Goal: Task Accomplishment & Management: Complete application form

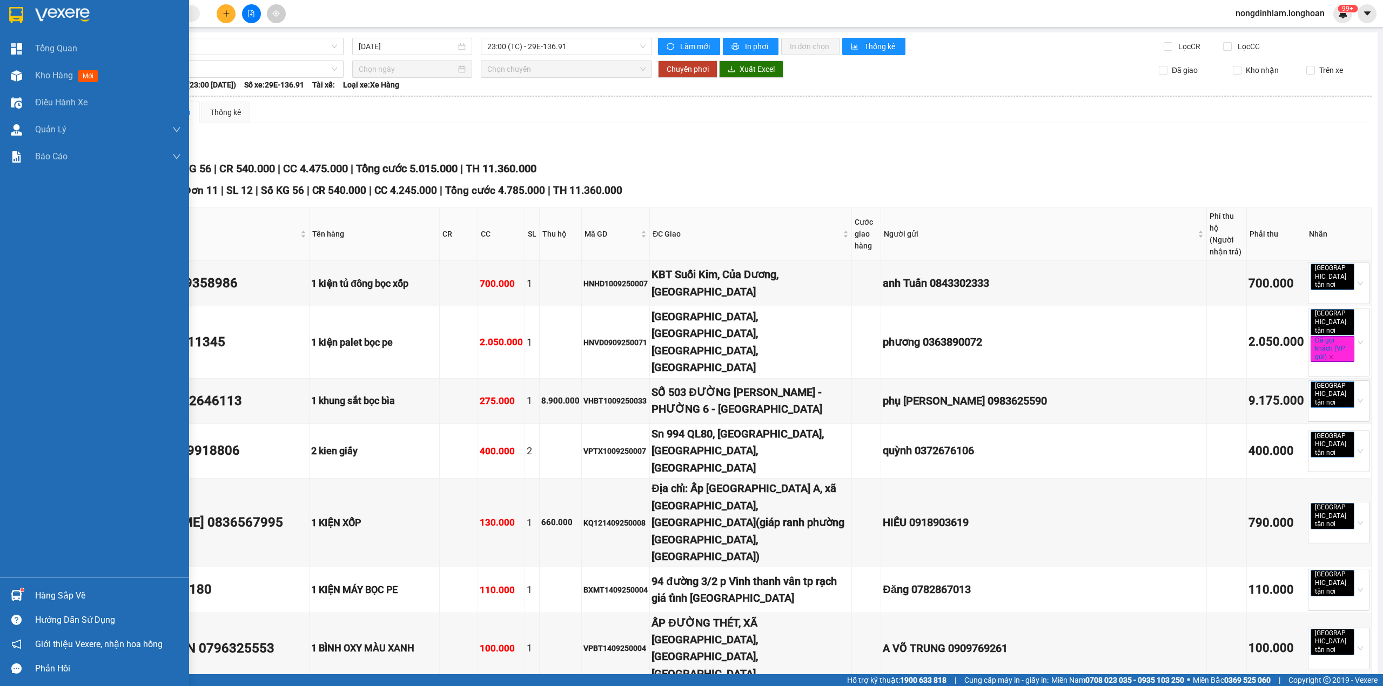
click at [15, 3] on div at bounding box center [94, 17] width 189 height 35
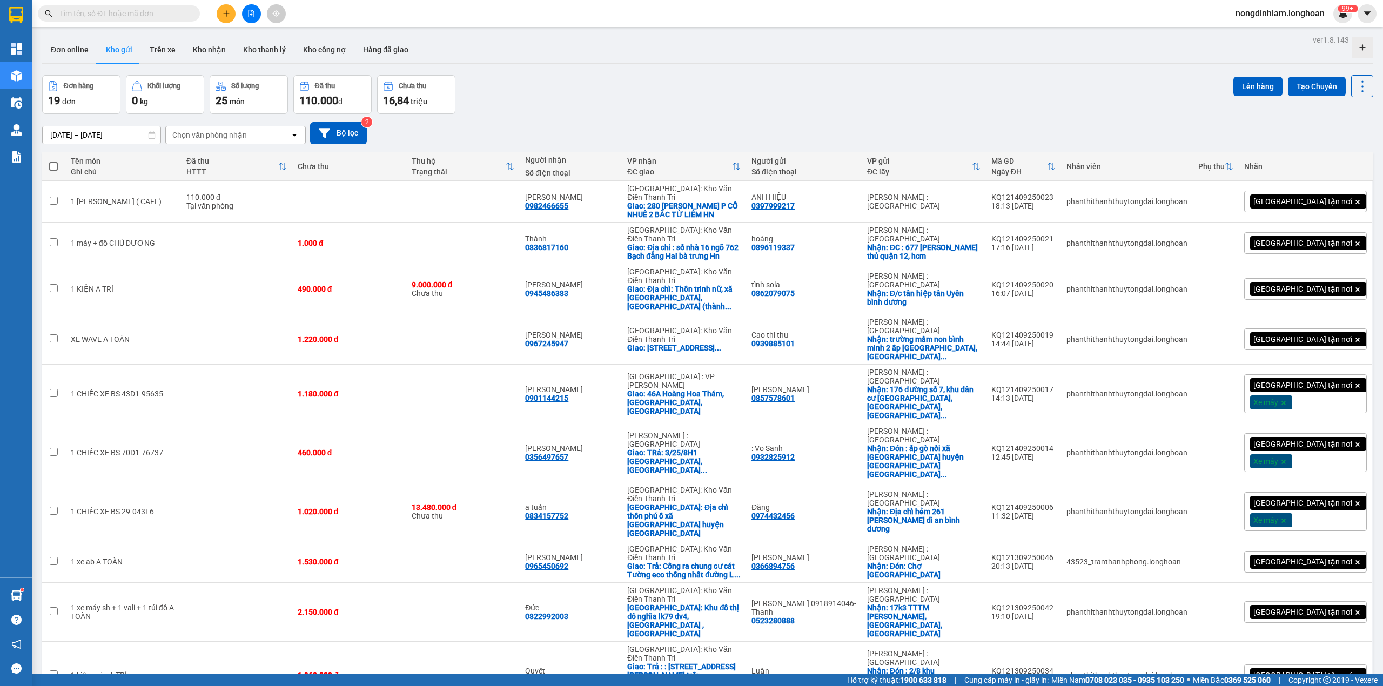
click at [250, 13] on icon "file-add" at bounding box center [251, 14] width 8 height 8
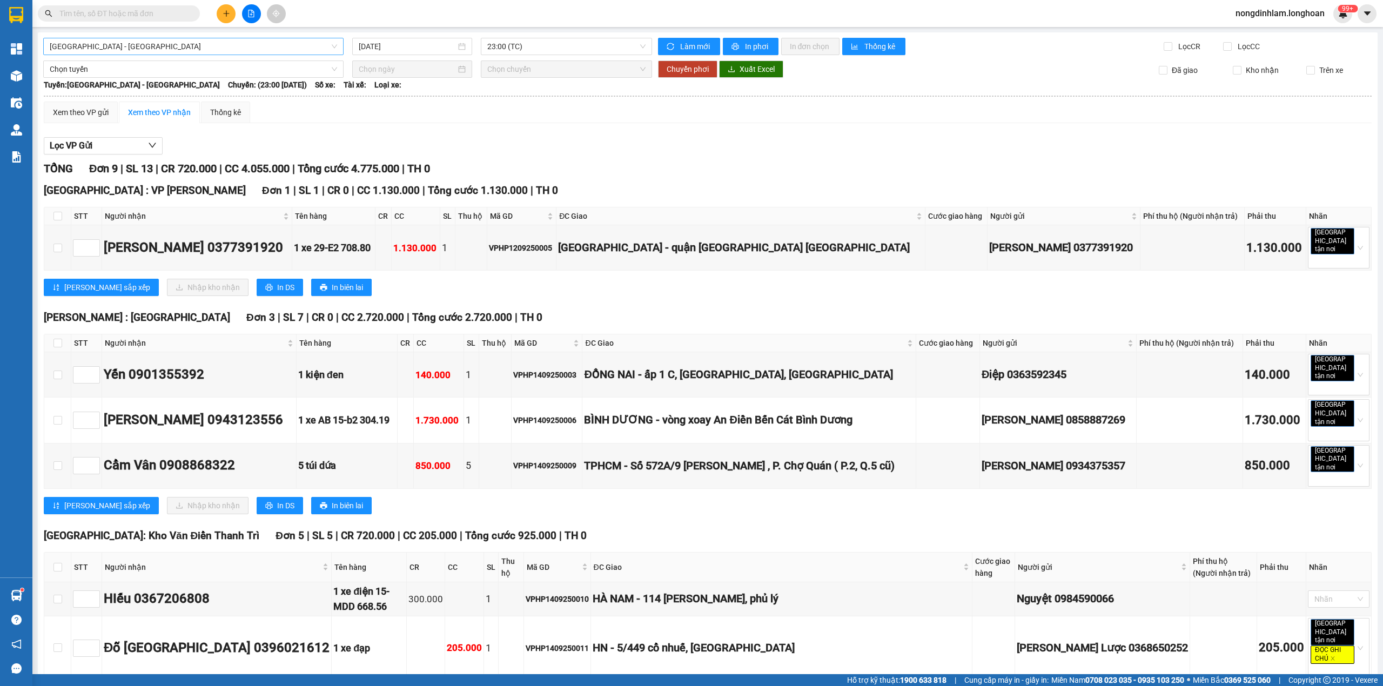
click at [132, 46] on span "[GEOGRAPHIC_DATA] - [GEOGRAPHIC_DATA]" at bounding box center [193, 46] width 287 height 16
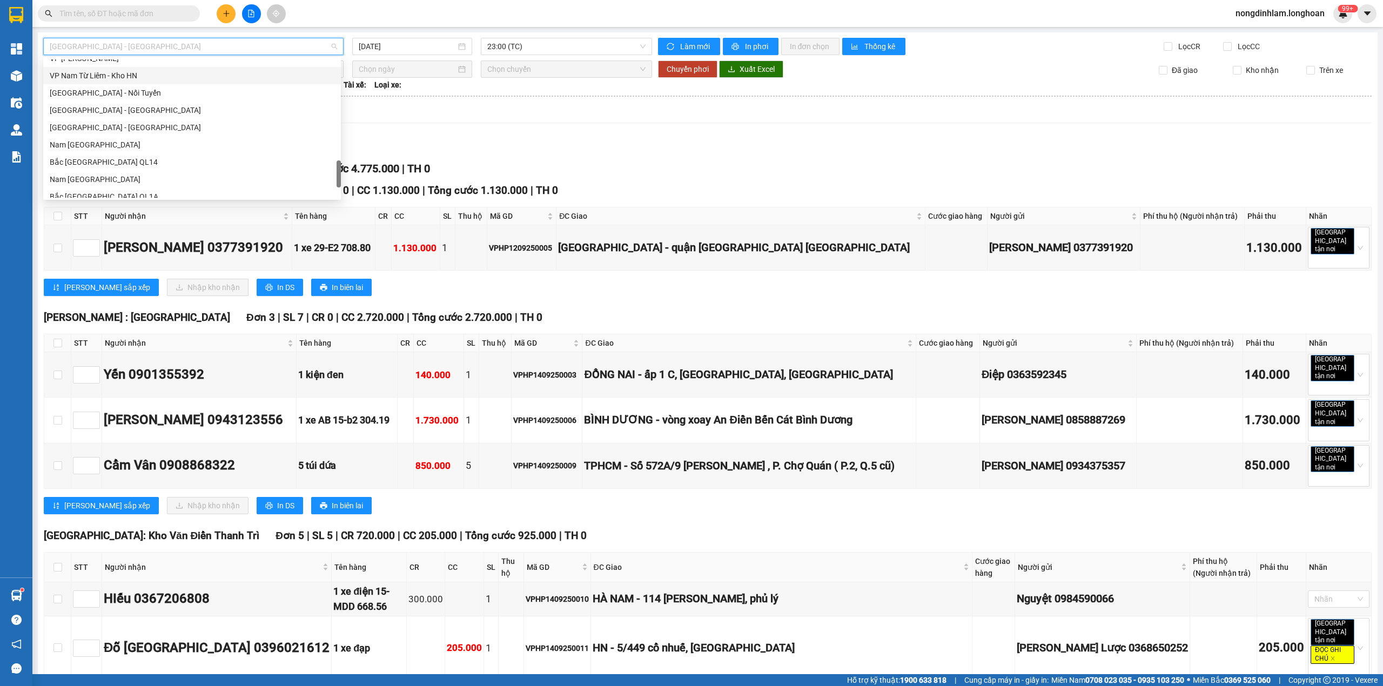
scroll to position [743, 0]
click at [136, 100] on div "Nam [GEOGRAPHIC_DATA]" at bounding box center [192, 103] width 285 height 12
type input "[DATE]"
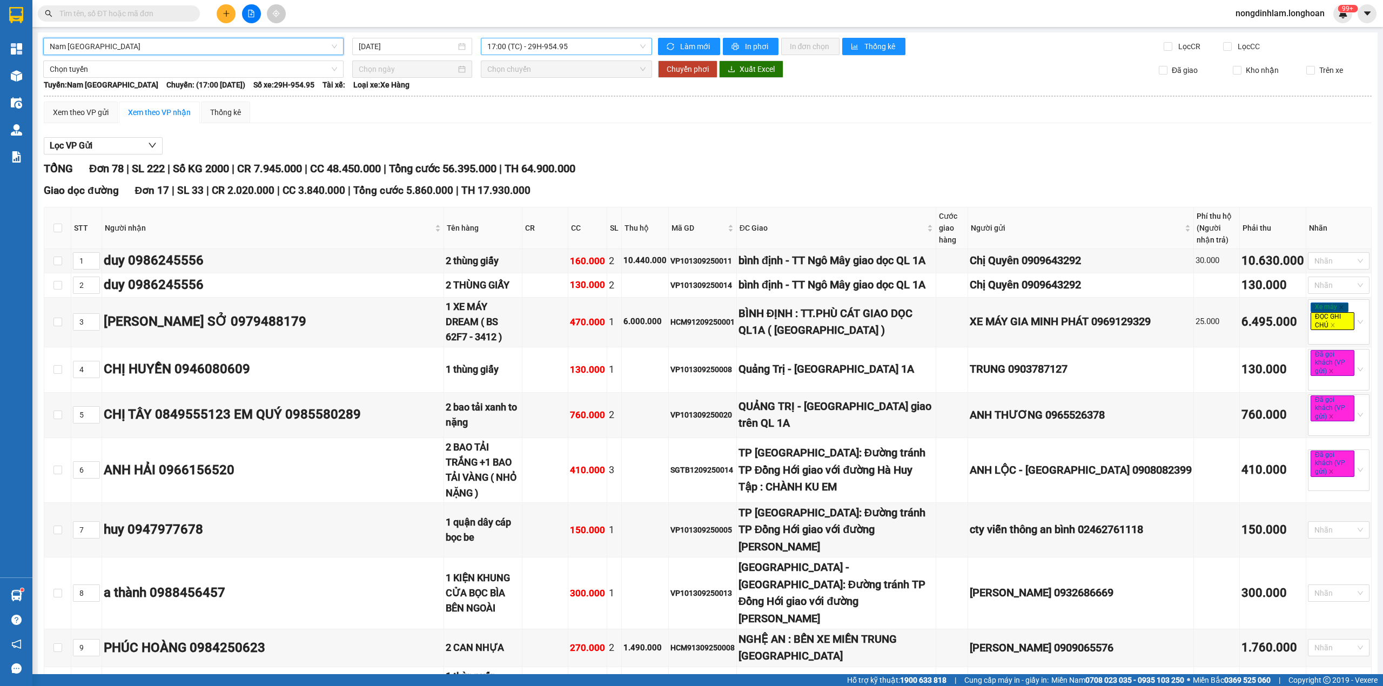
click at [569, 39] on span "17:00 (TC) - 29H-954.95" at bounding box center [566, 46] width 159 height 16
click at [547, 99] on div "21:00 (TC) - 29K-107.57" at bounding box center [525, 103] width 84 height 12
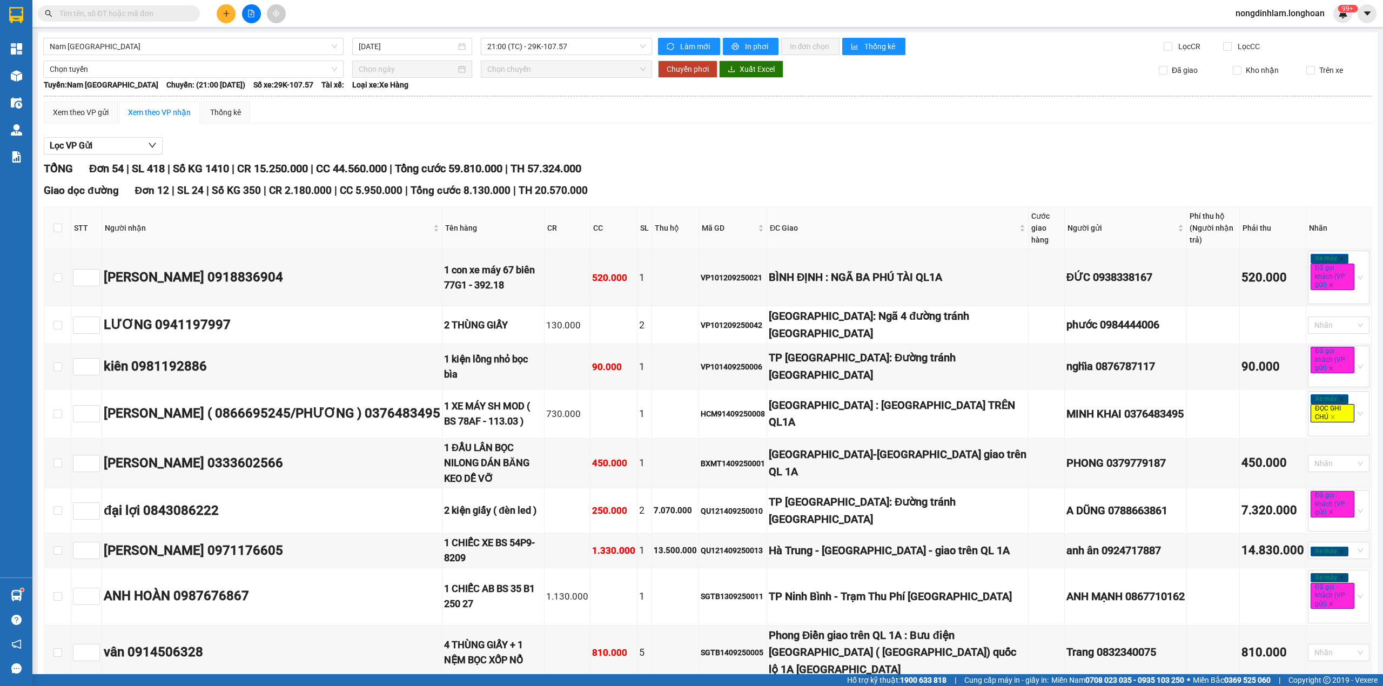
click at [145, 10] on input "text" at bounding box center [122, 14] width 127 height 12
paste input "SGTB1309250002"
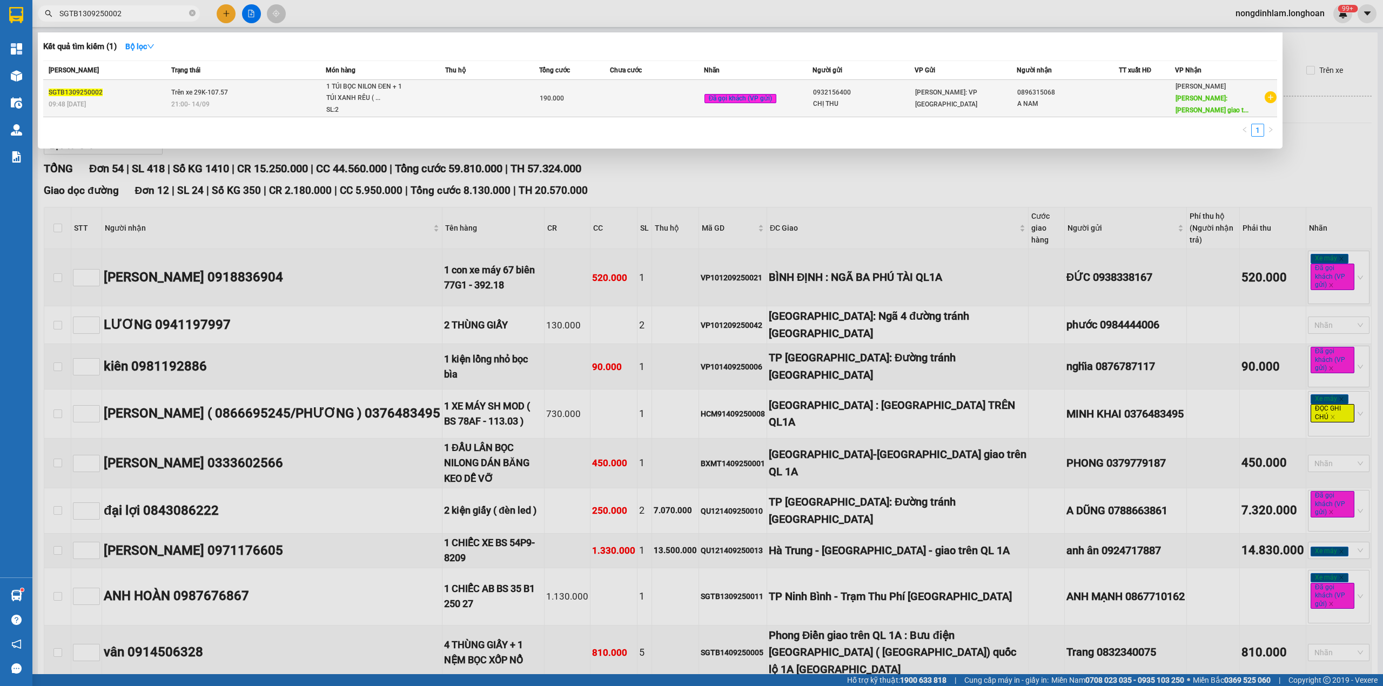
type input "SGTB1309250002"
click at [200, 93] on span "Trên xe 29K-107.57" at bounding box center [199, 93] width 57 height 8
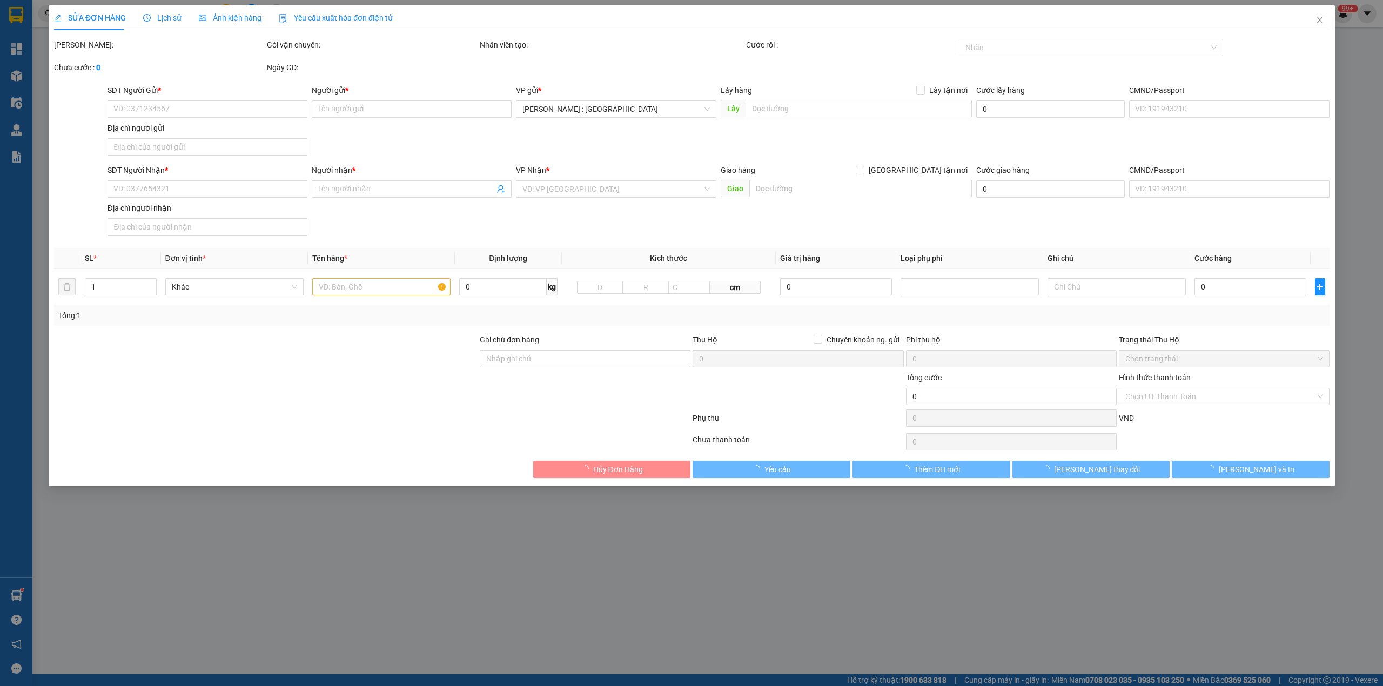
type input "0932156400"
type input "CHỊ THU"
type input "0896315068"
type input "A NAM"
type input "[PERSON_NAME] giao trên QL 1A : PHƯỜNG [GEOGRAPHIC_DATA] , [GEOGRAPHIC_DATA] , …"
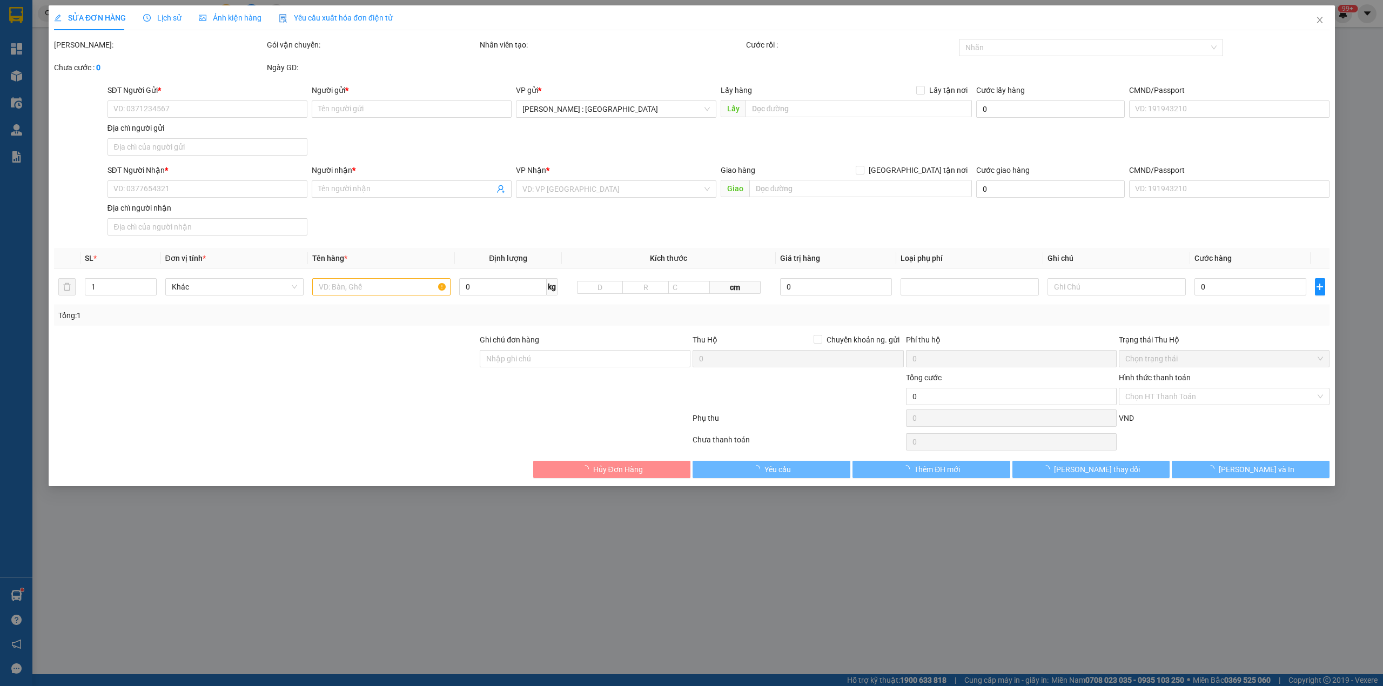
type input "NHẬN NGUYÊN KIỆN GIAO NGUYÊN KIỆN, HƯ VỠ K ĐỀN"
type input "190.000"
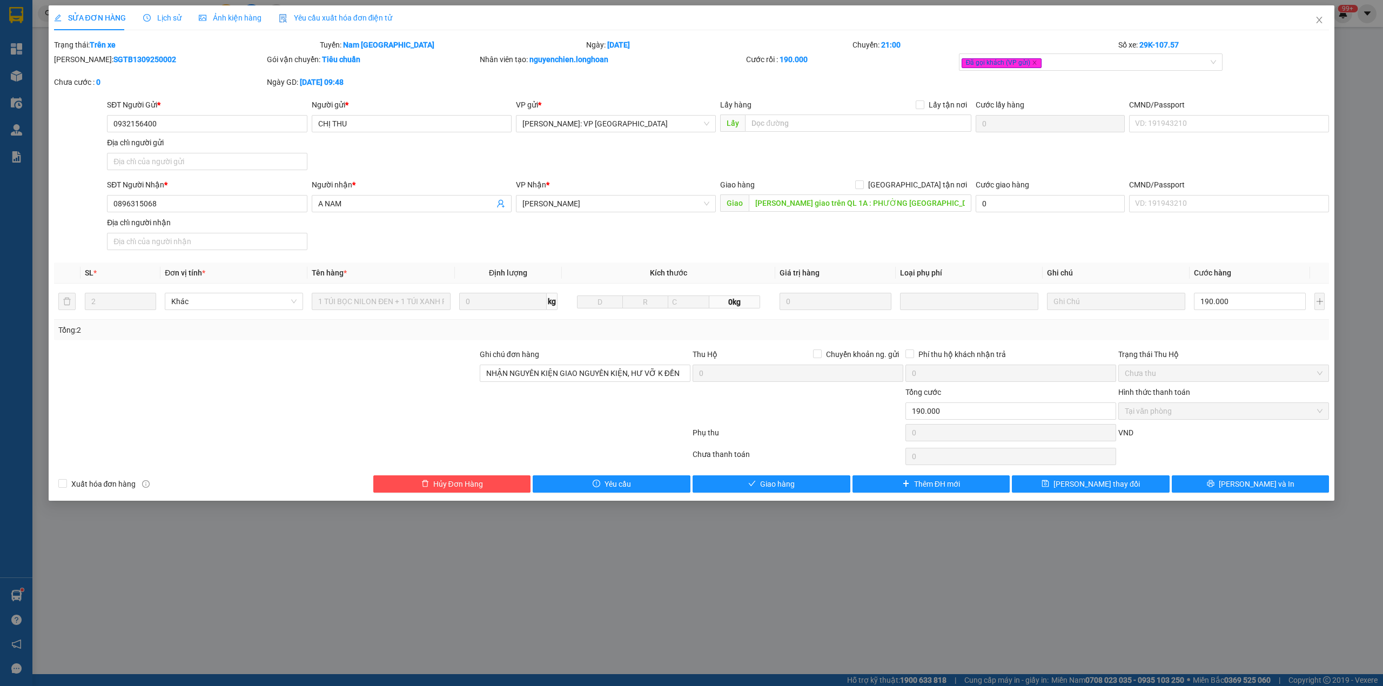
click at [630, 46] on b "[DATE]" at bounding box center [618, 45] width 23 height 9
click at [1322, 18] on icon "close" at bounding box center [1319, 20] width 9 height 9
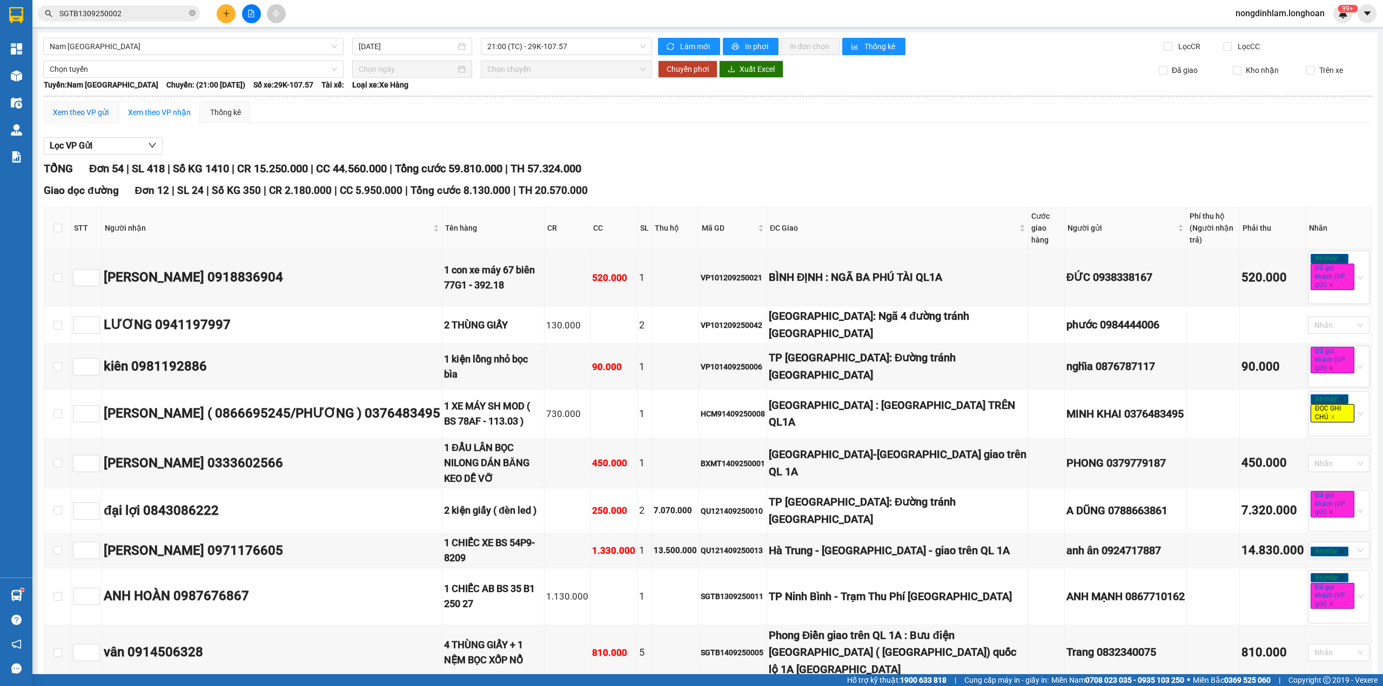
click at [93, 116] on div "Xem theo VP gửi" at bounding box center [81, 112] width 56 height 12
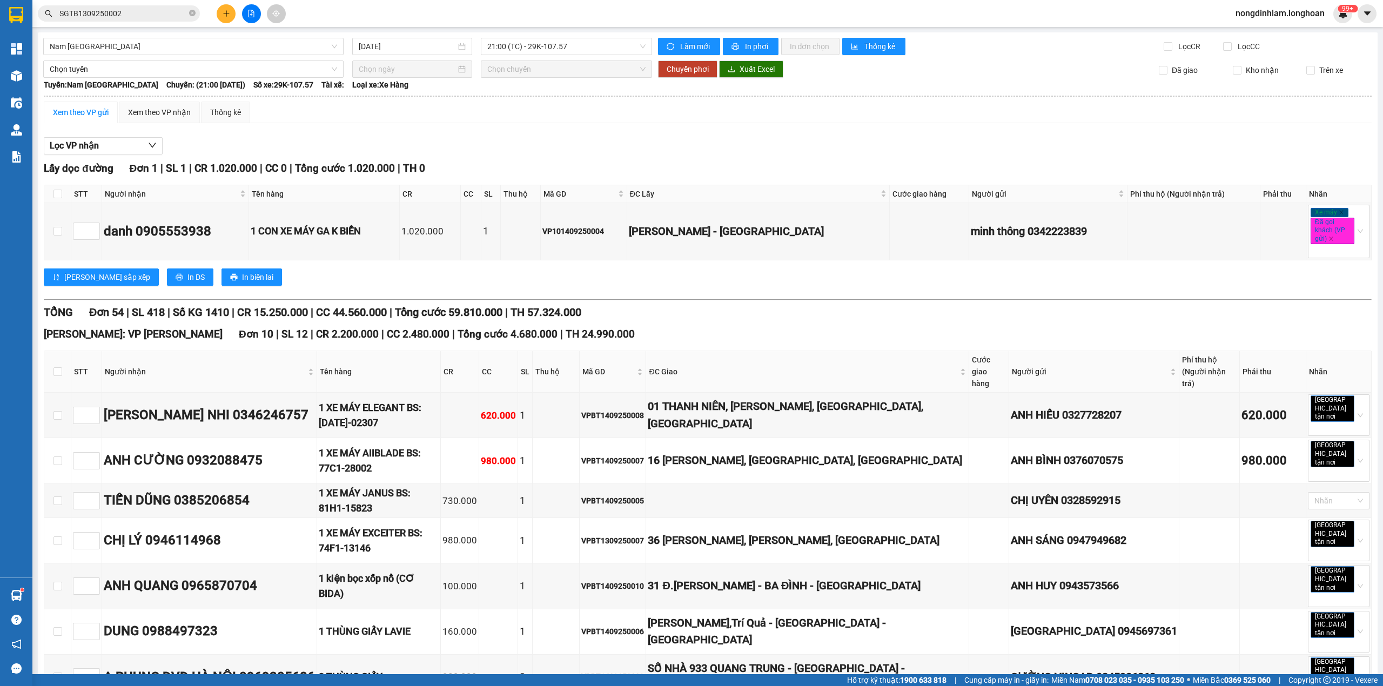
scroll to position [2134, 0]
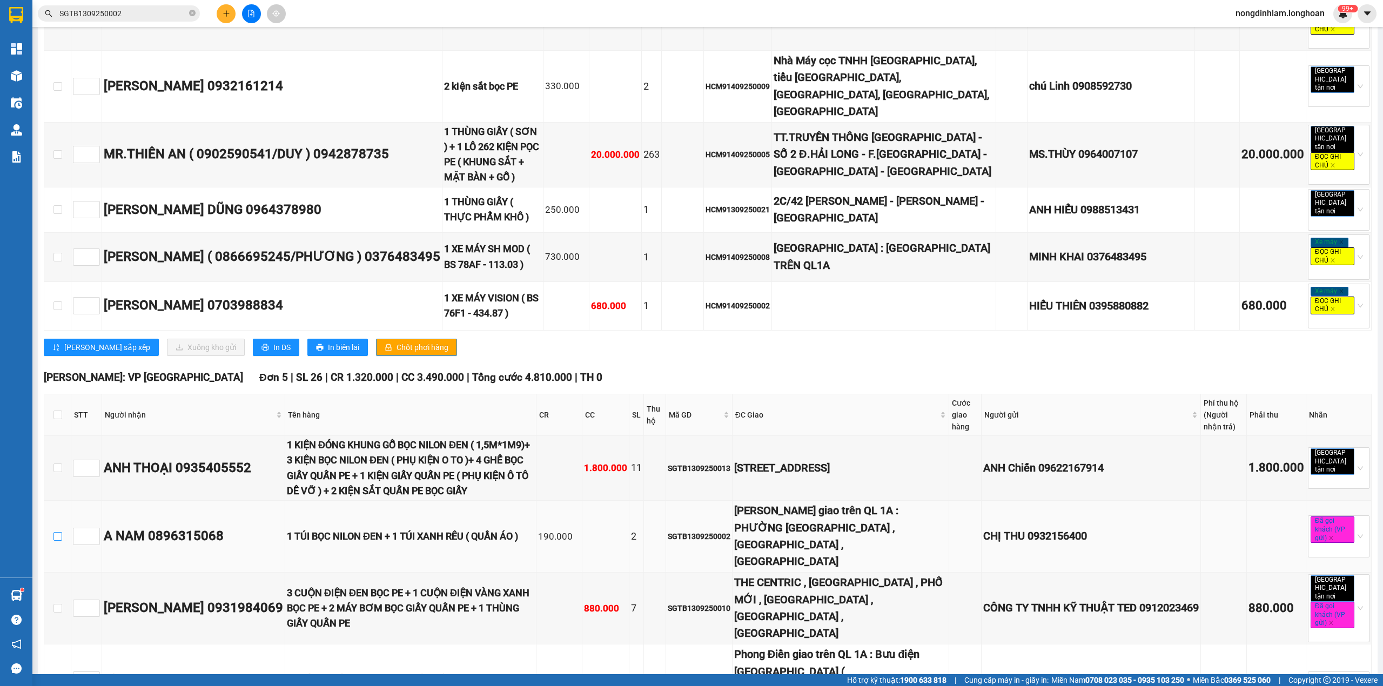
click at [58, 532] on input "checkbox" at bounding box center [57, 536] width 9 height 9
checkbox input "true"
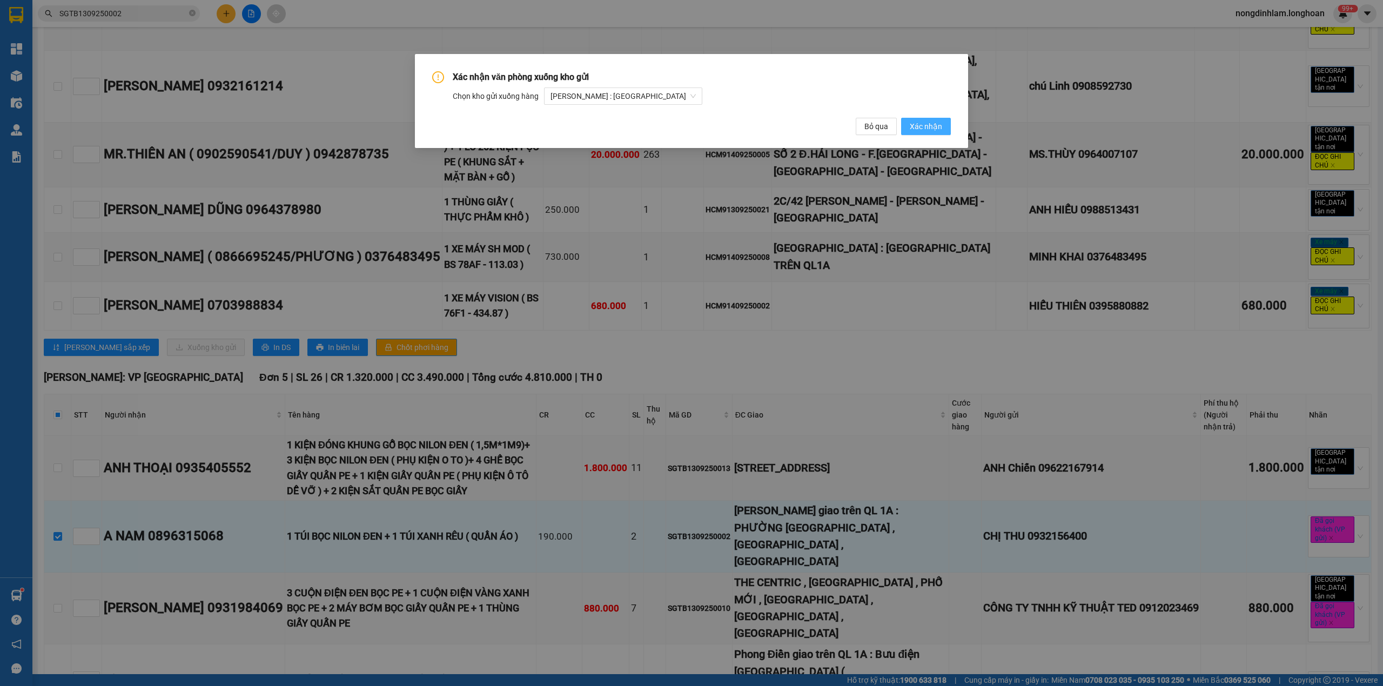
click at [927, 124] on span "Xác nhận" at bounding box center [926, 126] width 32 height 12
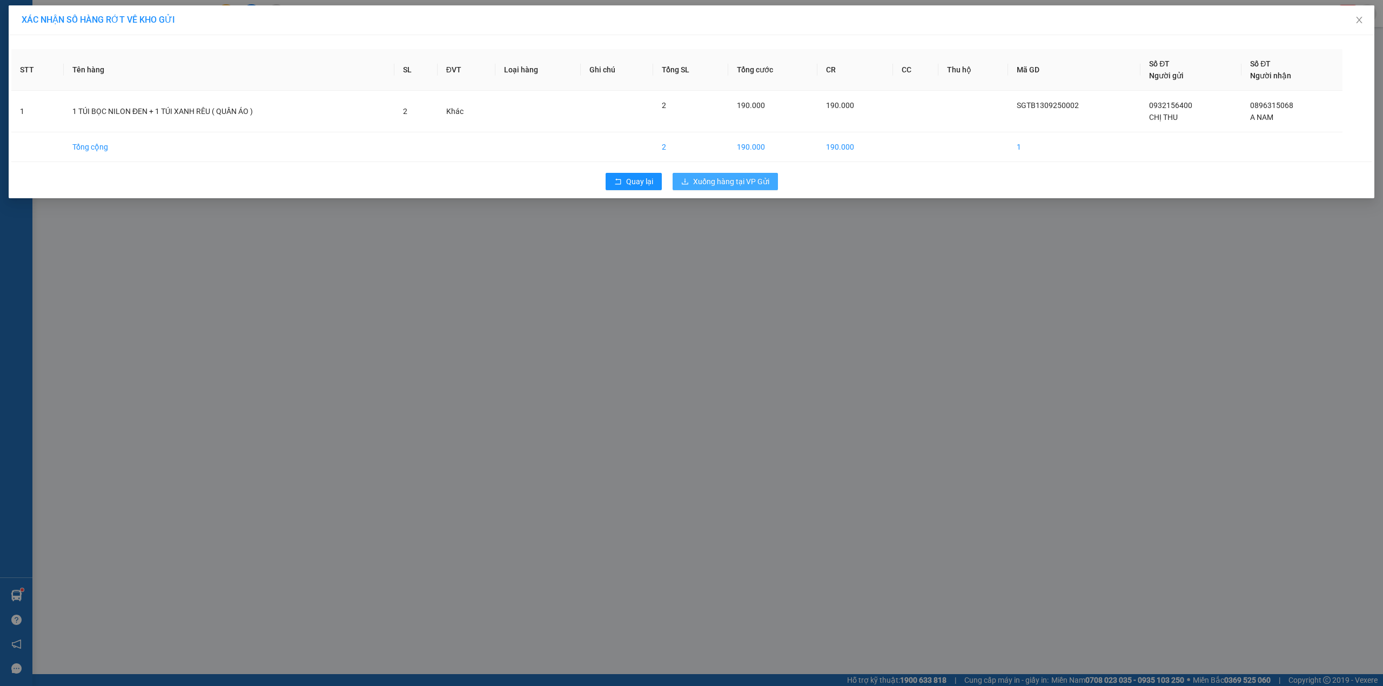
click at [726, 186] on span "Xuống hàng tại VP Gửi" at bounding box center [731, 182] width 76 height 12
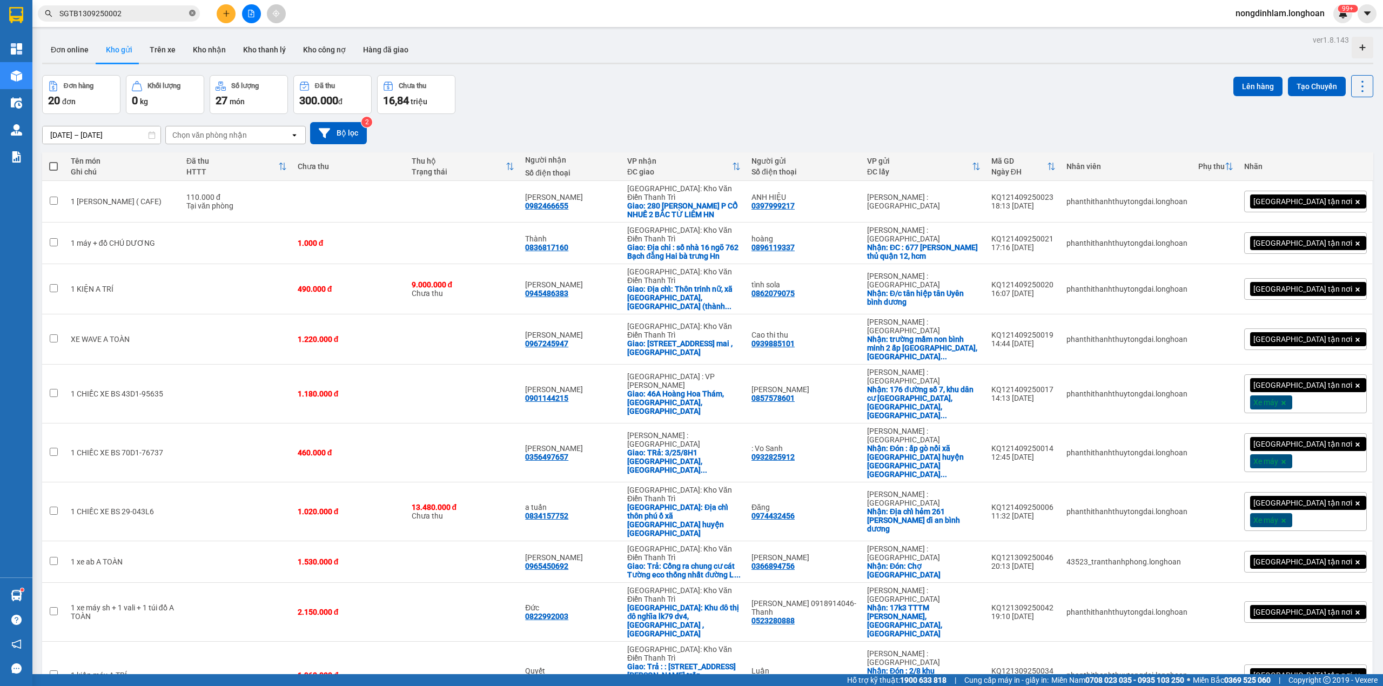
click at [193, 13] on icon "close-circle" at bounding box center [192, 13] width 6 height 6
paste input "SGTB1309250002"
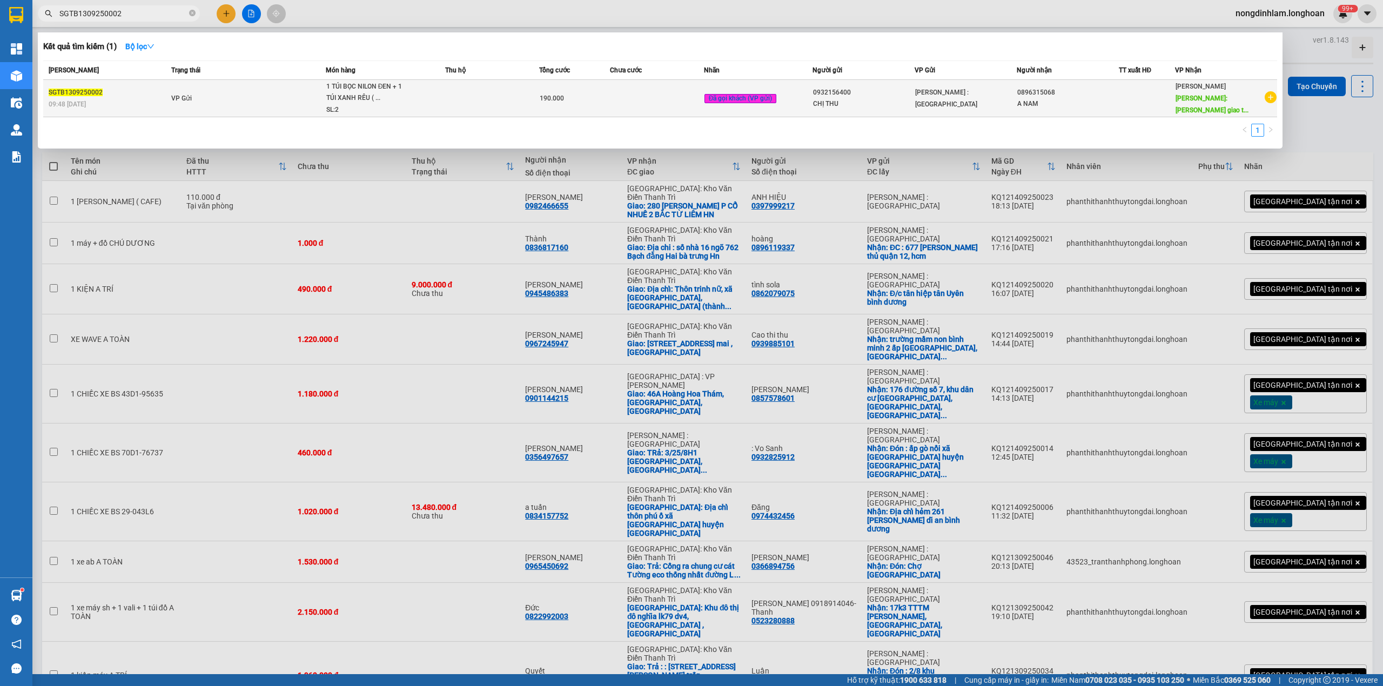
type input "SGTB1309250002"
click at [165, 94] on div "SGTB1309250002" at bounding box center [108, 92] width 119 height 11
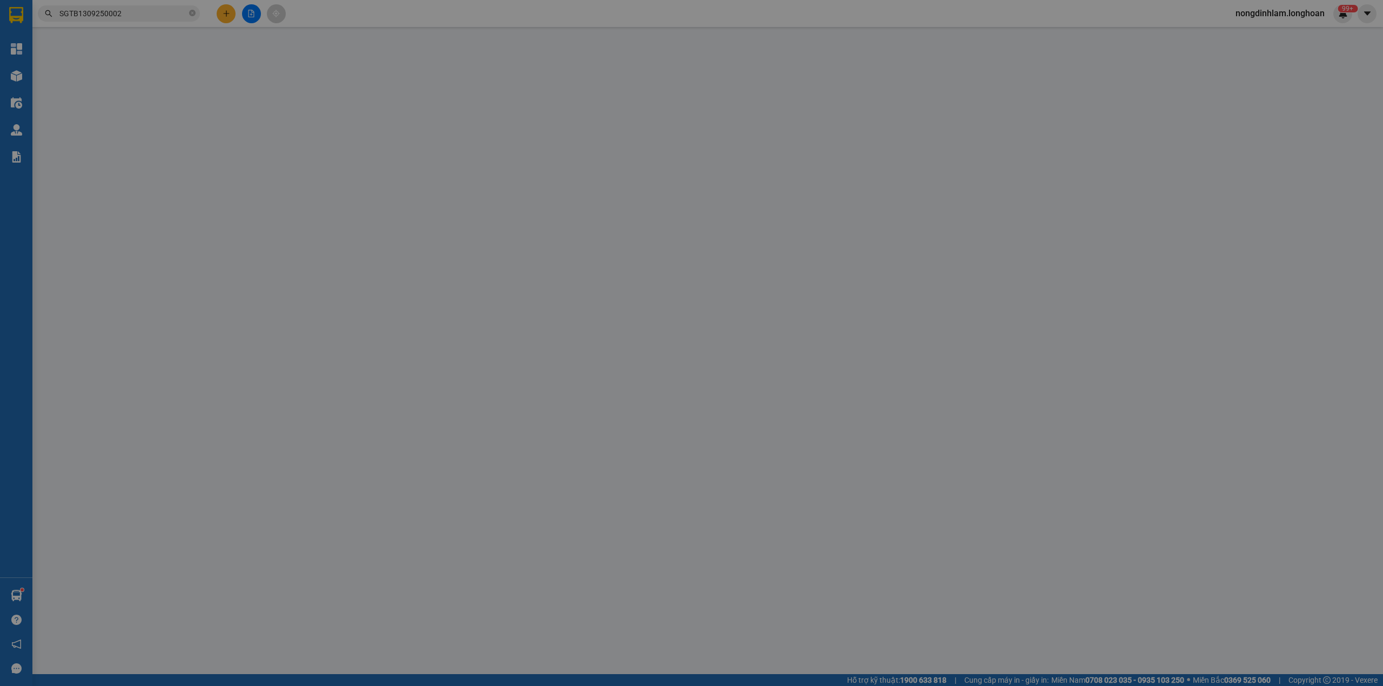
type input "0932156400"
type input "CHỊ THU"
type input "0896315068"
type input "A NAM"
type input "[PERSON_NAME] giao trên QL 1A : PHƯỜNG [GEOGRAPHIC_DATA] , [GEOGRAPHIC_DATA] , …"
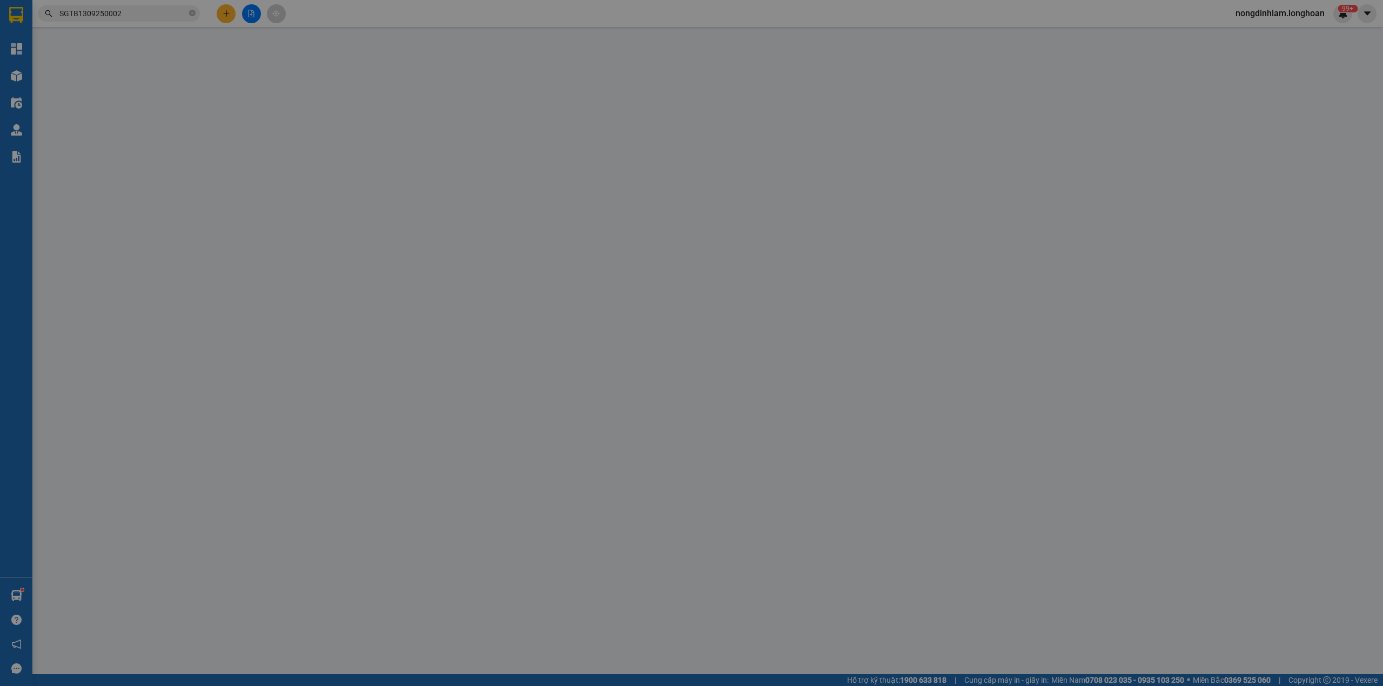
type input "NHẬN NGUYÊN KIỆN GIAO NGUYÊN KIỆN, HƯ VỠ K ĐỀN"
type input "190.000"
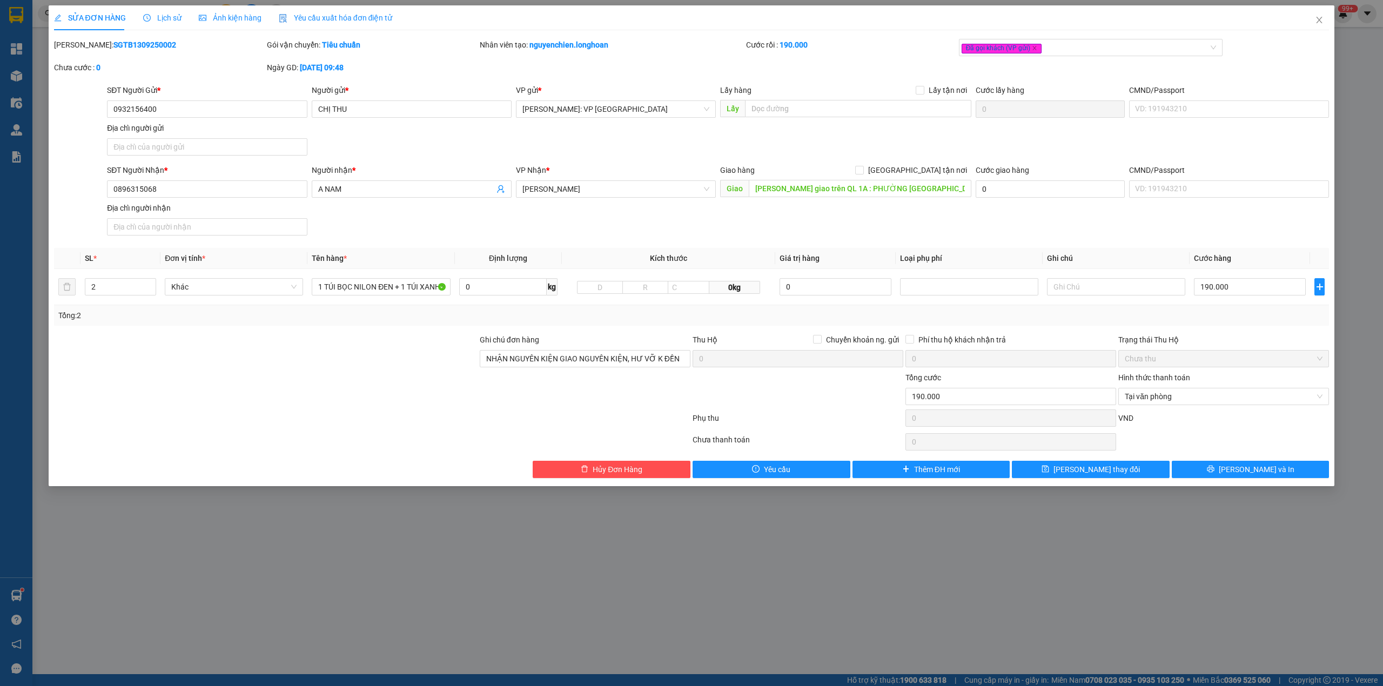
click at [165, 15] on span "Lịch sử" at bounding box center [162, 18] width 38 height 9
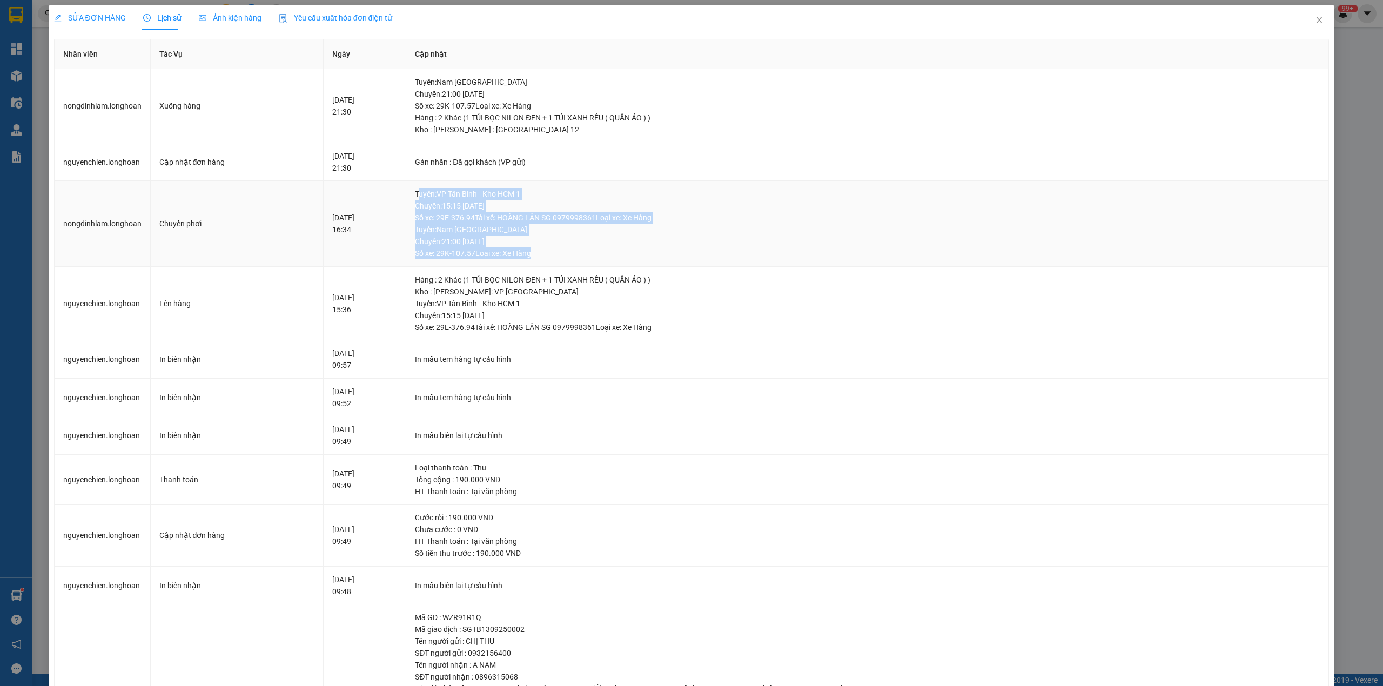
drag, startPoint x: 607, startPoint y: 250, endPoint x: 498, endPoint y: 185, distance: 126.9
click at [498, 185] on td "Tuyến : VP Tân Bình - Kho HCM 1 Chuyến: 15:15 [DATE] Số xe: 29E-376.94 Tài xế: …" at bounding box center [867, 224] width 923 height 86
click at [547, 161] on div "Gán nhãn : Đã gọi khách (VP gửi)" at bounding box center [867, 162] width 905 height 12
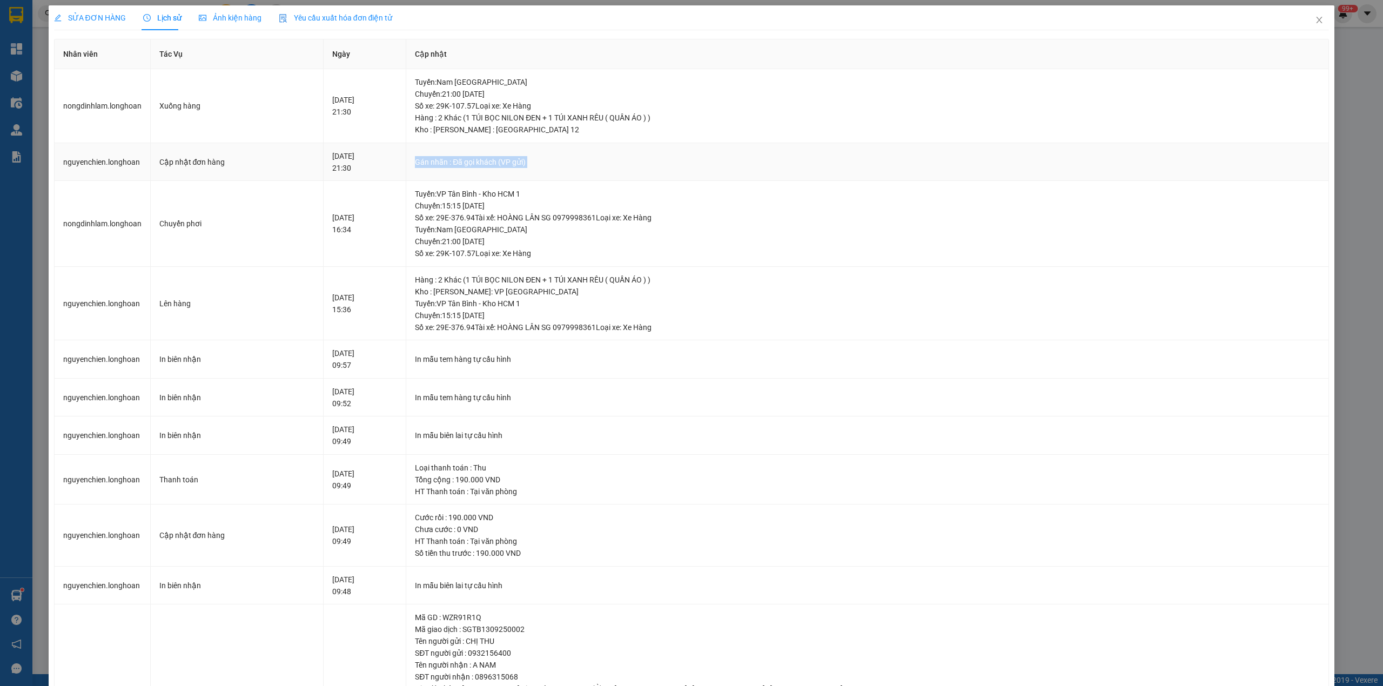
click at [547, 161] on div "Gán nhãn : Đã gọi khách (VP gửi)" at bounding box center [867, 162] width 905 height 12
click at [1308, 14] on span "Close" at bounding box center [1319, 20] width 30 height 30
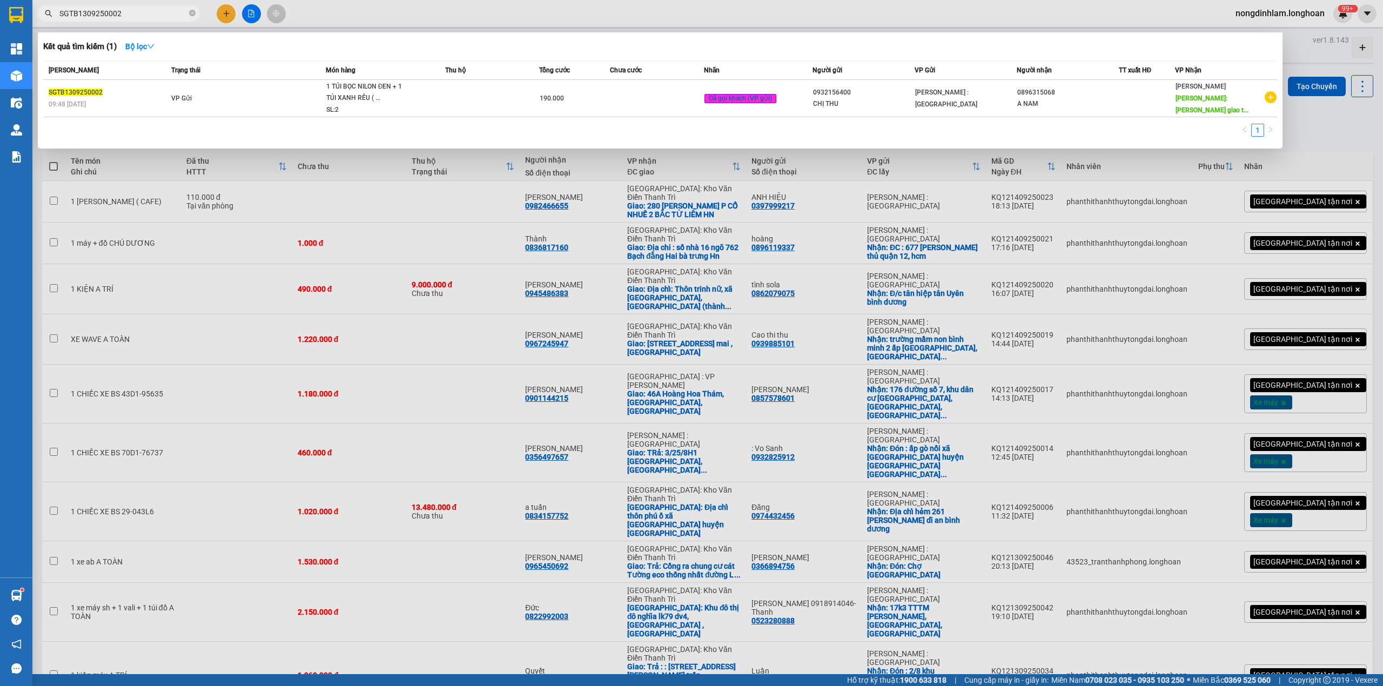
click at [133, 16] on input "SGTB1309250002" at bounding box center [122, 14] width 127 height 12
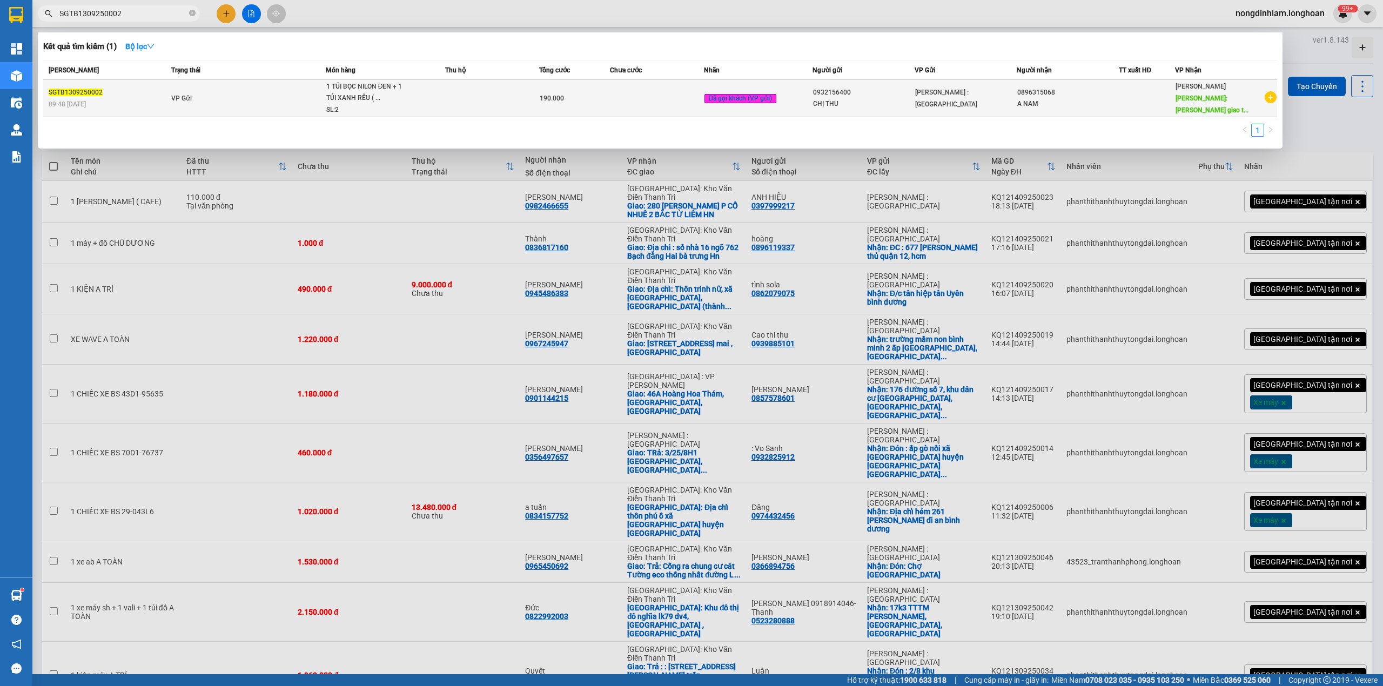
click at [129, 97] on div "SGTB1309250002" at bounding box center [108, 92] width 119 height 11
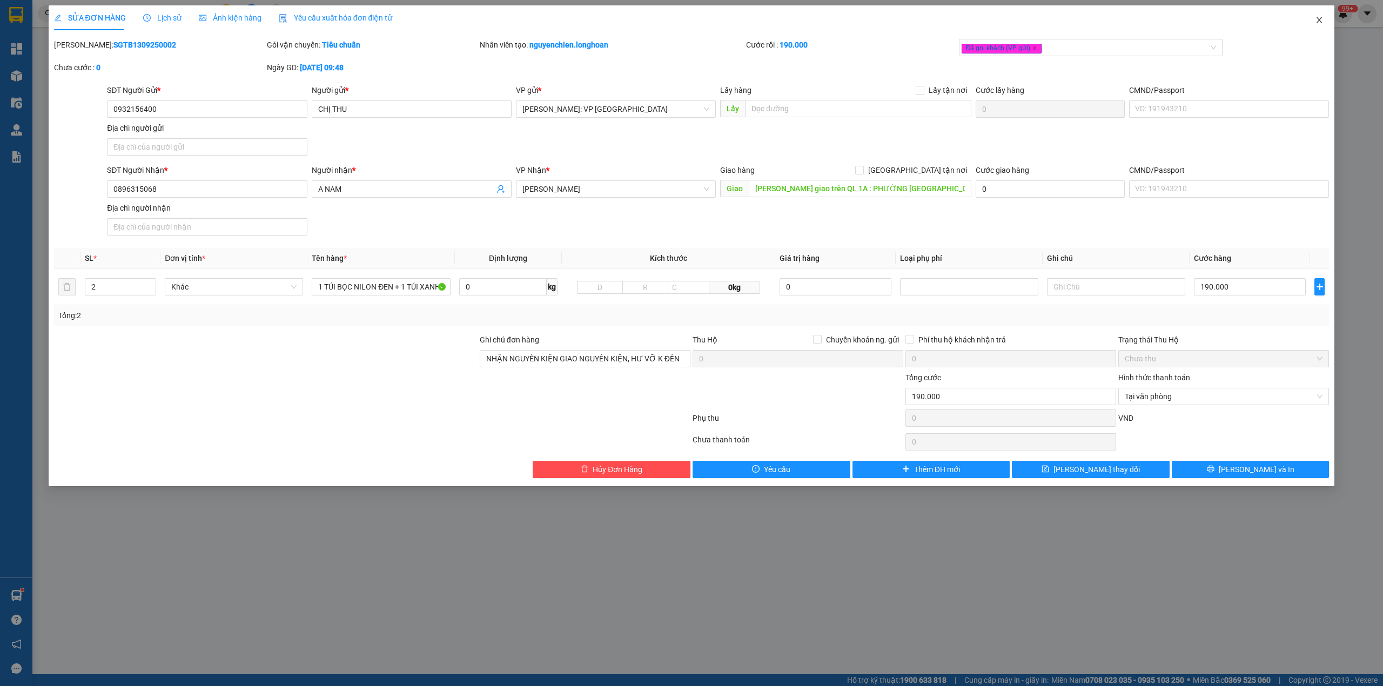
click at [1320, 17] on icon "close" at bounding box center [1319, 20] width 9 height 9
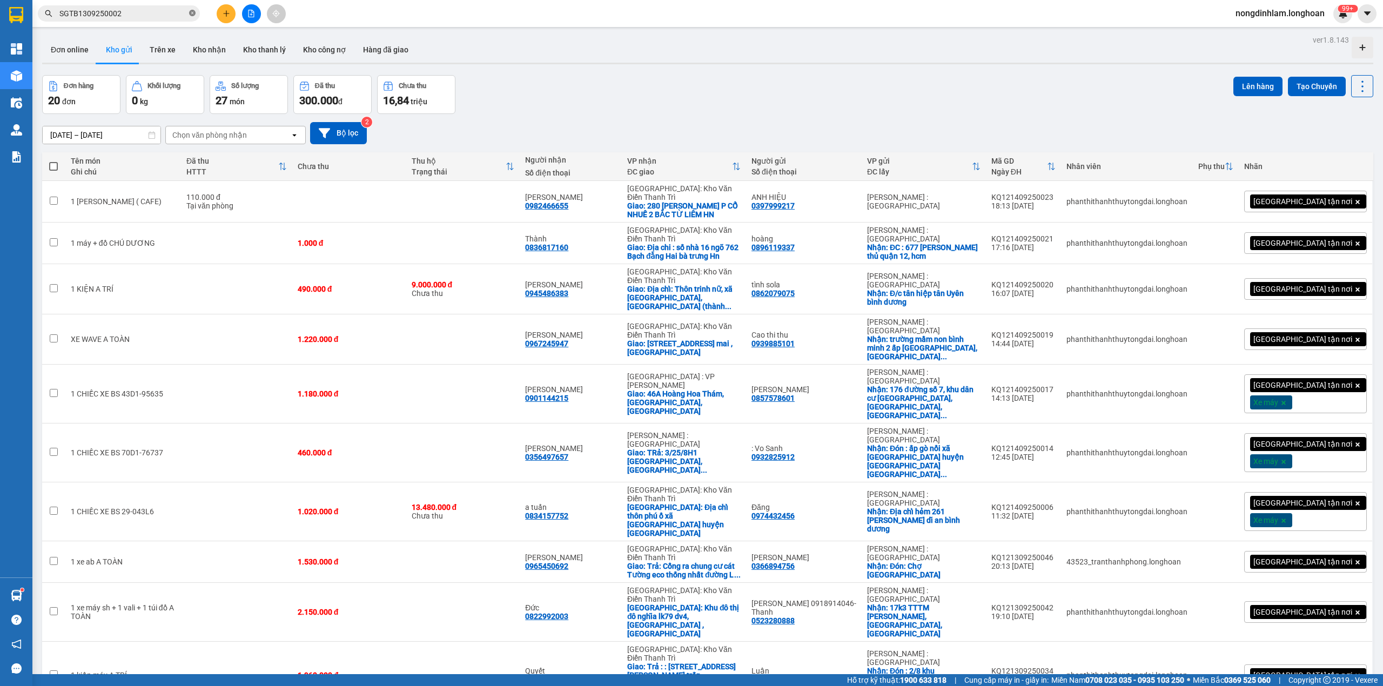
click at [191, 12] on icon "close-circle" at bounding box center [192, 13] width 6 height 6
click at [251, 8] on button at bounding box center [251, 13] width 19 height 19
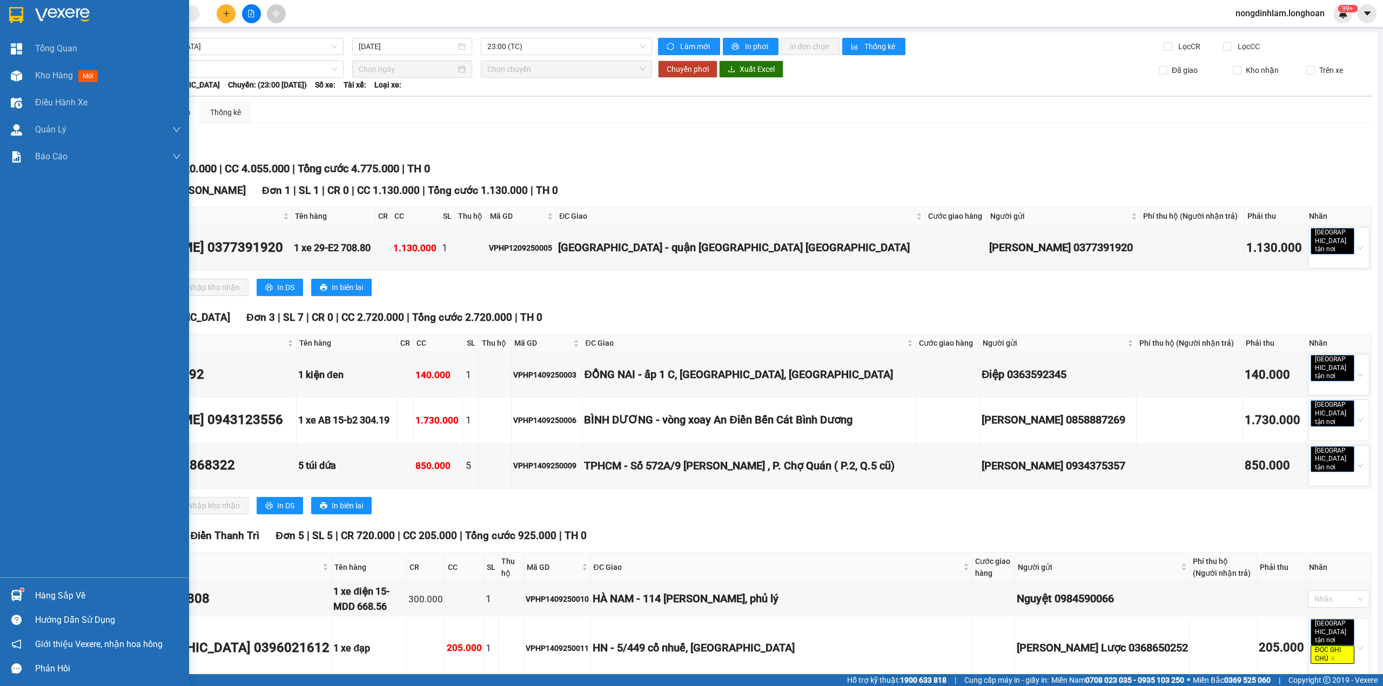
click at [15, 10] on img at bounding box center [16, 15] width 14 height 16
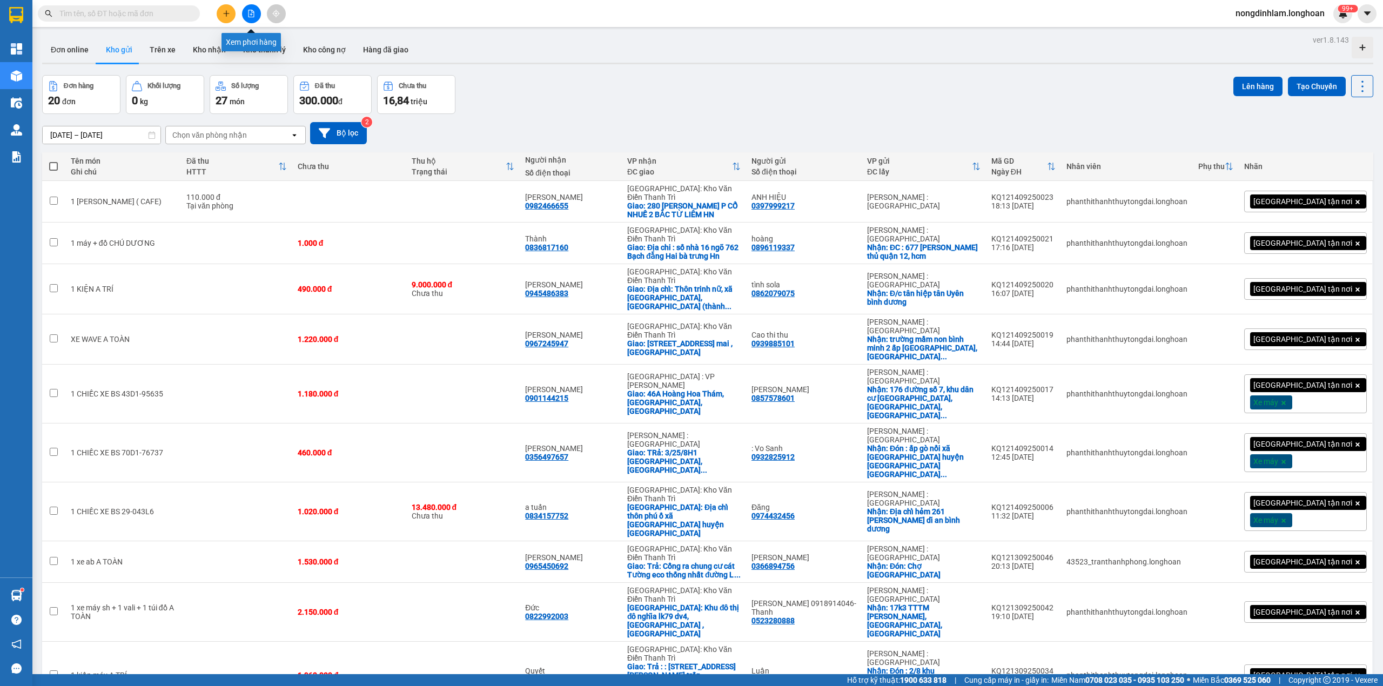
click at [255, 12] on button at bounding box center [251, 13] width 19 height 19
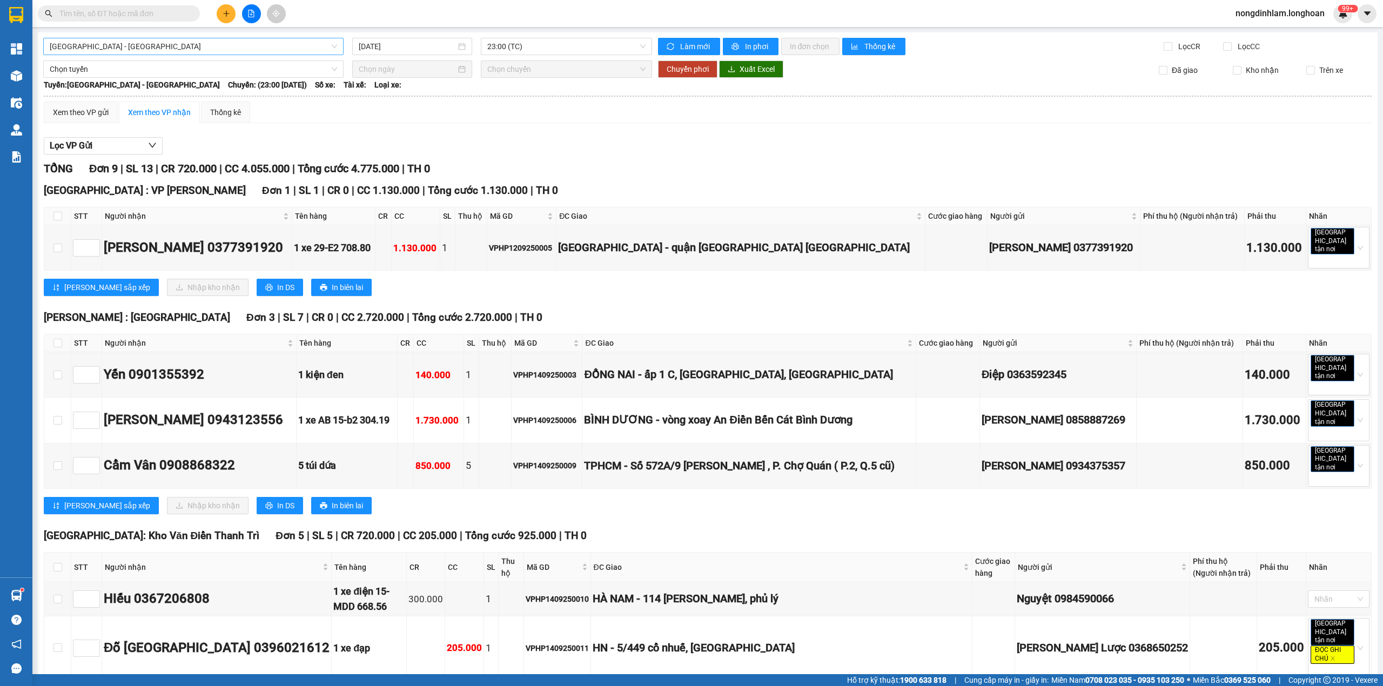
click at [159, 43] on span "[GEOGRAPHIC_DATA] - [GEOGRAPHIC_DATA]" at bounding box center [193, 46] width 287 height 16
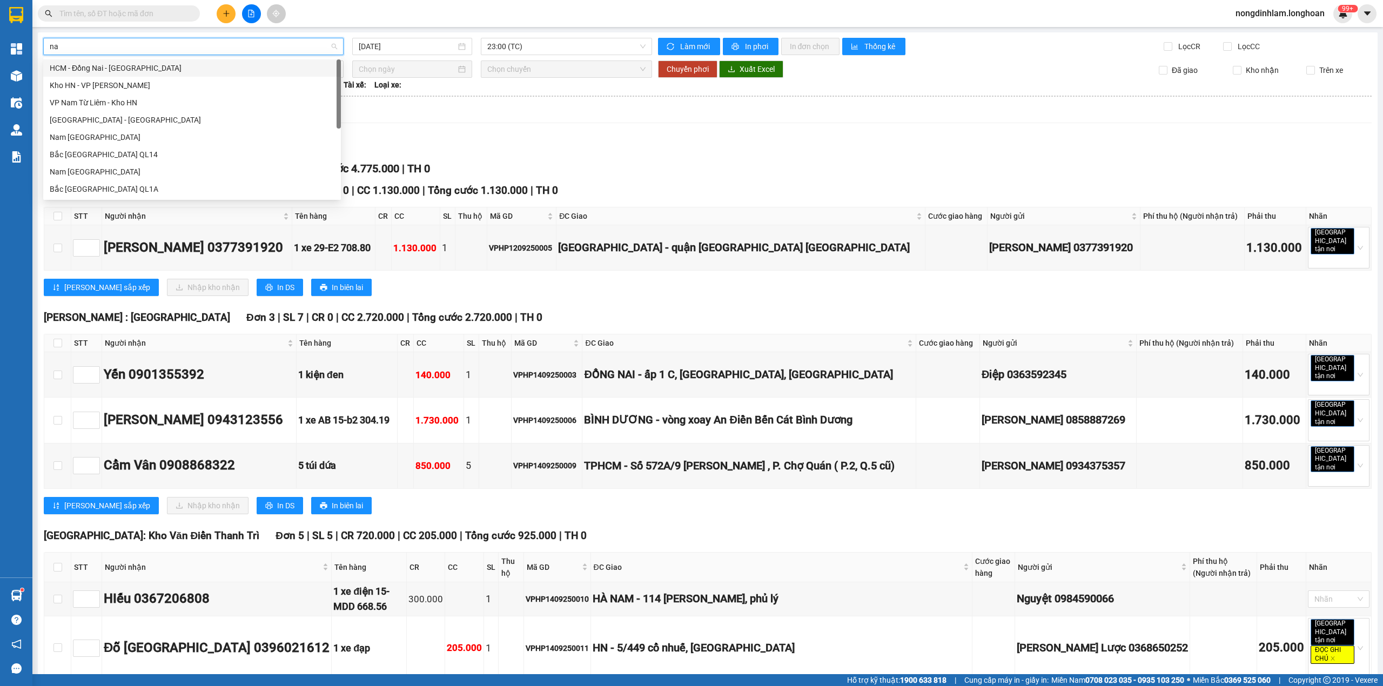
type input "nam"
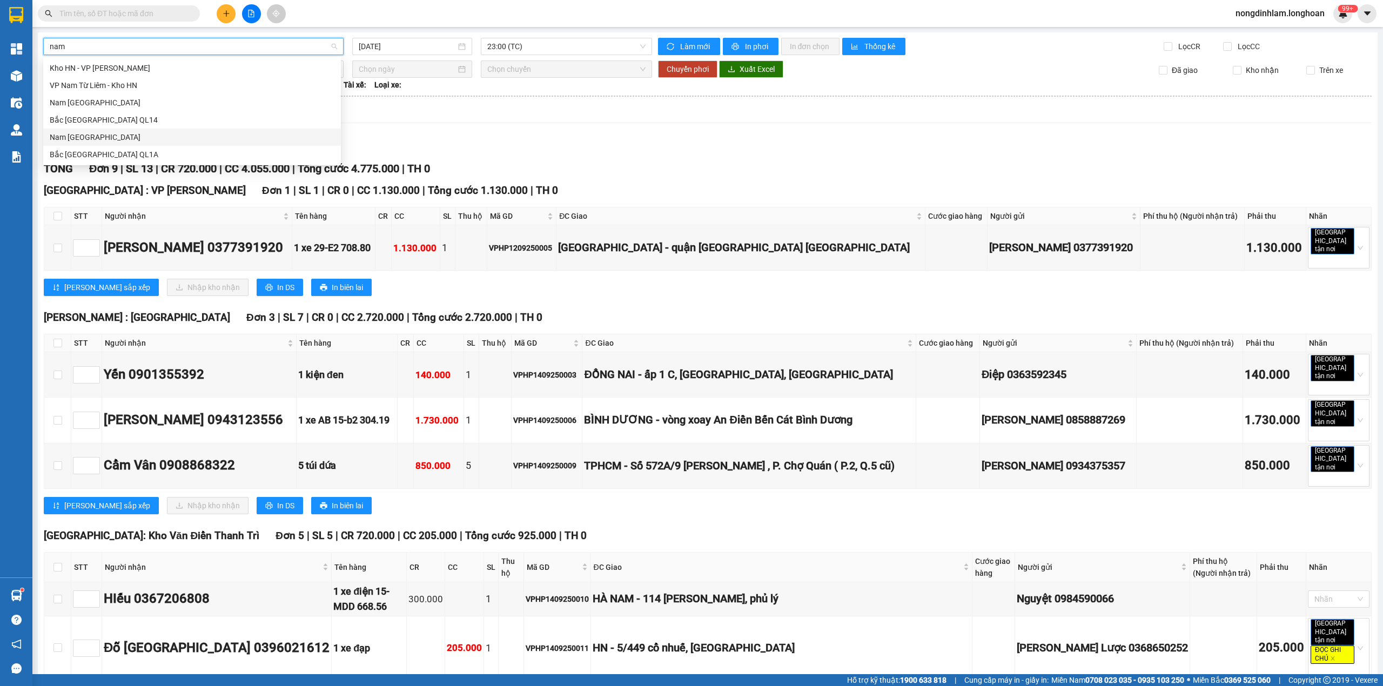
click at [149, 138] on div "Nam [GEOGRAPHIC_DATA]" at bounding box center [192, 137] width 285 height 12
type input "[DATE]"
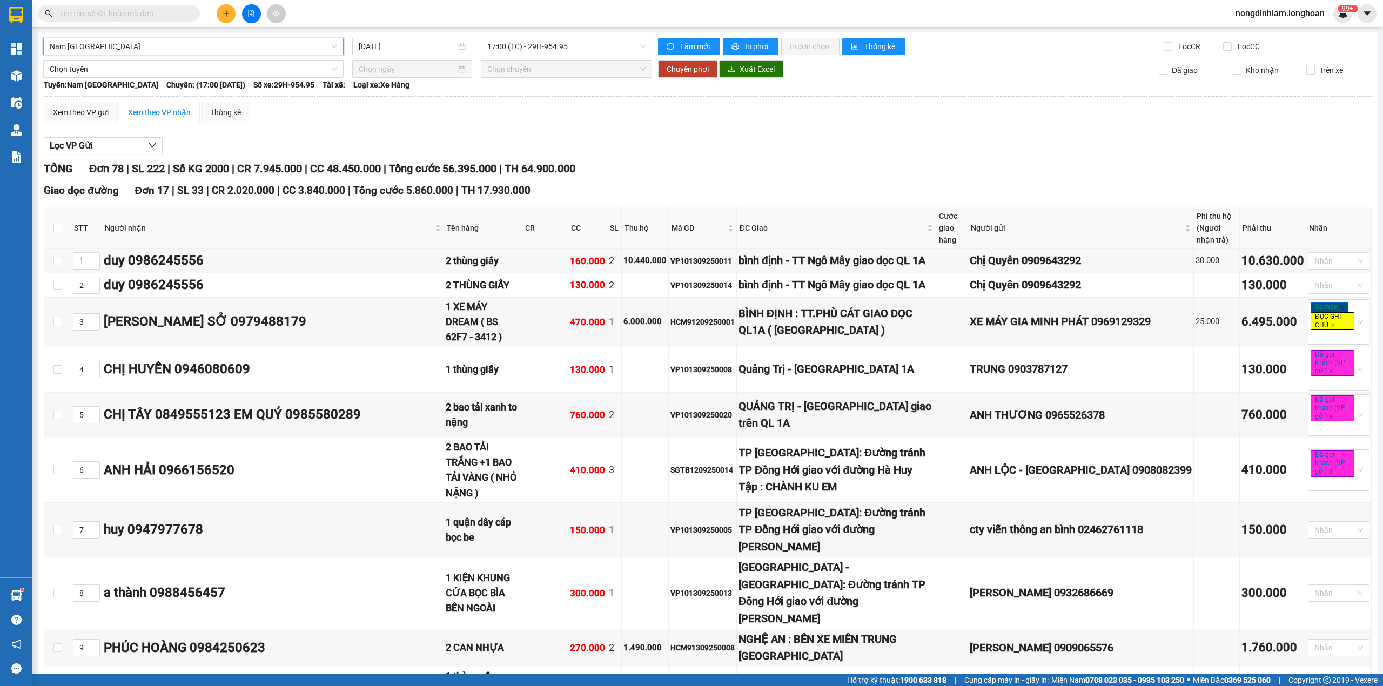
click at [567, 43] on span "17:00 (TC) - 29H-954.95" at bounding box center [566, 46] width 159 height 16
click at [547, 106] on div "21:00 (TC) - 29K-107.57" at bounding box center [525, 103] width 84 height 12
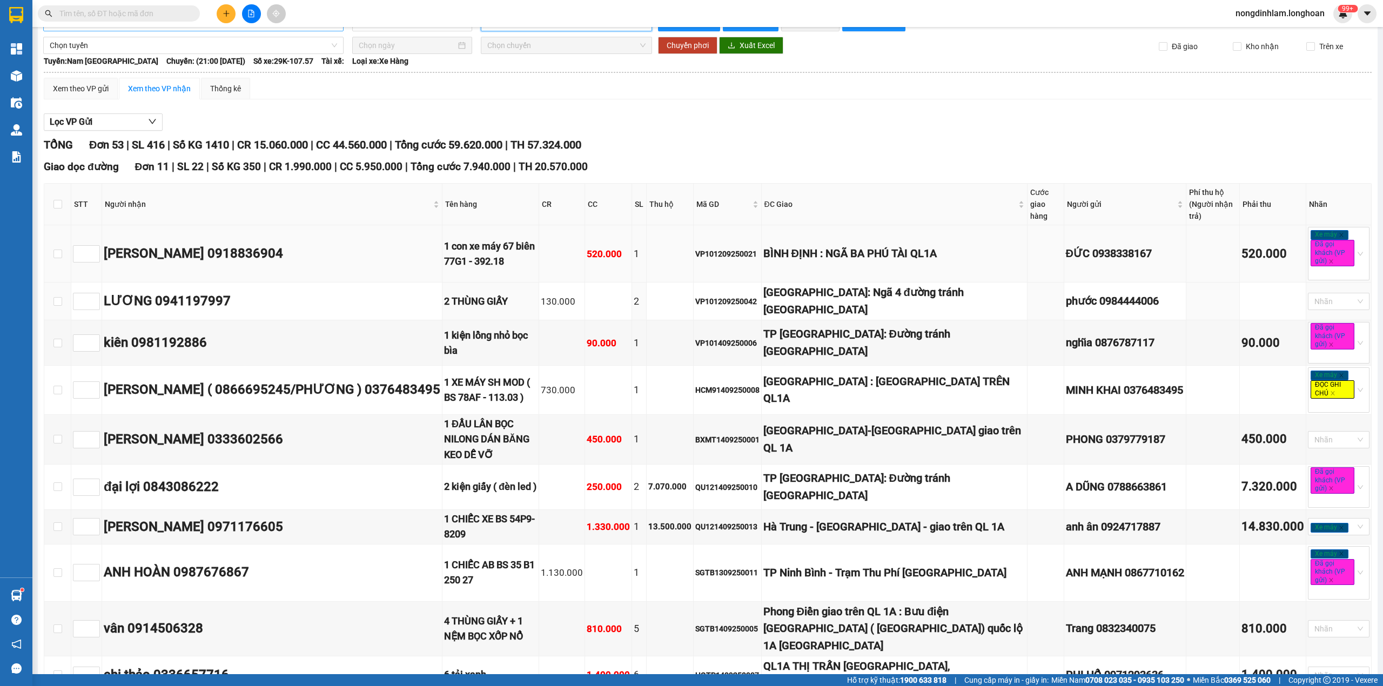
scroll to position [48, 0]
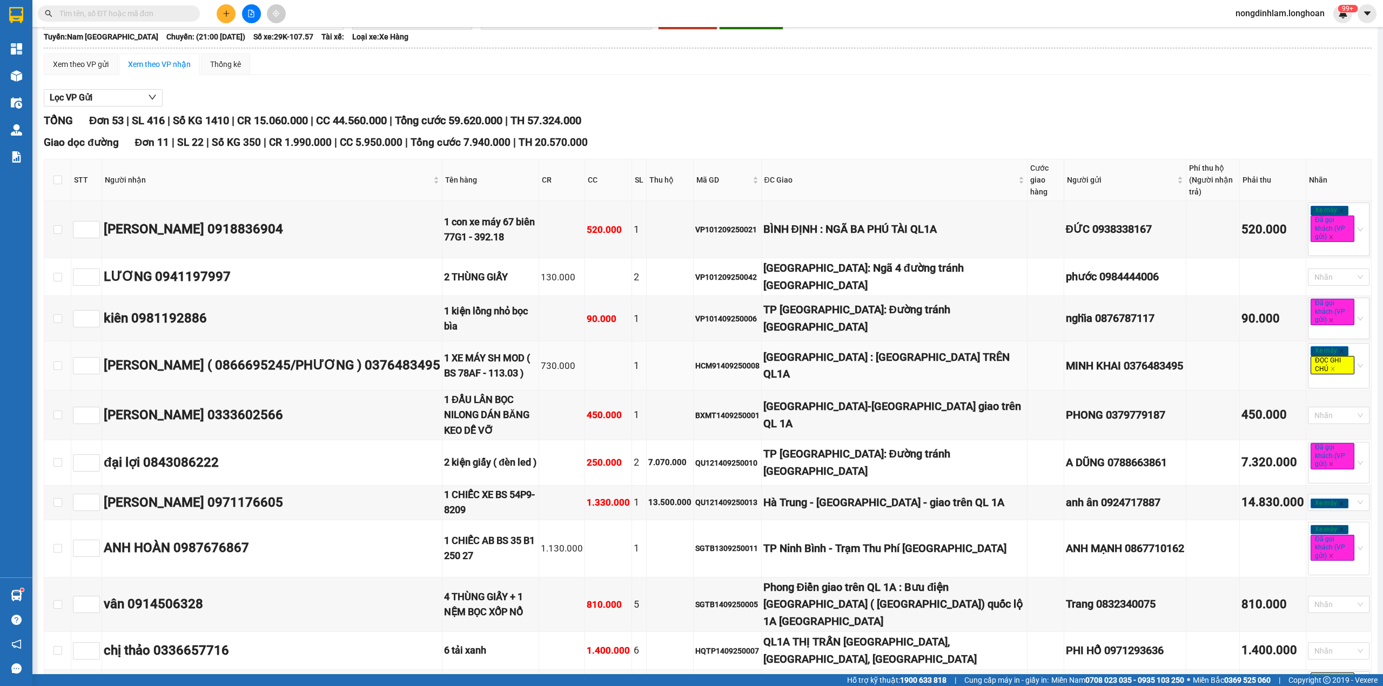
click at [836, 364] on td "[GEOGRAPHIC_DATA] : [GEOGRAPHIC_DATA] TRÊN QL1A" at bounding box center [895, 365] width 266 height 49
click at [835, 353] on div "[GEOGRAPHIC_DATA] : [GEOGRAPHIC_DATA] TRÊN QL1A" at bounding box center [894, 366] width 263 height 34
click at [843, 398] on div "[GEOGRAPHIC_DATA]-[GEOGRAPHIC_DATA] giao trên QL 1A" at bounding box center [894, 415] width 263 height 34
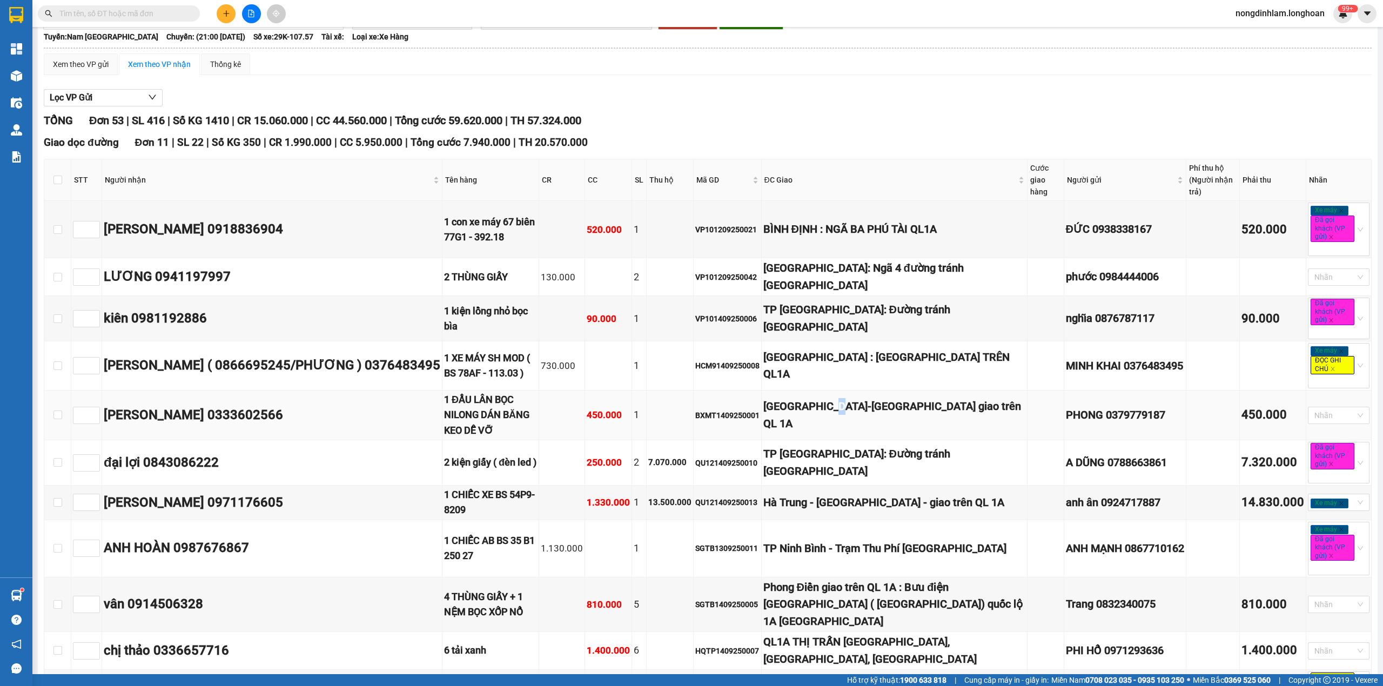
click at [843, 398] on div "[GEOGRAPHIC_DATA]-[GEOGRAPHIC_DATA] giao trên QL 1A" at bounding box center [894, 415] width 263 height 34
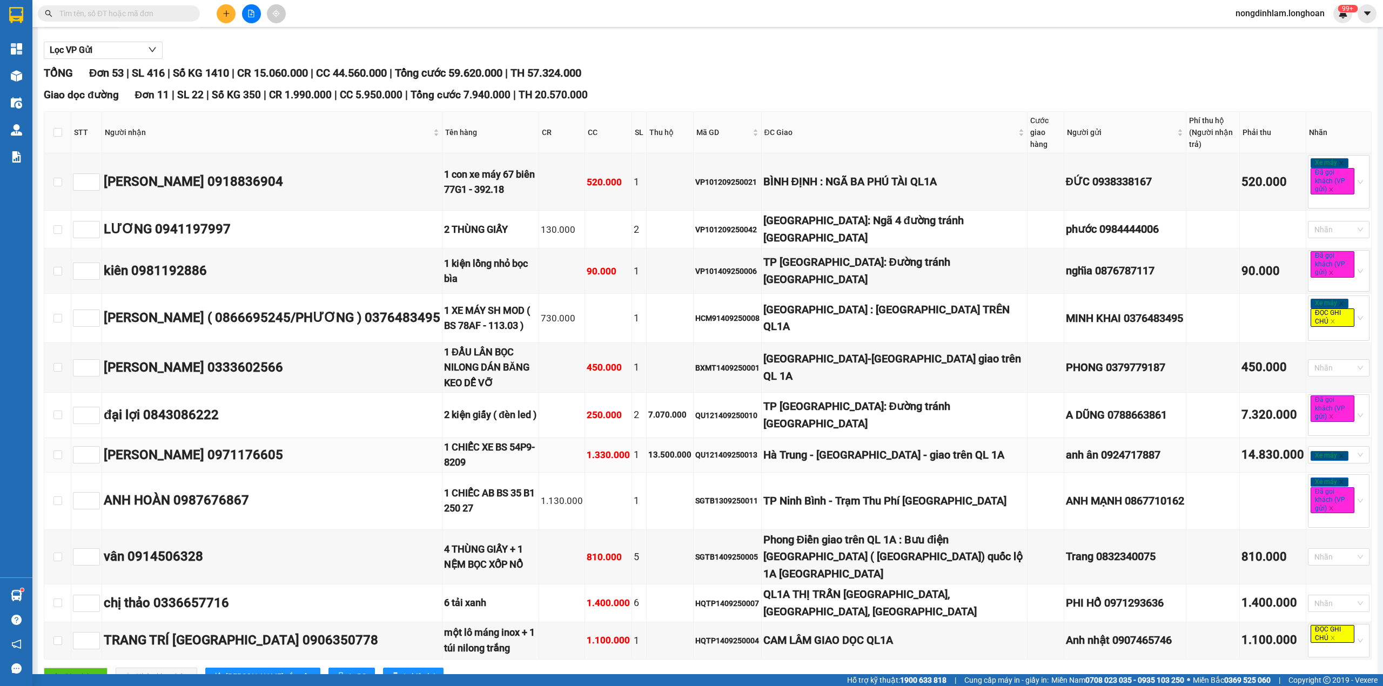
click at [839, 447] on div "Hà Trung - [GEOGRAPHIC_DATA] - giao trên QL 1A" at bounding box center [894, 455] width 263 height 17
click at [845, 493] on div "TP Ninh Bình - Trạm Thu Phí [GEOGRAPHIC_DATA]" at bounding box center [894, 501] width 263 height 17
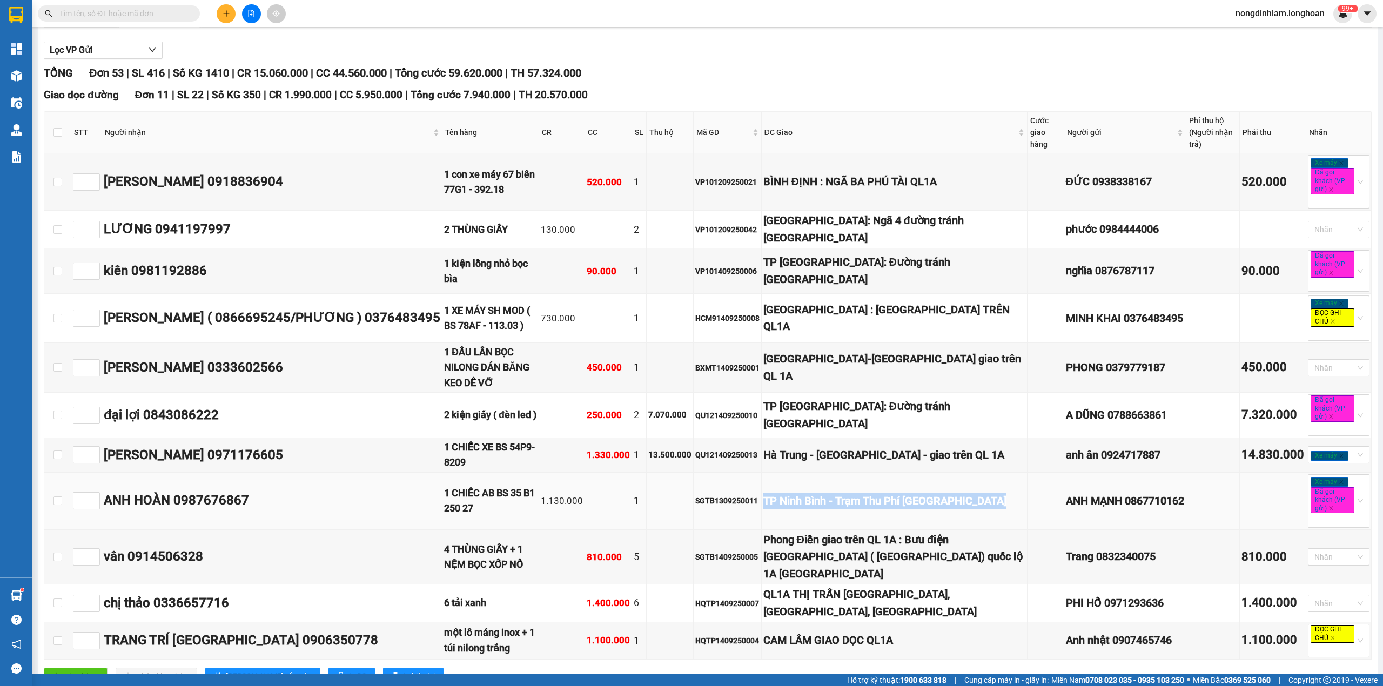
click at [845, 493] on div "TP Ninh Bình - Trạm Thu Phí [GEOGRAPHIC_DATA]" at bounding box center [894, 501] width 263 height 17
click at [846, 532] on div "Phong Điền giao trên QL 1A : Bưu điện [GEOGRAPHIC_DATA] ( [GEOGRAPHIC_DATA]) qu…" at bounding box center [894, 557] width 263 height 51
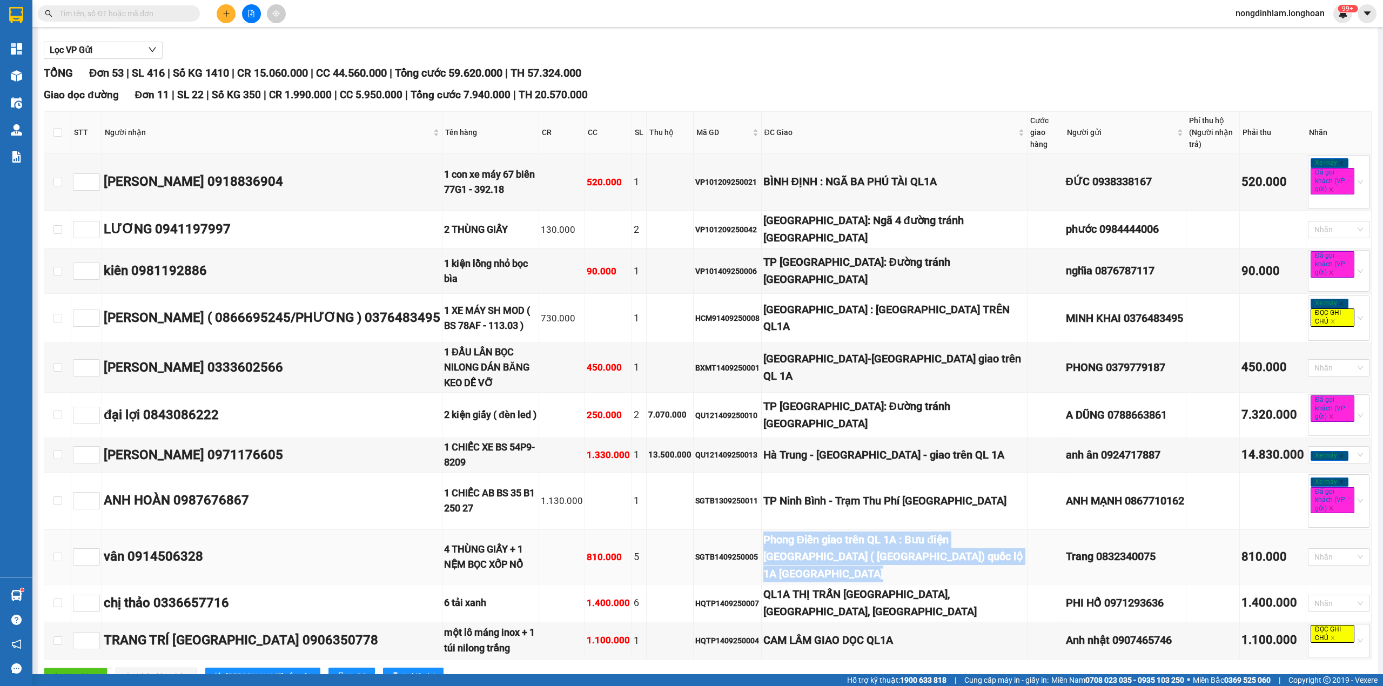
click at [846, 532] on div "Phong Điền giao trên QL 1A : Bưu điện [GEOGRAPHIC_DATA] ( [GEOGRAPHIC_DATA]) qu…" at bounding box center [894, 557] width 263 height 51
click at [834, 586] on div "QL1A THỊ TRẤN [GEOGRAPHIC_DATA], [GEOGRAPHIC_DATA], [GEOGRAPHIC_DATA]" at bounding box center [894, 603] width 263 height 34
click at [835, 586] on div "QL1A THỊ TRẤN [GEOGRAPHIC_DATA], [GEOGRAPHIC_DATA], [GEOGRAPHIC_DATA]" at bounding box center [894, 603] width 263 height 34
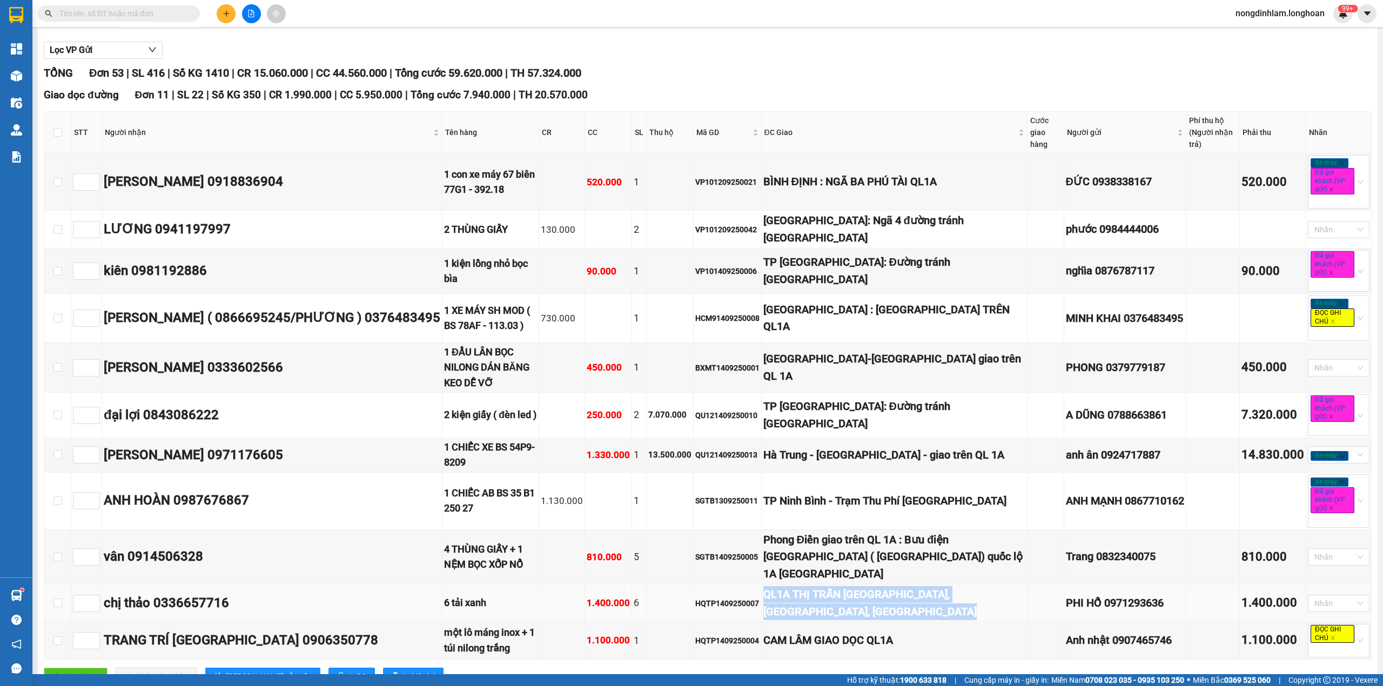
click at [835, 586] on div "QL1A THỊ TRẤN [GEOGRAPHIC_DATA], [GEOGRAPHIC_DATA], [GEOGRAPHIC_DATA]" at bounding box center [894, 603] width 263 height 34
click at [835, 622] on td "CAM LÂM GIAO DỌC QL1A" at bounding box center [895, 640] width 266 height 37
click at [835, 632] on div "CAM LÂM GIAO DỌC QL1A" at bounding box center [894, 640] width 263 height 17
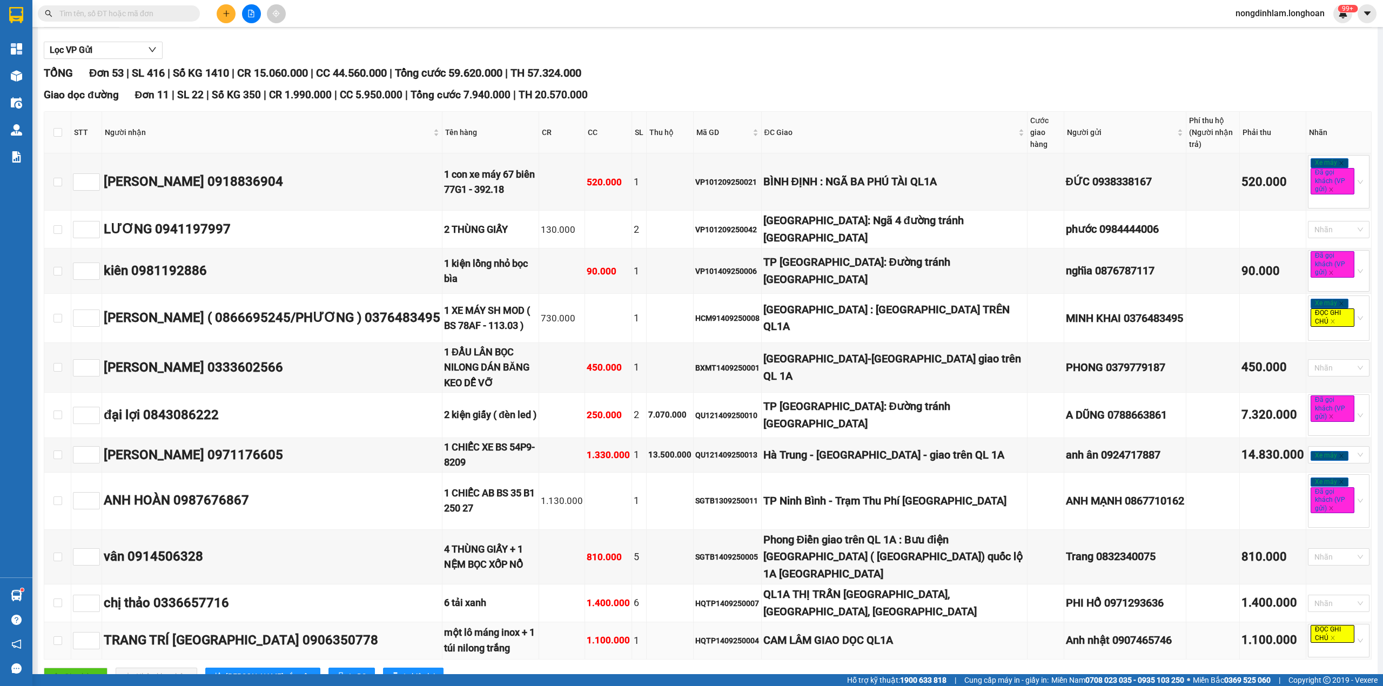
click at [593, 633] on div "1.100.000" at bounding box center [608, 640] width 43 height 15
type input "1"
click at [91, 633] on span "Increase Value" at bounding box center [94, 638] width 12 height 10
click at [93, 362] on span "up" at bounding box center [94, 365] width 6 height 6
type input "2"
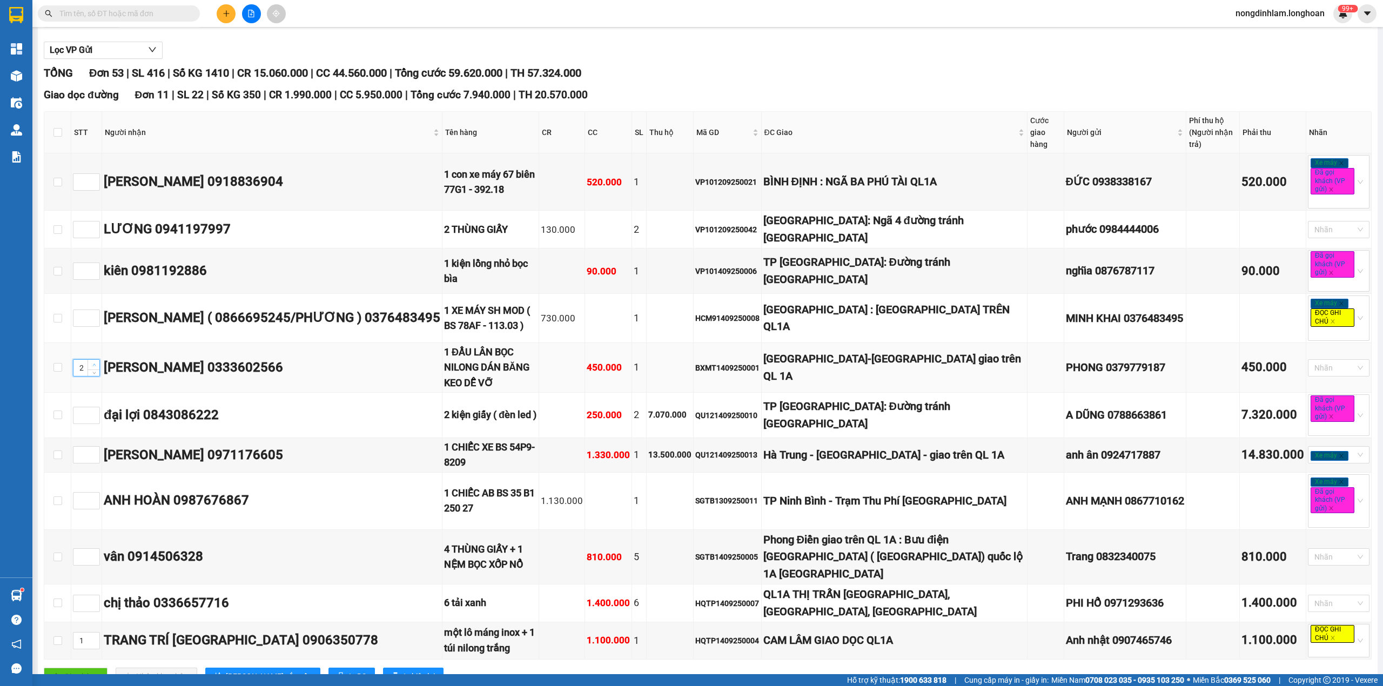
click at [93, 362] on span "up" at bounding box center [94, 365] width 6 height 6
click at [92, 177] on icon "up" at bounding box center [94, 179] width 4 height 4
type input "3"
click at [92, 177] on icon "up" at bounding box center [94, 179] width 4 height 4
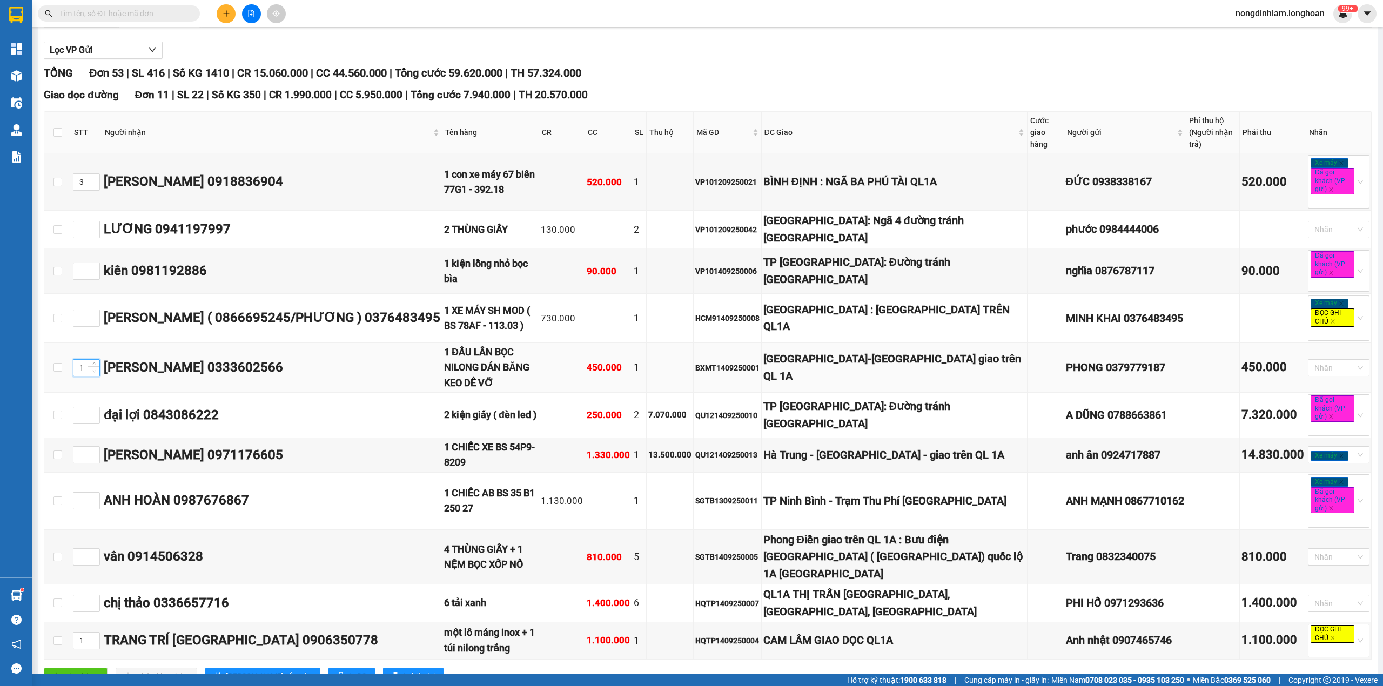
click at [93, 369] on icon "down" at bounding box center [94, 371] width 4 height 4
click at [92, 363] on icon "up" at bounding box center [94, 365] width 4 height 4
type input "4"
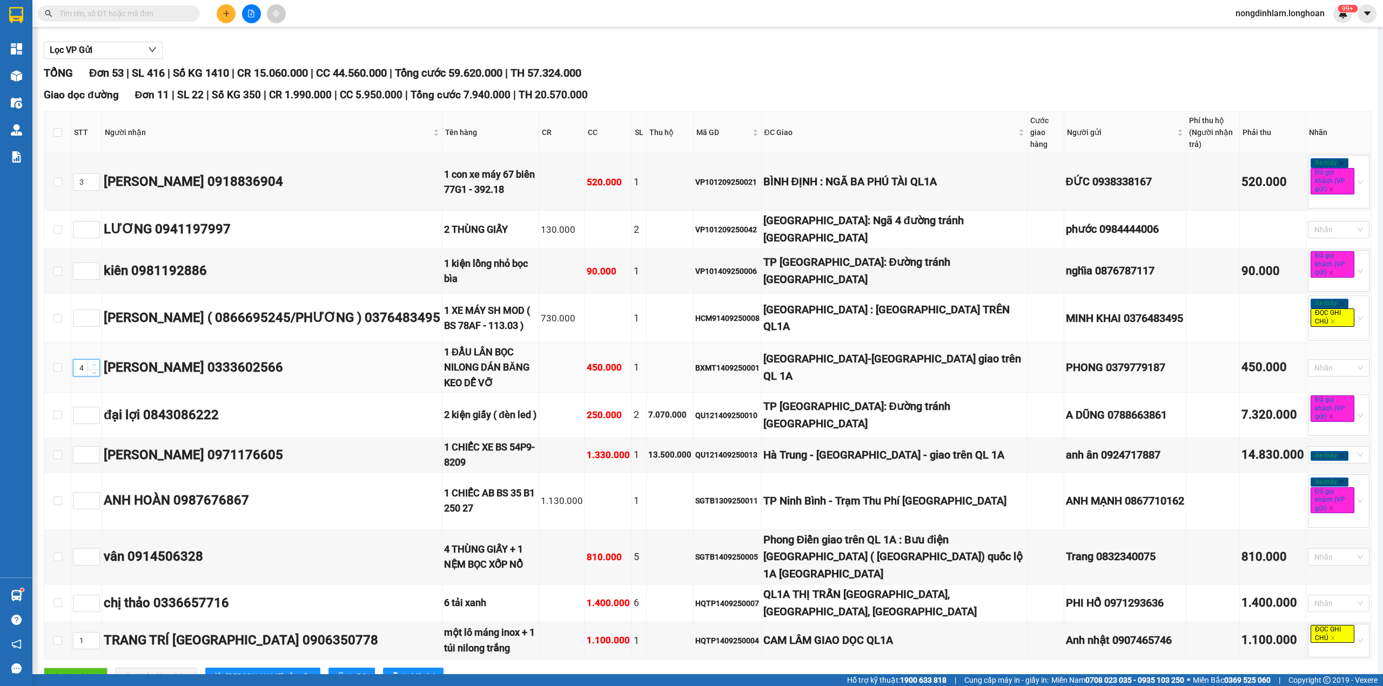
click at [92, 363] on icon "up" at bounding box center [94, 365] width 4 height 4
click at [93, 310] on span "Increase Value" at bounding box center [94, 315] width 12 height 10
type input "2"
click at [93, 310] on span "Increase Value" at bounding box center [94, 315] width 12 height 10
click at [232, 670] on span "[PERSON_NAME] sắp xếp" at bounding box center [269, 676] width 86 height 12
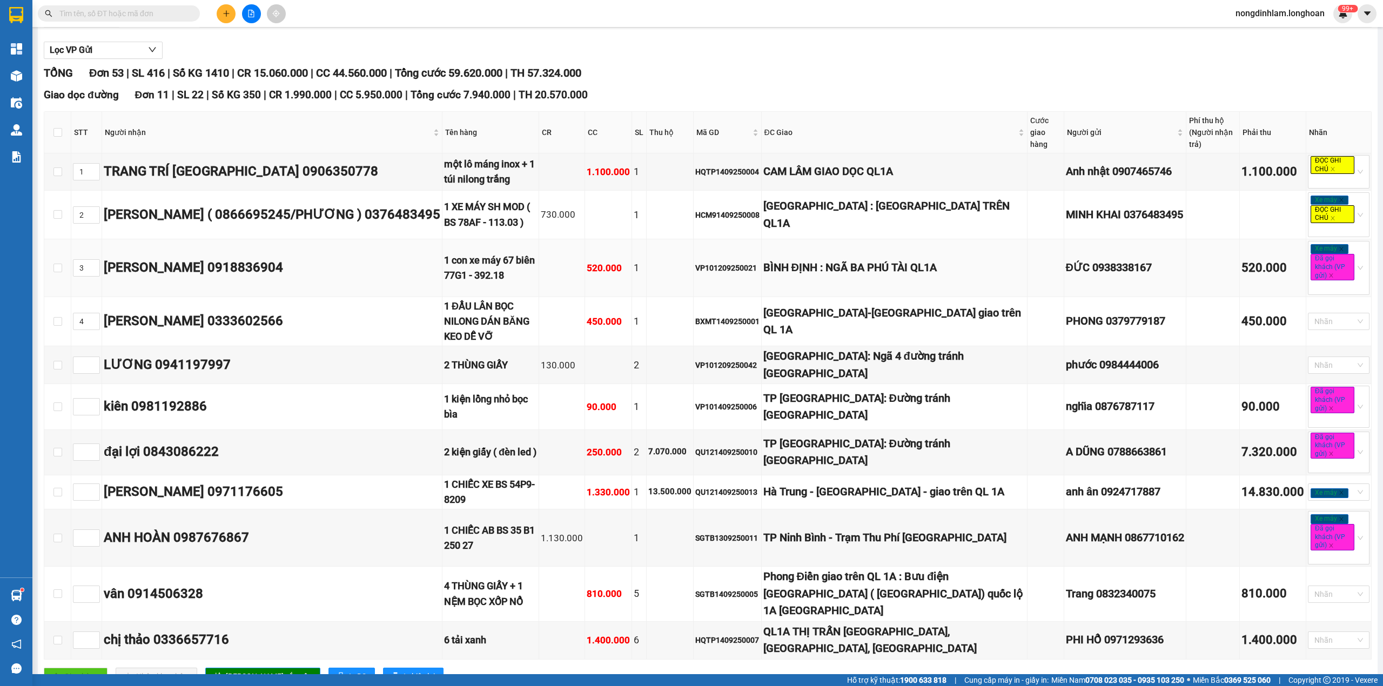
click at [797, 266] on div "BÌNH ĐỊNH : NGÃ BA PHÚ TÀI QL1A" at bounding box center [894, 267] width 263 height 17
click at [809, 310] on div "[GEOGRAPHIC_DATA]-[GEOGRAPHIC_DATA] giao trên QL 1A" at bounding box center [894, 322] width 263 height 34
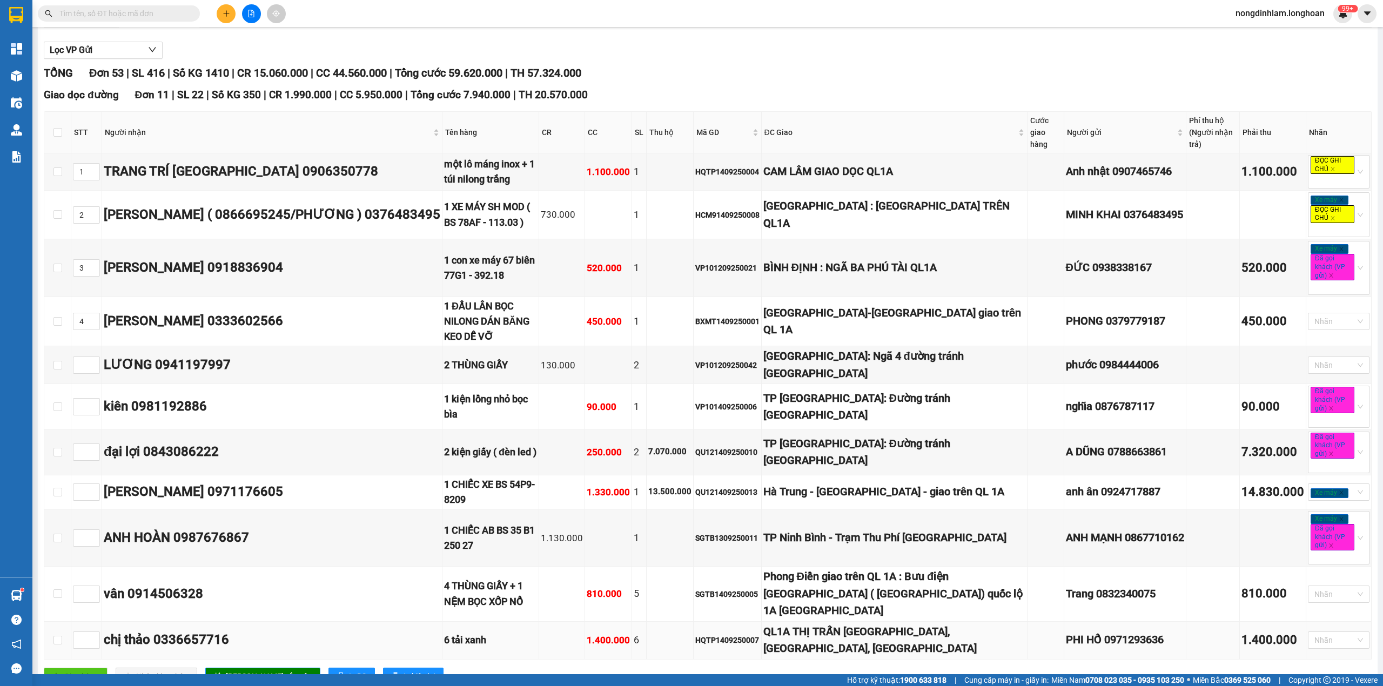
click at [858, 623] on div "QL1A THỊ TRẤN [GEOGRAPHIC_DATA], [GEOGRAPHIC_DATA], [GEOGRAPHIC_DATA]" at bounding box center [894, 640] width 263 height 34
click at [821, 568] on div "Phong Điền giao trên QL 1A : Bưu điện [GEOGRAPHIC_DATA] ( [GEOGRAPHIC_DATA]) qu…" at bounding box center [894, 593] width 263 height 51
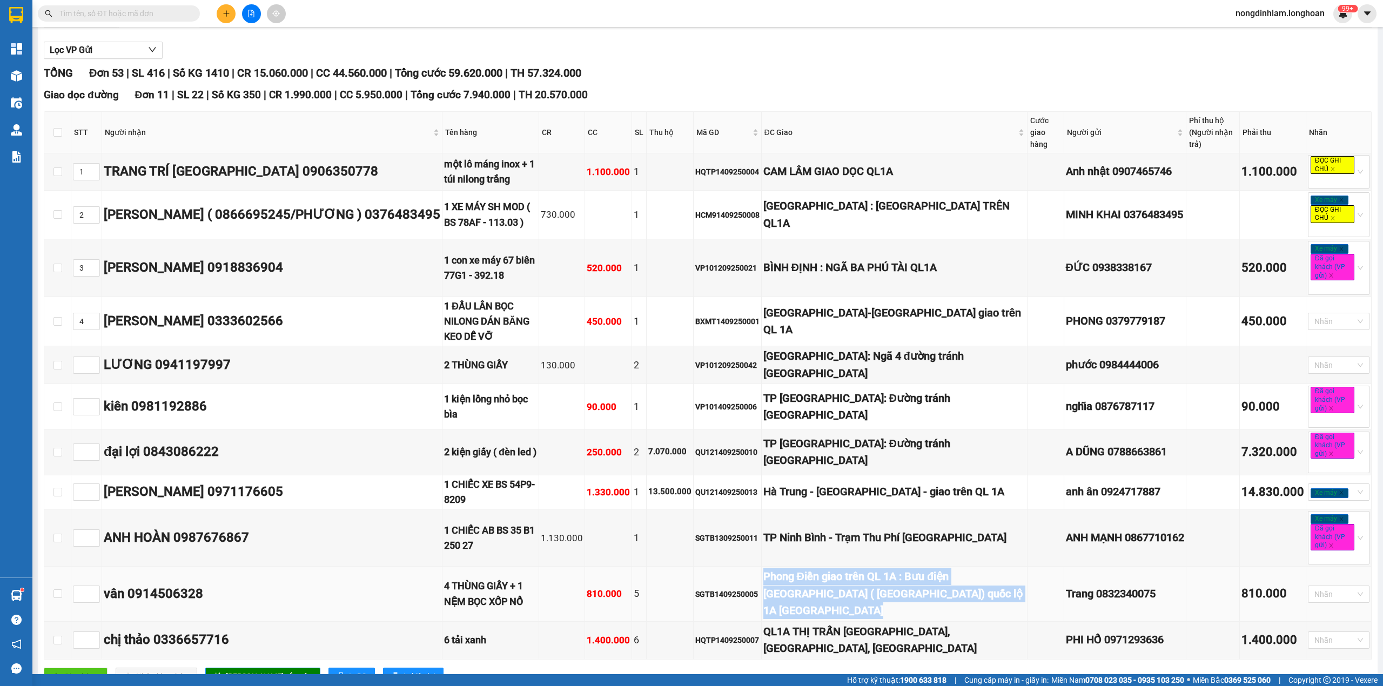
click at [821, 568] on div "Phong Điền giao trên QL 1A : Bưu điện [GEOGRAPHIC_DATA] ( [GEOGRAPHIC_DATA]) qu…" at bounding box center [894, 593] width 263 height 51
click at [88, 586] on span "Increase Value" at bounding box center [94, 591] width 12 height 10
click at [84, 586] on input "1" at bounding box center [86, 594] width 26 height 16
type input "4"
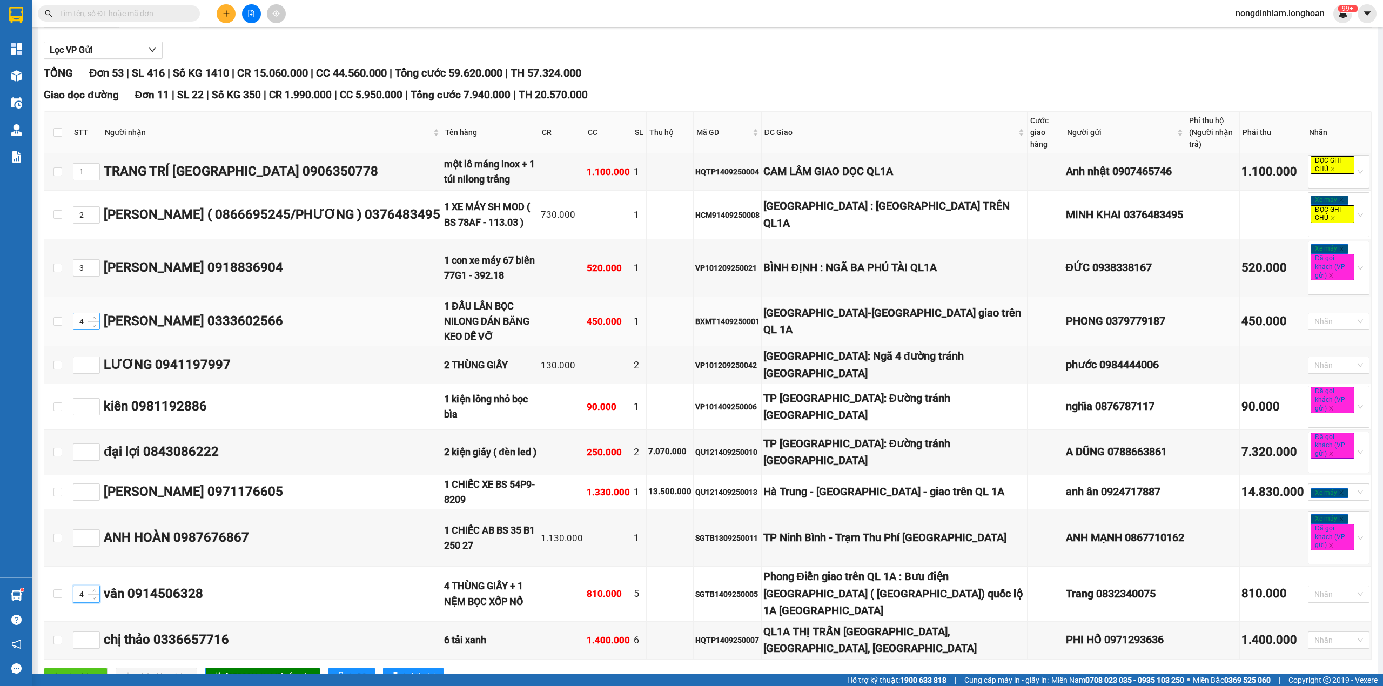
click at [82, 313] on input "4" at bounding box center [86, 321] width 26 height 16
click at [83, 313] on input "4" at bounding box center [86, 321] width 26 height 16
type input "5"
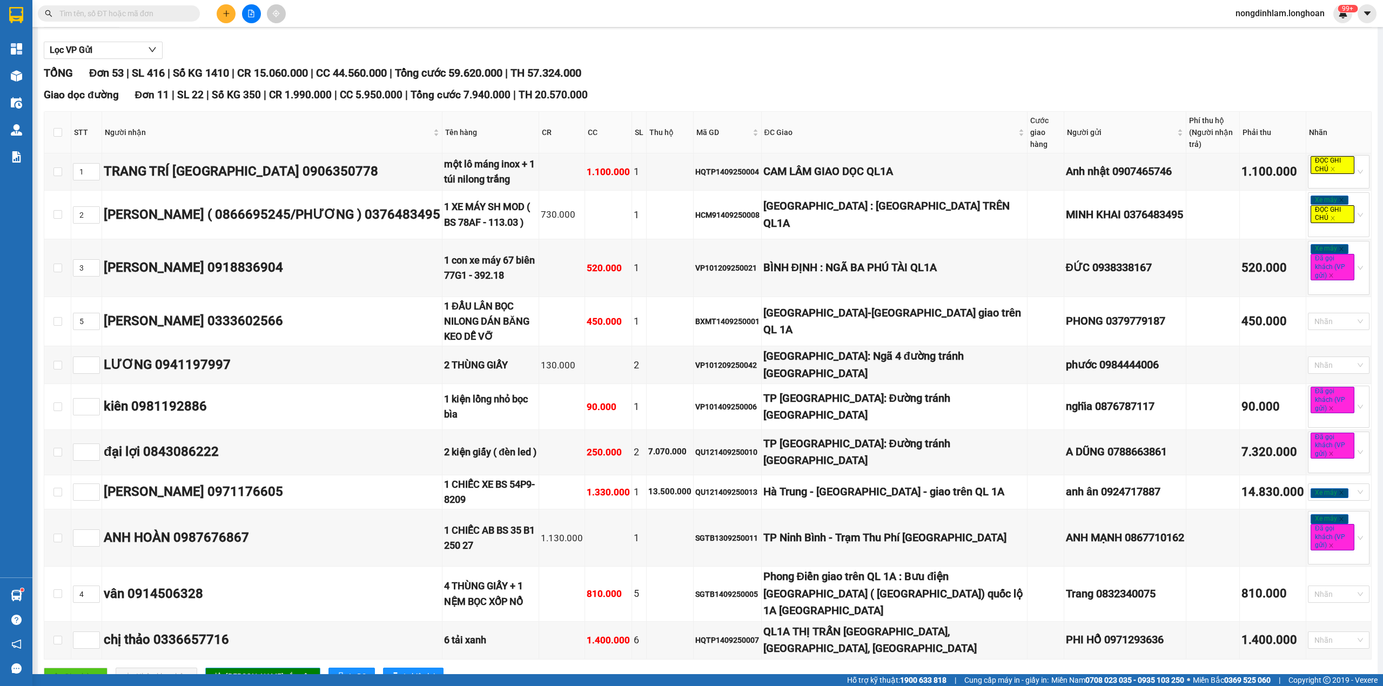
click at [237, 670] on span "[PERSON_NAME] sắp xếp" at bounding box center [269, 676] width 86 height 12
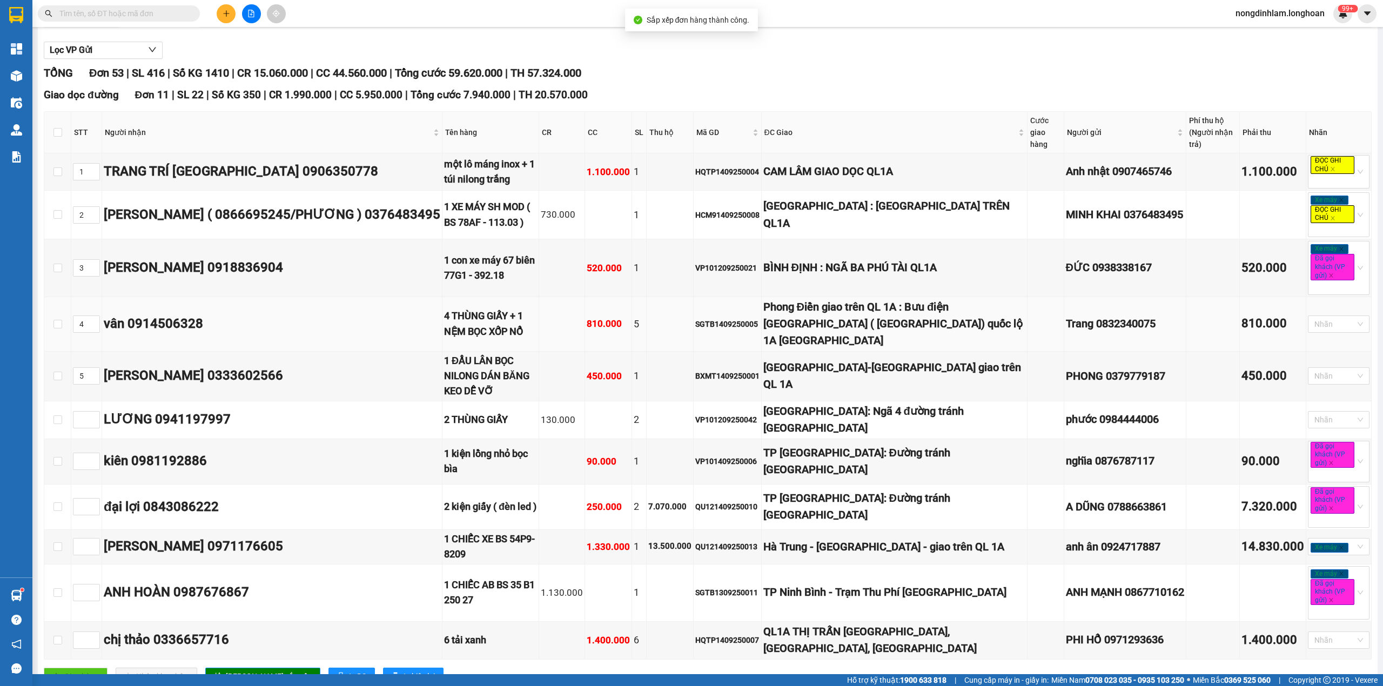
click at [843, 315] on div "Phong Điền giao trên QL 1A : Bưu điện [GEOGRAPHIC_DATA] ( [GEOGRAPHIC_DATA]) qu…" at bounding box center [894, 324] width 263 height 51
click at [845, 359] on div "[GEOGRAPHIC_DATA]-[GEOGRAPHIC_DATA] giao trên QL 1A" at bounding box center [894, 376] width 263 height 34
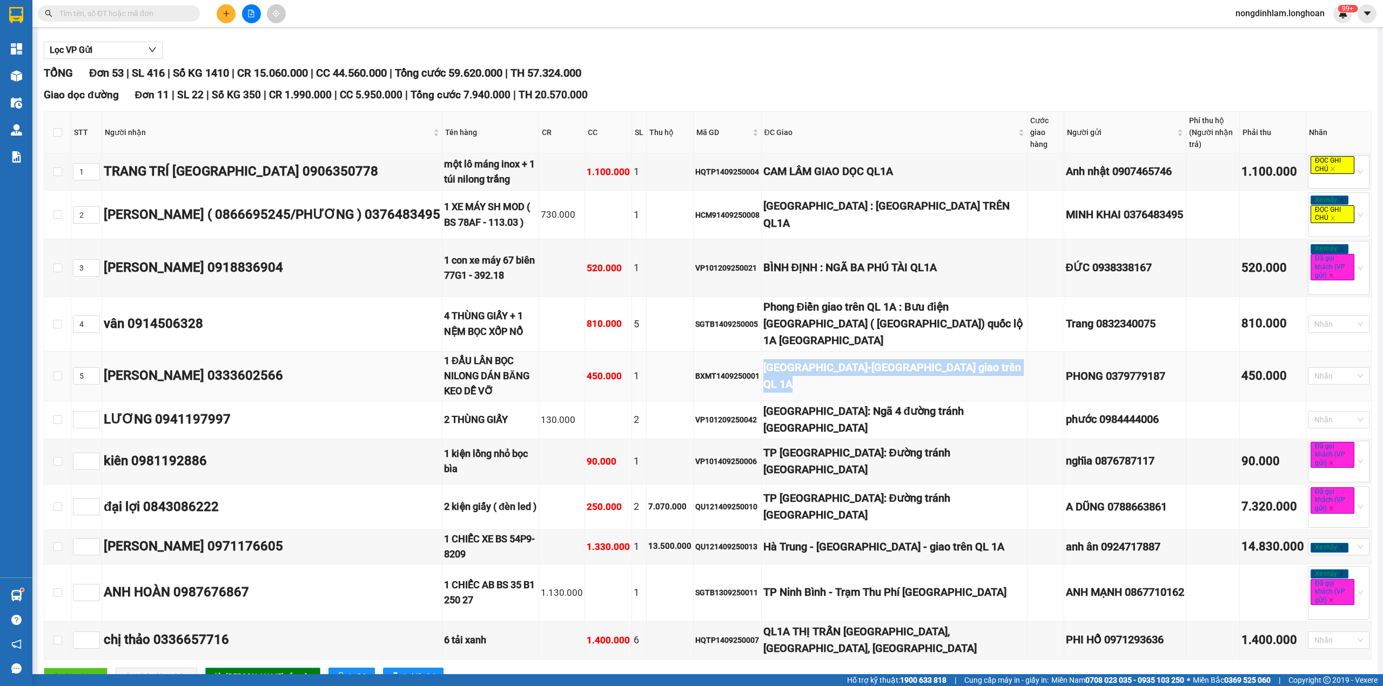
click at [845, 359] on div "[GEOGRAPHIC_DATA]-[GEOGRAPHIC_DATA] giao trên QL 1A" at bounding box center [894, 376] width 263 height 34
click at [804, 623] on div "QL1A THỊ TRẤN [GEOGRAPHIC_DATA], [GEOGRAPHIC_DATA], [GEOGRAPHIC_DATA]" at bounding box center [894, 640] width 263 height 34
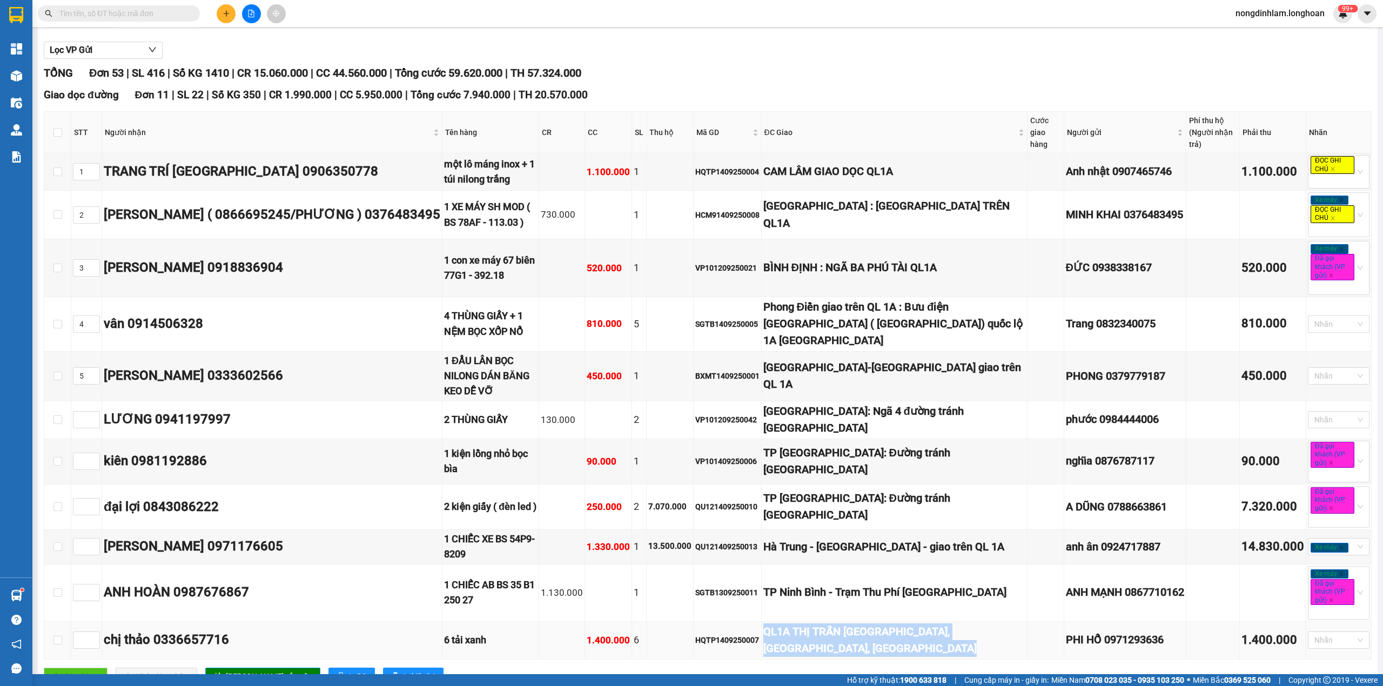
click at [804, 623] on div "QL1A THỊ TRẤN [GEOGRAPHIC_DATA], [GEOGRAPHIC_DATA], [GEOGRAPHIC_DATA]" at bounding box center [894, 640] width 263 height 34
click at [83, 632] on input at bounding box center [86, 640] width 26 height 16
type input "6"
click at [231, 670] on span "[PERSON_NAME] sắp xếp" at bounding box center [269, 676] width 86 height 12
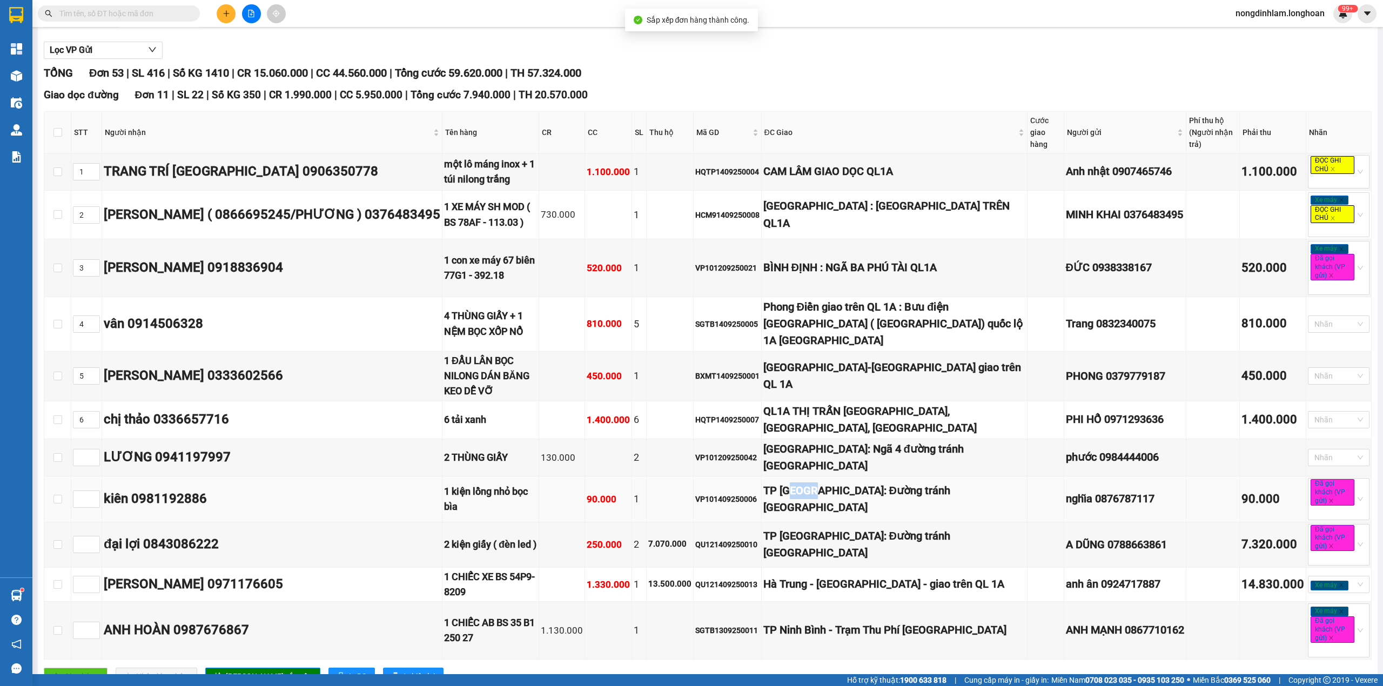
drag, startPoint x: 820, startPoint y: 456, endPoint x: 798, endPoint y: 450, distance: 22.3
click at [798, 482] on div "TP [GEOGRAPHIC_DATA]: Đường tránh [GEOGRAPHIC_DATA]" at bounding box center [894, 499] width 263 height 34
drag, startPoint x: 852, startPoint y: 501, endPoint x: 795, endPoint y: 501, distance: 57.3
click at [795, 528] on div "TP [GEOGRAPHIC_DATA]: Đường tránh [GEOGRAPHIC_DATA]" at bounding box center [894, 545] width 263 height 34
drag, startPoint x: 852, startPoint y: 524, endPoint x: 802, endPoint y: 530, distance: 50.7
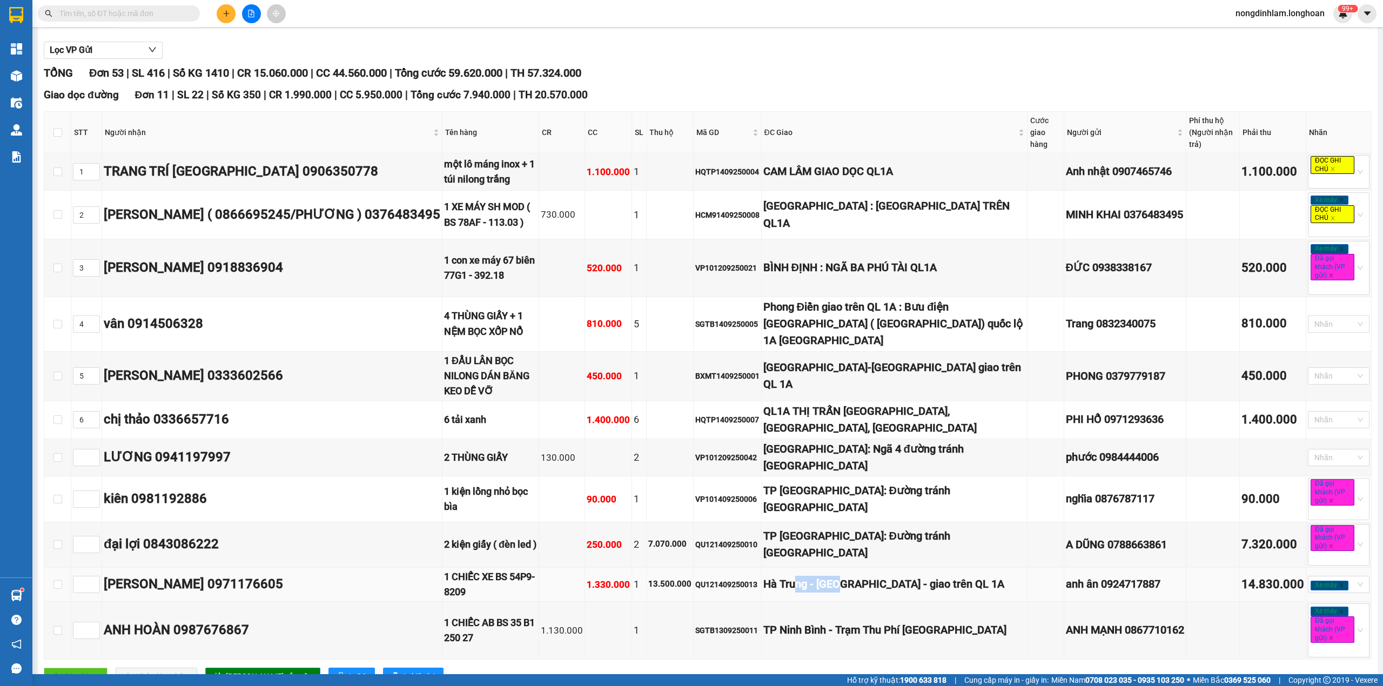
click at [802, 576] on div "Hà Trung - [GEOGRAPHIC_DATA] - giao trên QL 1A" at bounding box center [894, 584] width 263 height 17
drag, startPoint x: 833, startPoint y: 571, endPoint x: 781, endPoint y: 571, distance: 52.4
click at [781, 622] on div "TP Ninh Bình - Trạm Thu Phí [GEOGRAPHIC_DATA]" at bounding box center [894, 630] width 263 height 17
drag, startPoint x: 820, startPoint y: 415, endPoint x: 781, endPoint y: 415, distance: 38.9
click at [781, 441] on div "[GEOGRAPHIC_DATA]: Ngã 4 đường tránh [GEOGRAPHIC_DATA]" at bounding box center [894, 458] width 263 height 34
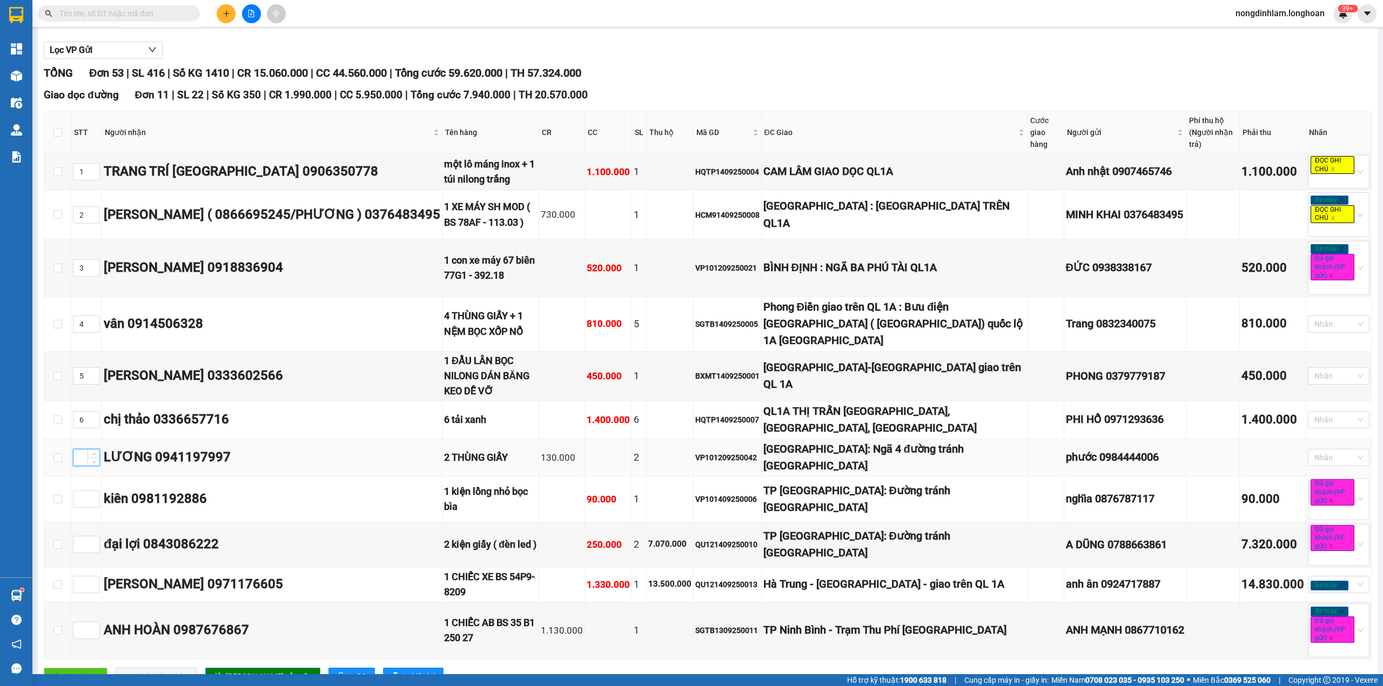
click at [76, 449] on input at bounding box center [86, 457] width 26 height 16
type input "7"
drag, startPoint x: 813, startPoint y: 536, endPoint x: 795, endPoint y: 534, distance: 18.6
click at [795, 576] on div "Hà Trung - [GEOGRAPHIC_DATA] - giao trên QL 1A" at bounding box center [894, 584] width 263 height 17
click at [80, 491] on input at bounding box center [86, 499] width 26 height 16
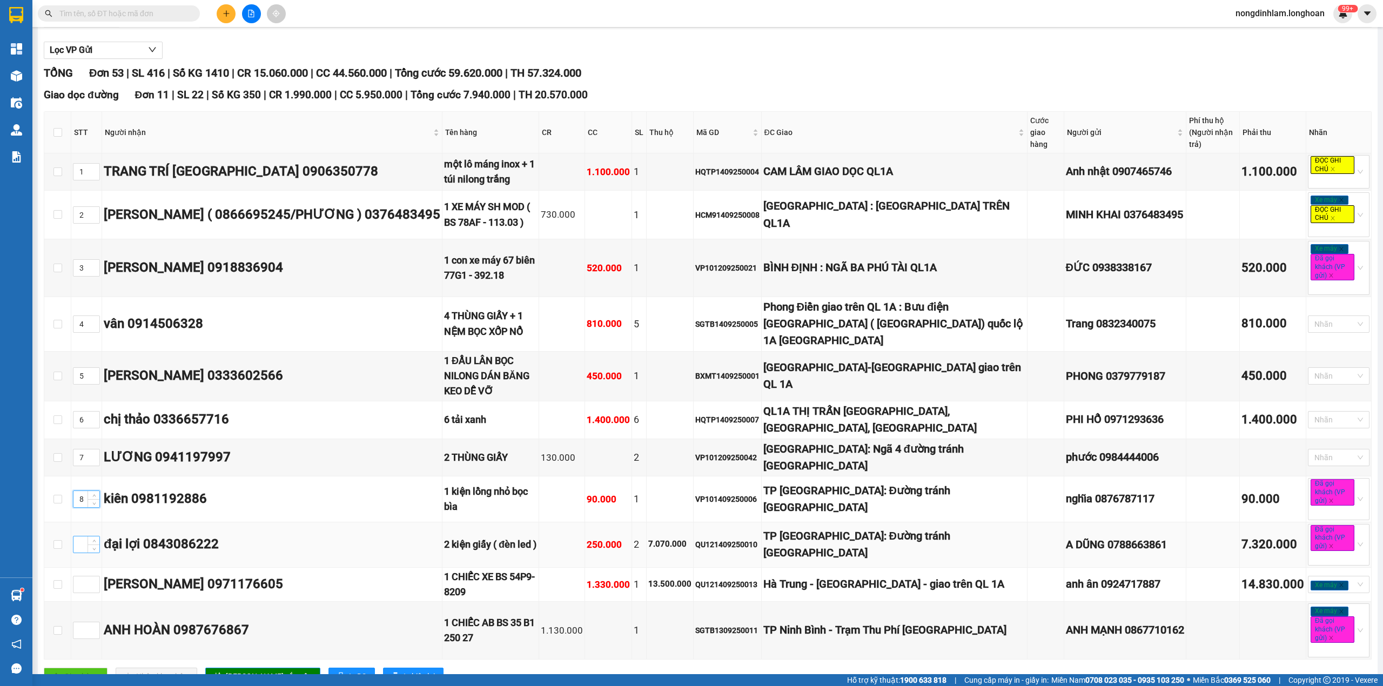
type input "8"
click at [82, 536] on input at bounding box center [86, 544] width 26 height 16
type input "9"
click at [78, 576] on input at bounding box center [86, 584] width 26 height 16
type input "10"
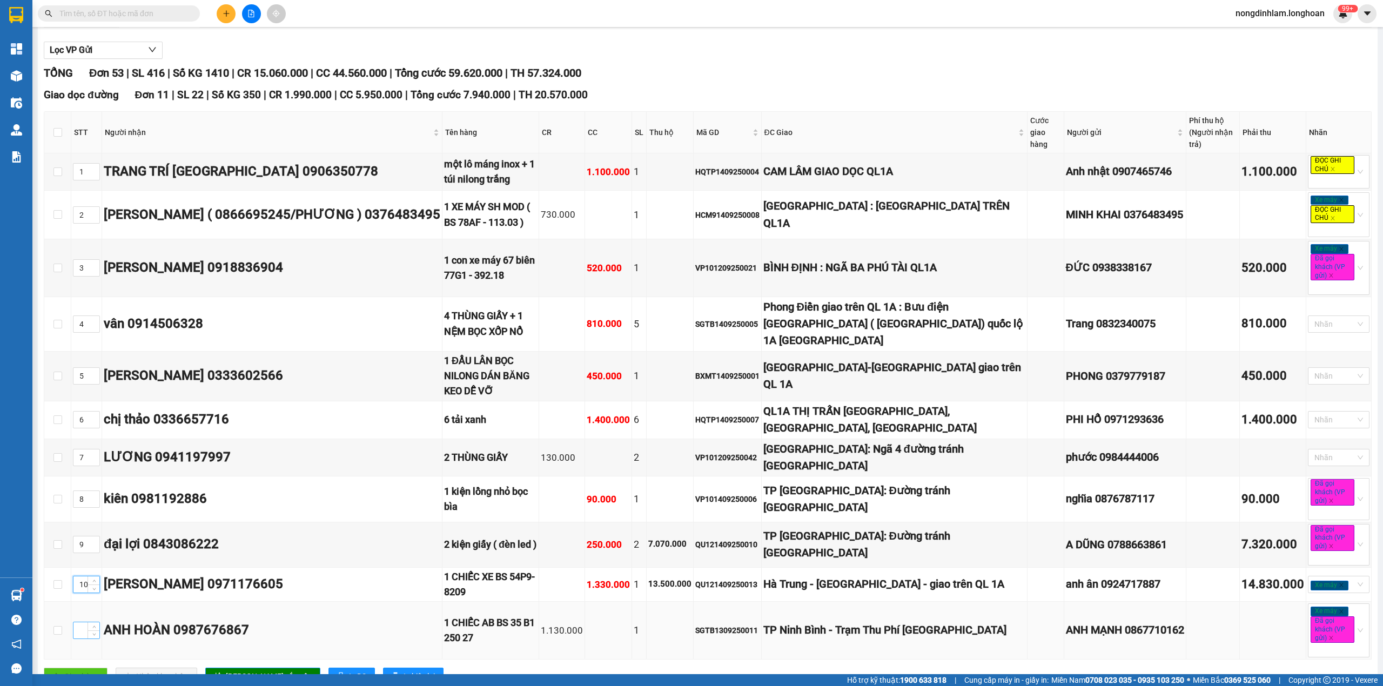
click at [80, 622] on input at bounding box center [86, 630] width 26 height 16
type input "11"
click at [243, 670] on span "[PERSON_NAME] sắp xếp" at bounding box center [269, 676] width 86 height 12
click at [834, 165] on div "CAM LÂM GIAO DỌC QL1A" at bounding box center [894, 171] width 263 height 17
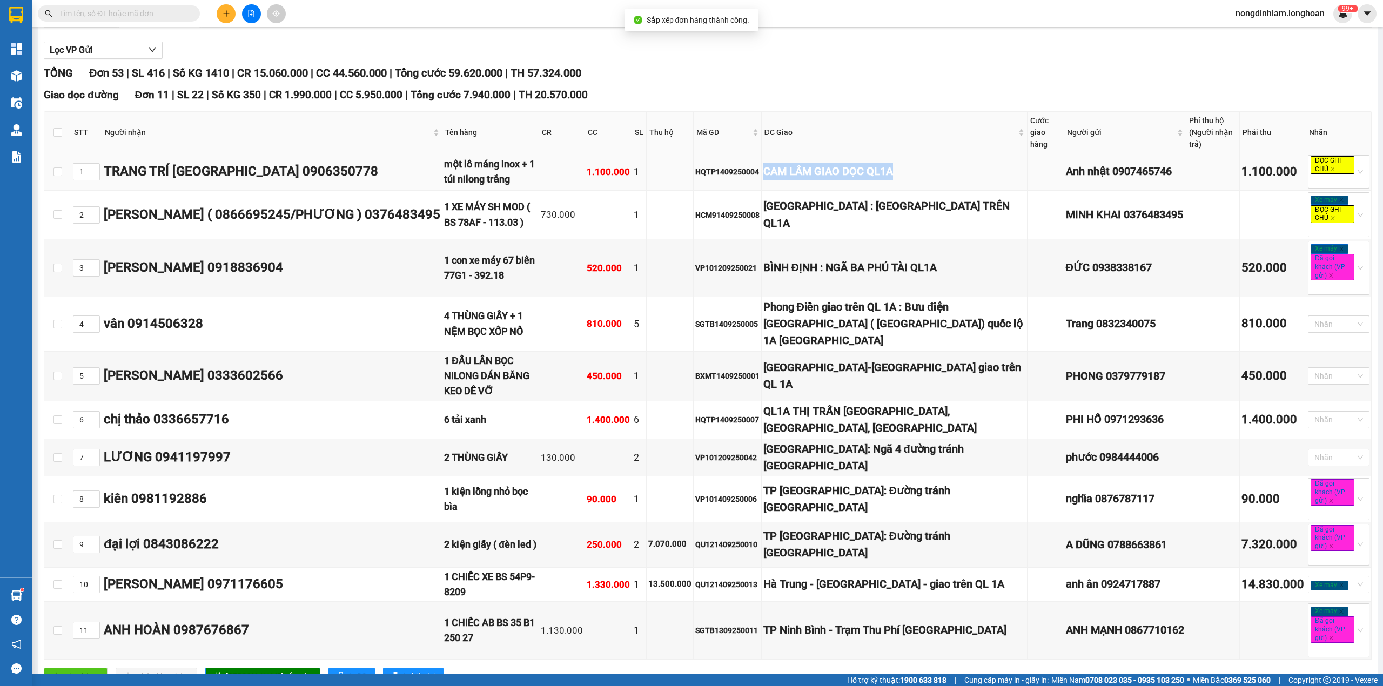
click at [834, 165] on div "CAM LÂM GIAO DỌC QL1A" at bounding box center [894, 171] width 263 height 17
click at [835, 208] on div "[GEOGRAPHIC_DATA] : [GEOGRAPHIC_DATA] TRÊN QL1A" at bounding box center [894, 215] width 263 height 34
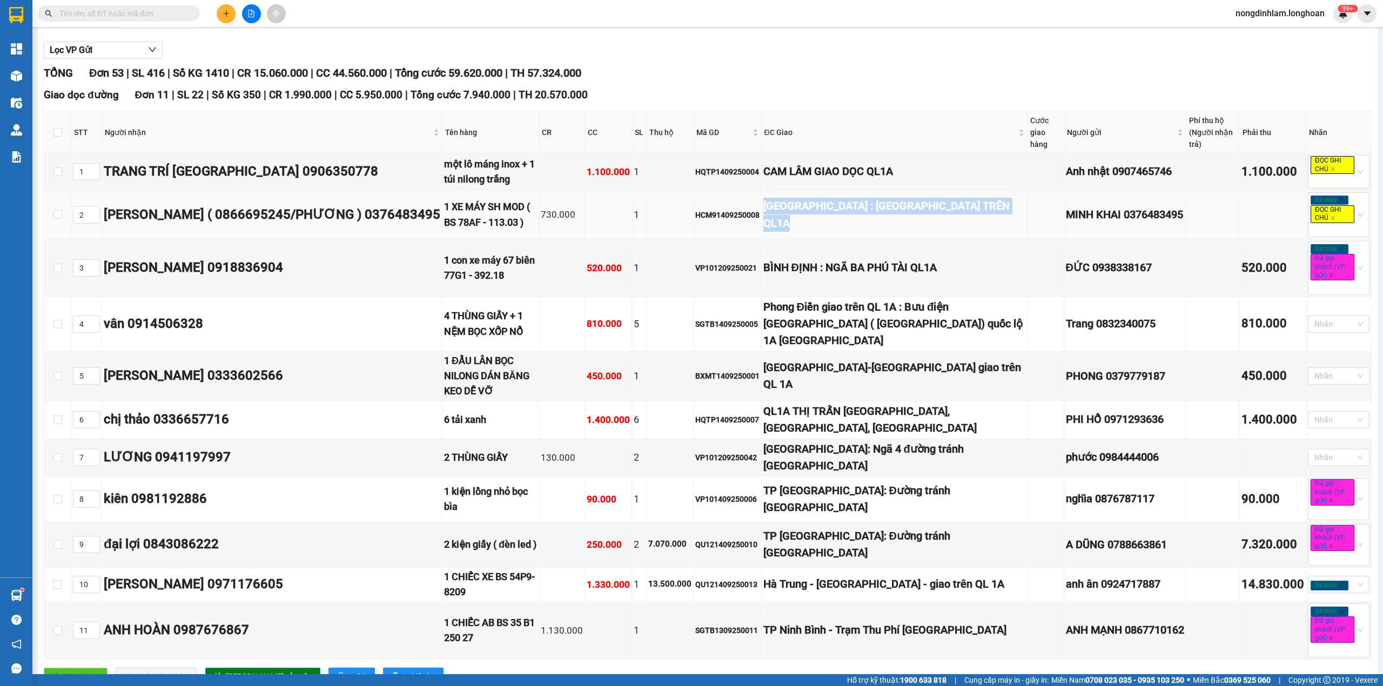
click at [835, 208] on div "[GEOGRAPHIC_DATA] : [GEOGRAPHIC_DATA] TRÊN QL1A" at bounding box center [894, 215] width 263 height 34
click at [848, 259] on div "BÌNH ĐỊNH : NGÃ BA PHÚ TÀI QL1A" at bounding box center [894, 267] width 263 height 17
click at [802, 528] on div "TP [GEOGRAPHIC_DATA]: Đường tránh [GEOGRAPHIC_DATA]" at bounding box center [894, 545] width 263 height 34
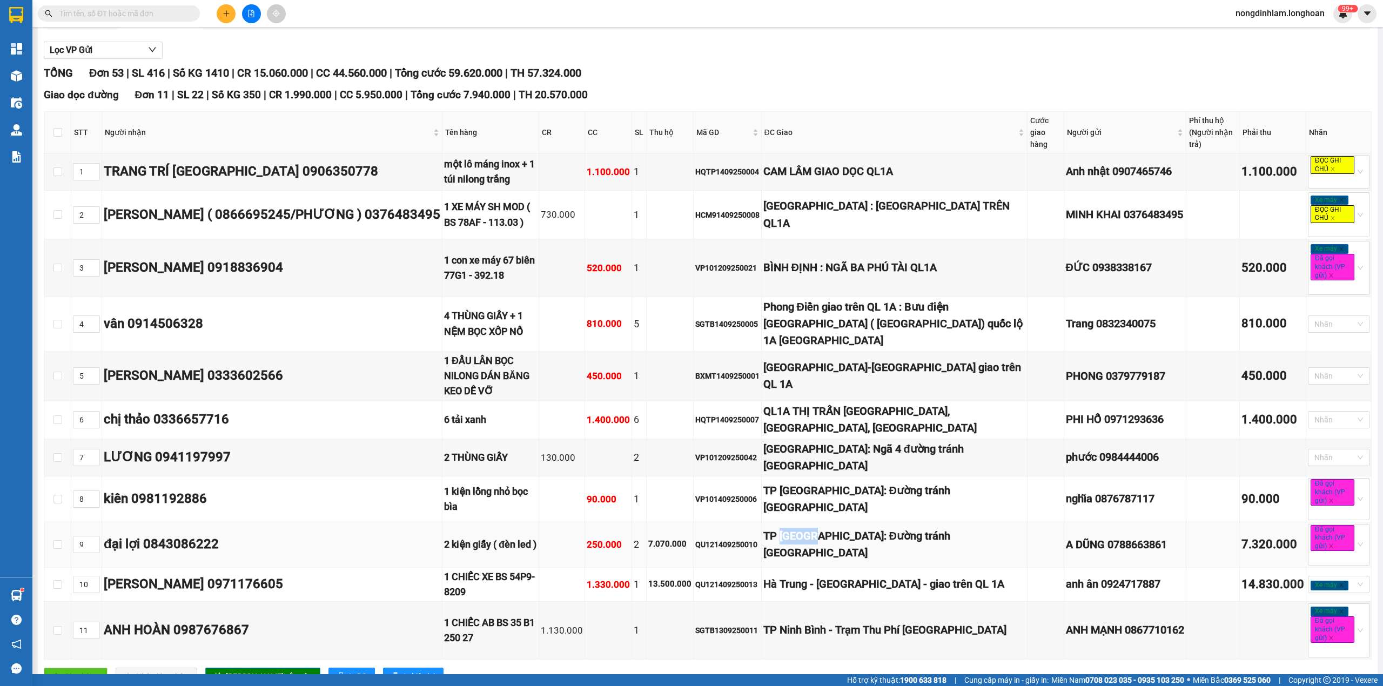
click at [802, 528] on div "TP [GEOGRAPHIC_DATA]: Đường tránh [GEOGRAPHIC_DATA]" at bounding box center [894, 545] width 263 height 34
click at [832, 441] on div "[GEOGRAPHIC_DATA]: Ngã 4 đường tránh [GEOGRAPHIC_DATA]" at bounding box center [894, 458] width 263 height 34
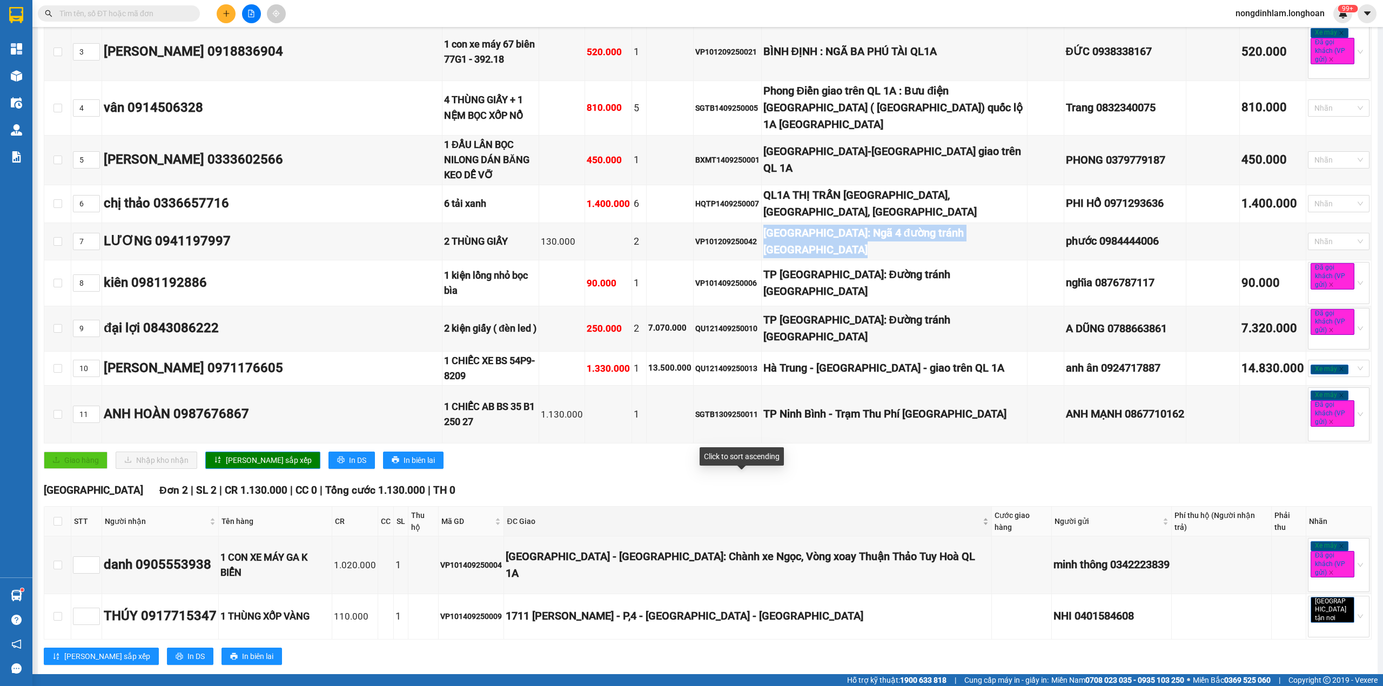
scroll to position [336, 0]
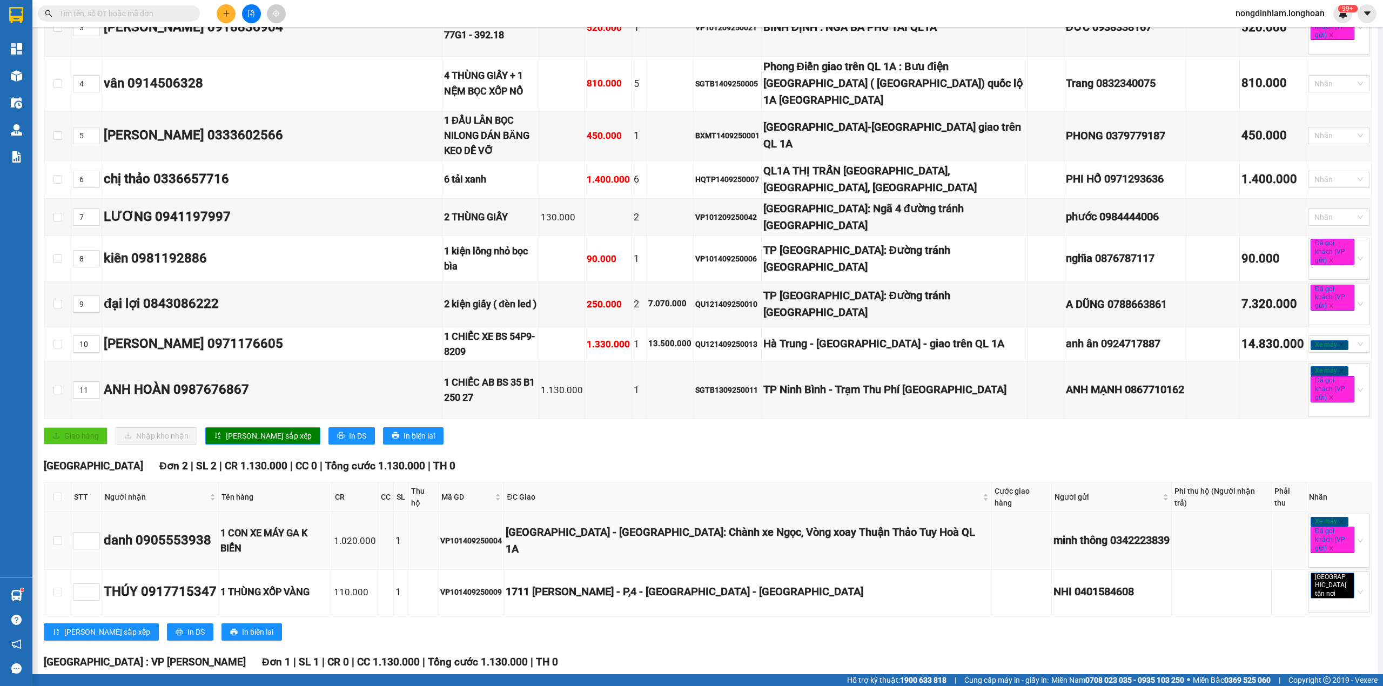
click at [497, 535] on div "VP101409250004" at bounding box center [471, 541] width 62 height 12
copy div "VP101409250004"
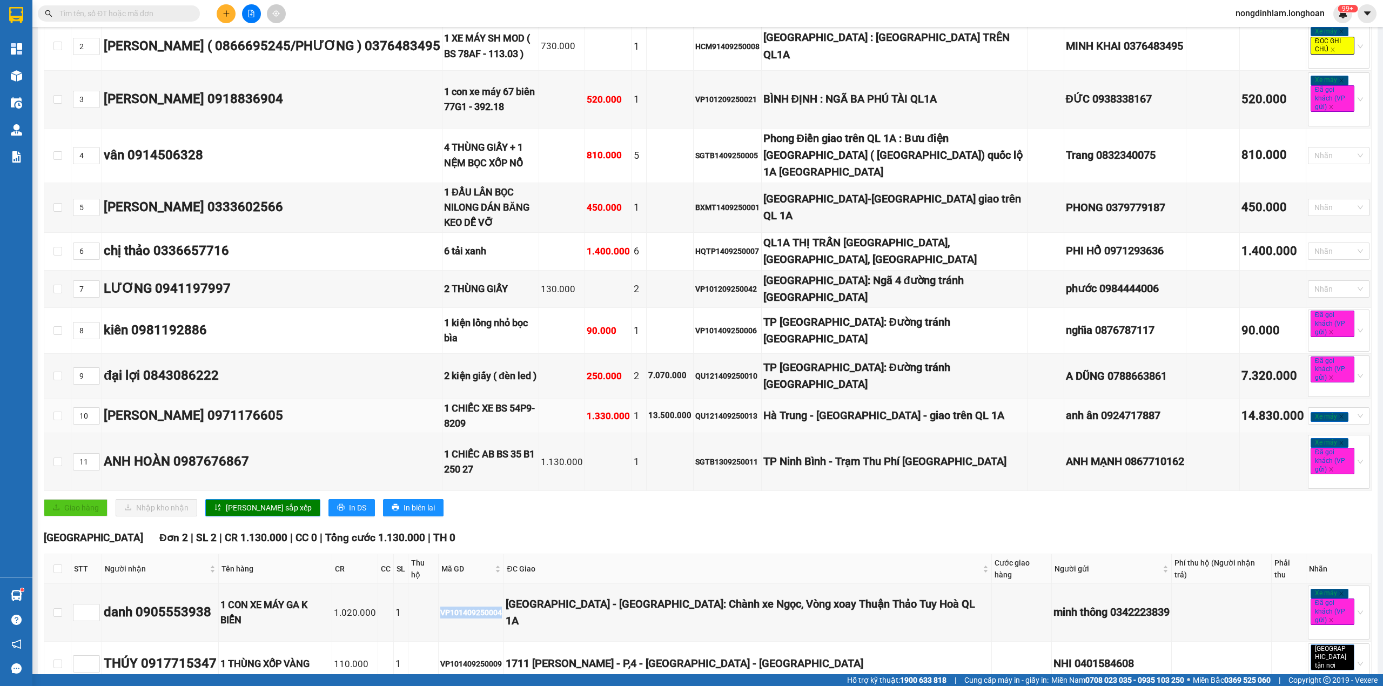
scroll to position [312, 0]
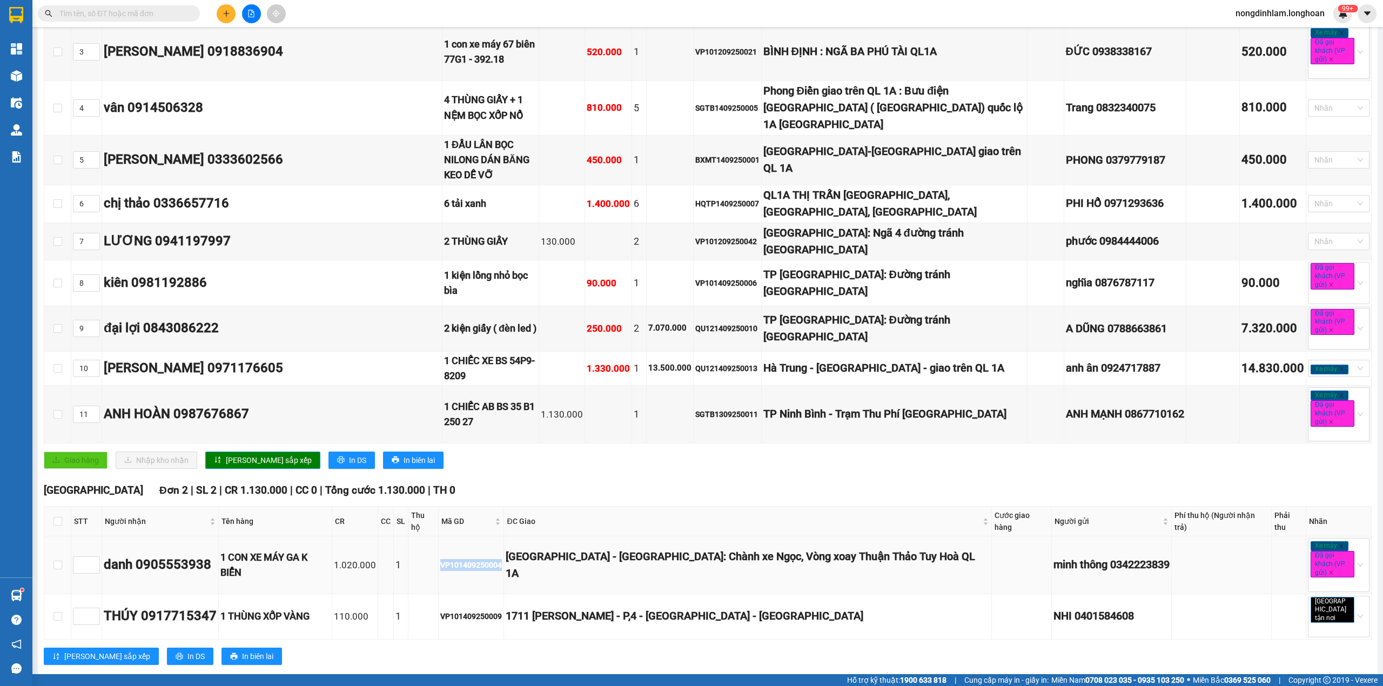
click at [482, 559] on div "VP101409250004" at bounding box center [471, 565] width 62 height 12
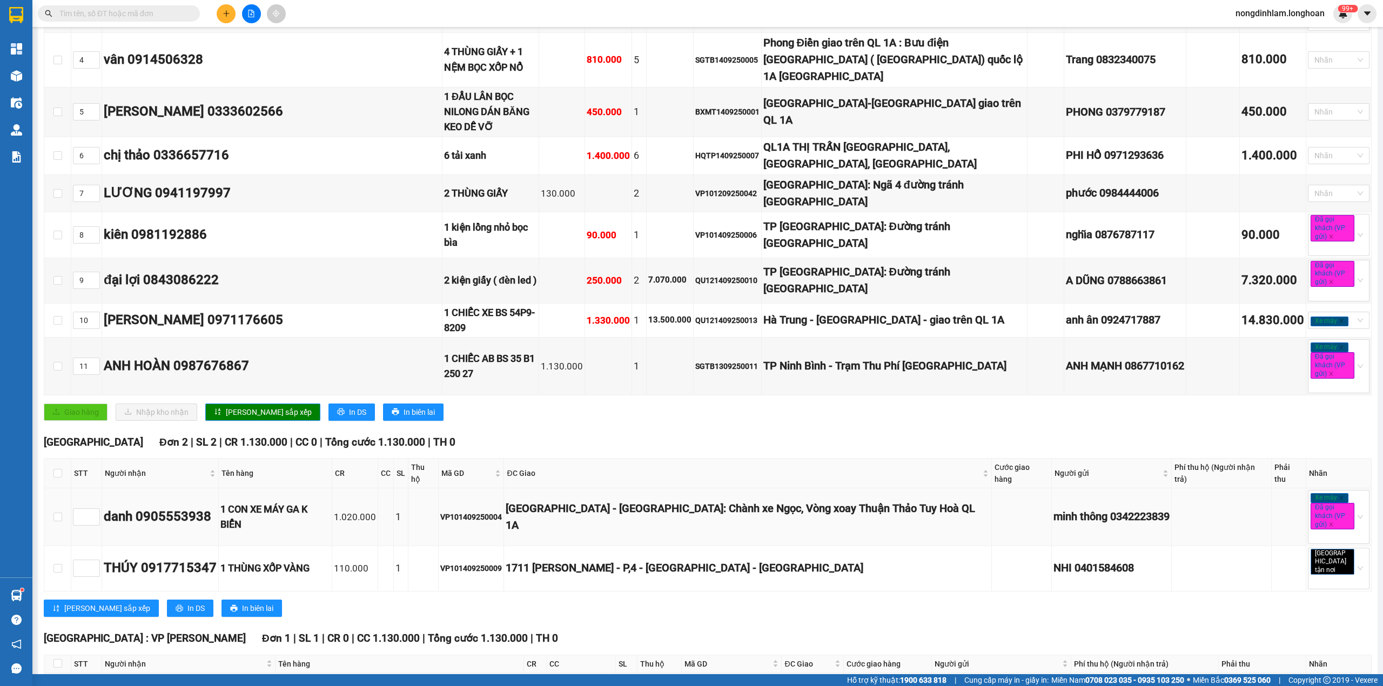
click at [654, 500] on div "[GEOGRAPHIC_DATA] - [GEOGRAPHIC_DATA]: Chành xe Ngọc, Vòng xoay Thuận Thảo Tuy …" at bounding box center [747, 517] width 483 height 34
click at [680, 560] on div "1711 [PERSON_NAME] - P,4 - [GEOGRAPHIC_DATA] - [GEOGRAPHIC_DATA]" at bounding box center [747, 568] width 483 height 17
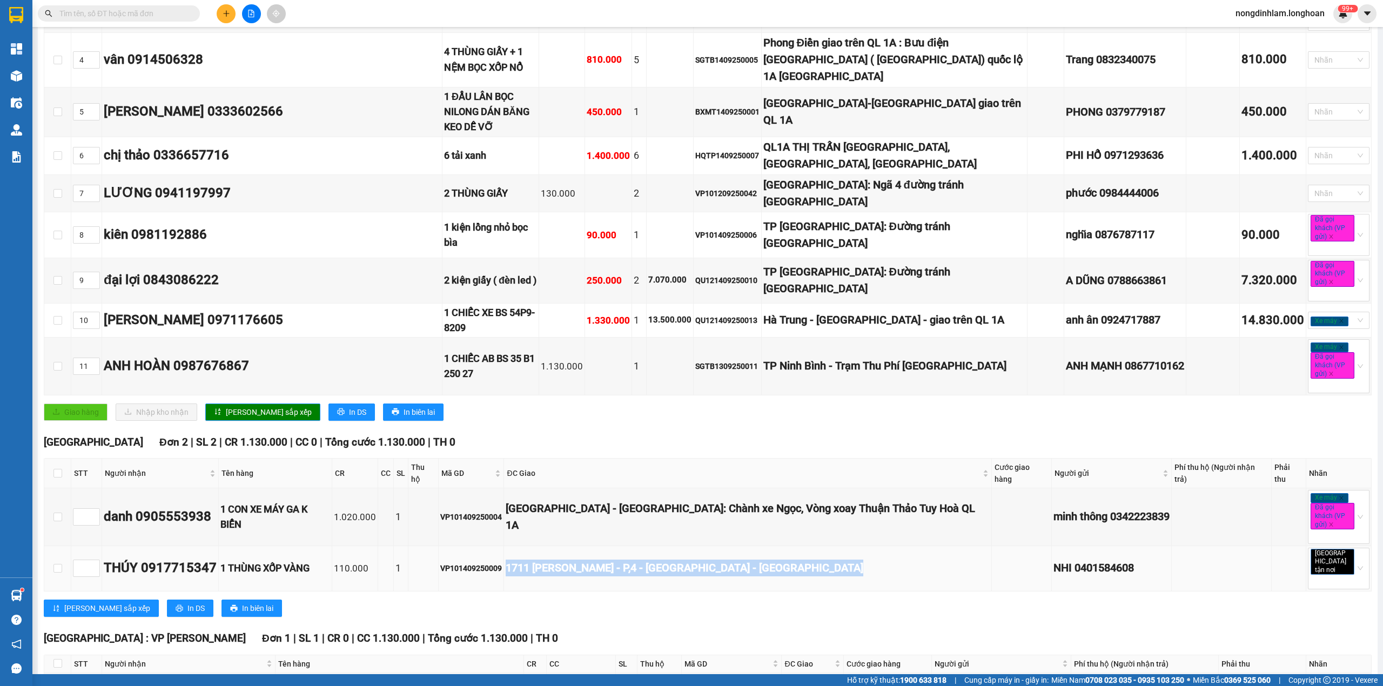
click at [680, 560] on div "1711 [PERSON_NAME] - P,4 - [GEOGRAPHIC_DATA] - [GEOGRAPHIC_DATA]" at bounding box center [747, 568] width 483 height 17
click at [487, 511] on div "VP101409250004" at bounding box center [471, 517] width 62 height 12
click at [613, 500] on div "[GEOGRAPHIC_DATA] - [GEOGRAPHIC_DATA]: Chành xe Ngọc, Vòng xoay Thuận Thảo Tuy …" at bounding box center [747, 517] width 483 height 34
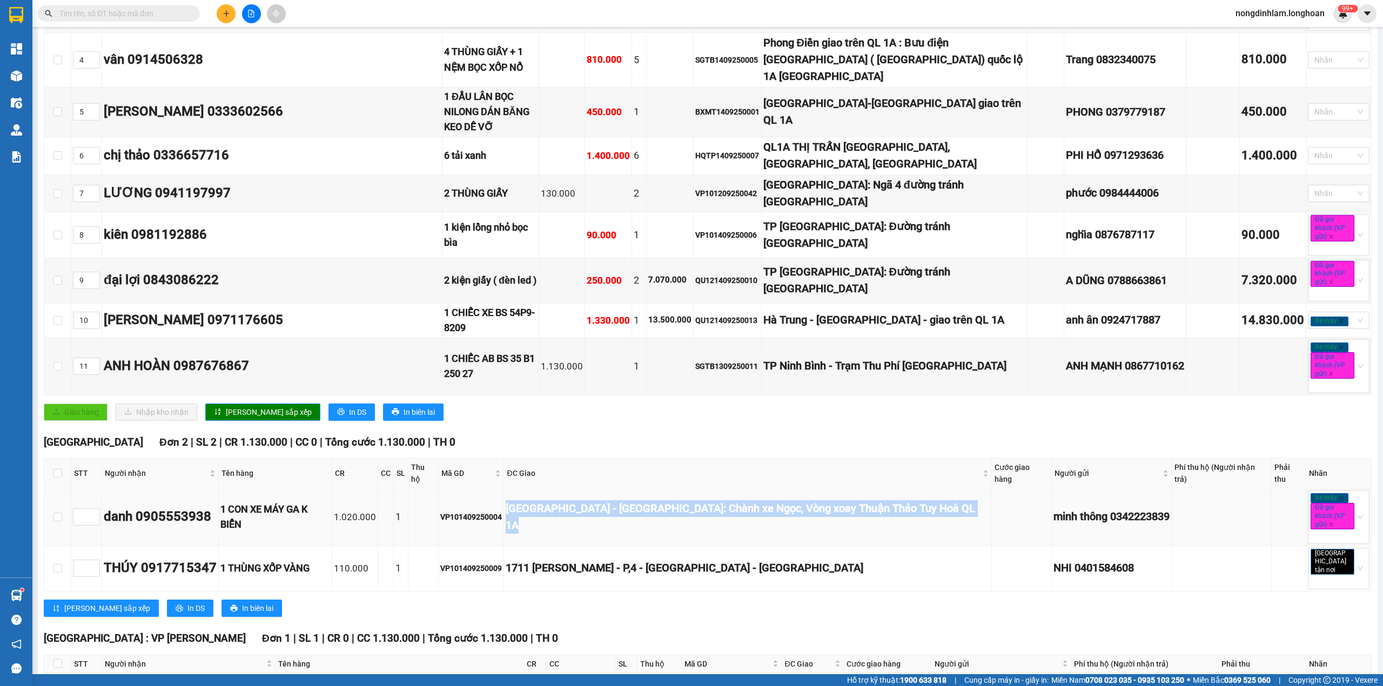
click at [616, 500] on div "[GEOGRAPHIC_DATA] - [GEOGRAPHIC_DATA]: Chành xe Ngọc, Vòng xoay Thuận Thảo Tuy …" at bounding box center [747, 517] width 483 height 34
click at [562, 560] on div "1711 [PERSON_NAME] - P,4 - [GEOGRAPHIC_DATA] - [GEOGRAPHIC_DATA]" at bounding box center [747, 568] width 483 height 17
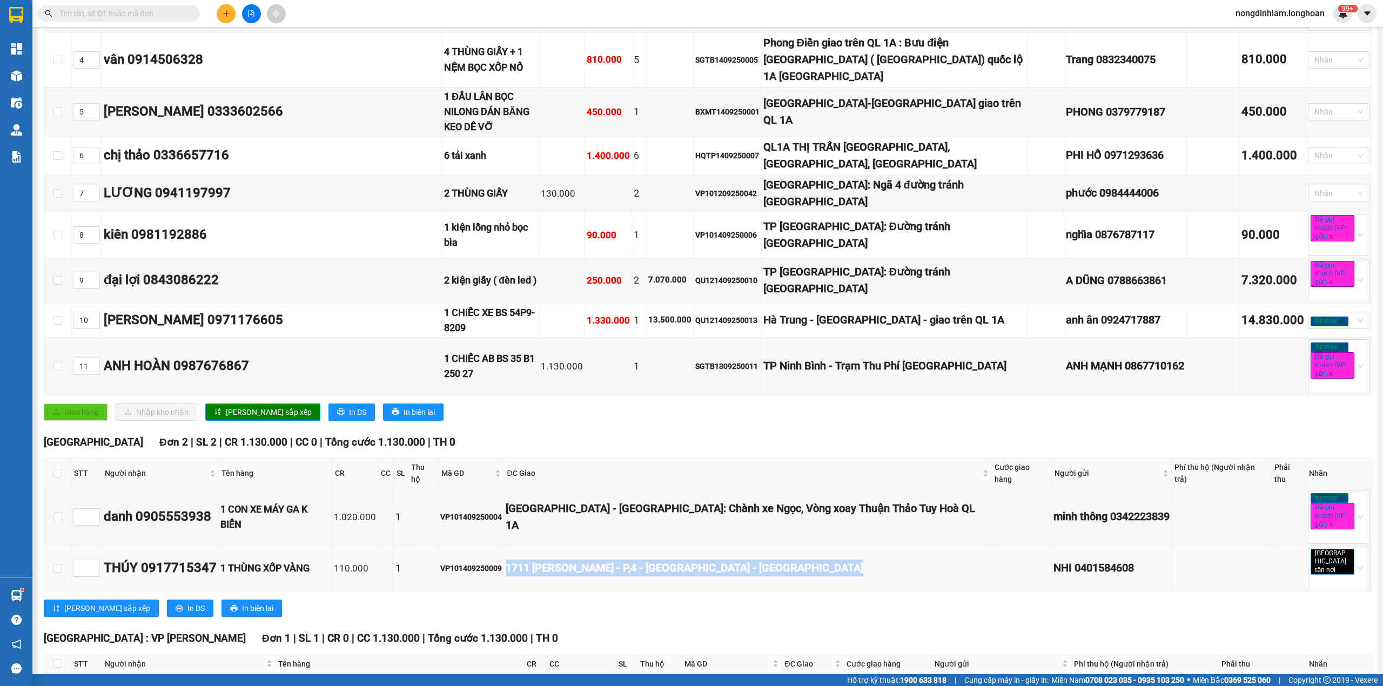
click at [562, 560] on div "1711 [PERSON_NAME] - P,4 - [GEOGRAPHIC_DATA] - [GEOGRAPHIC_DATA]" at bounding box center [747, 568] width 483 height 17
click at [482, 546] on td "VP101409250009" at bounding box center [471, 568] width 65 height 45
click at [485, 488] on td "VP101409250004" at bounding box center [471, 516] width 65 height 57
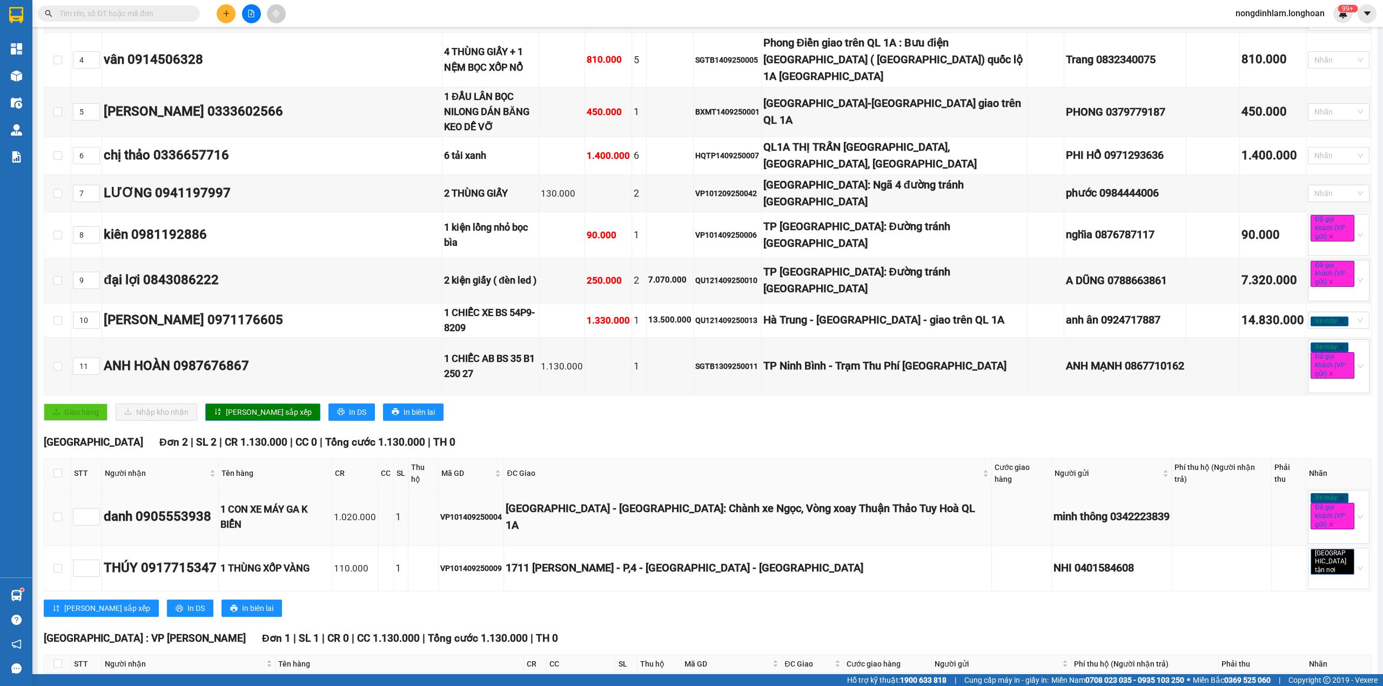
click at [487, 511] on div "VP101409250004" at bounding box center [471, 517] width 62 height 12
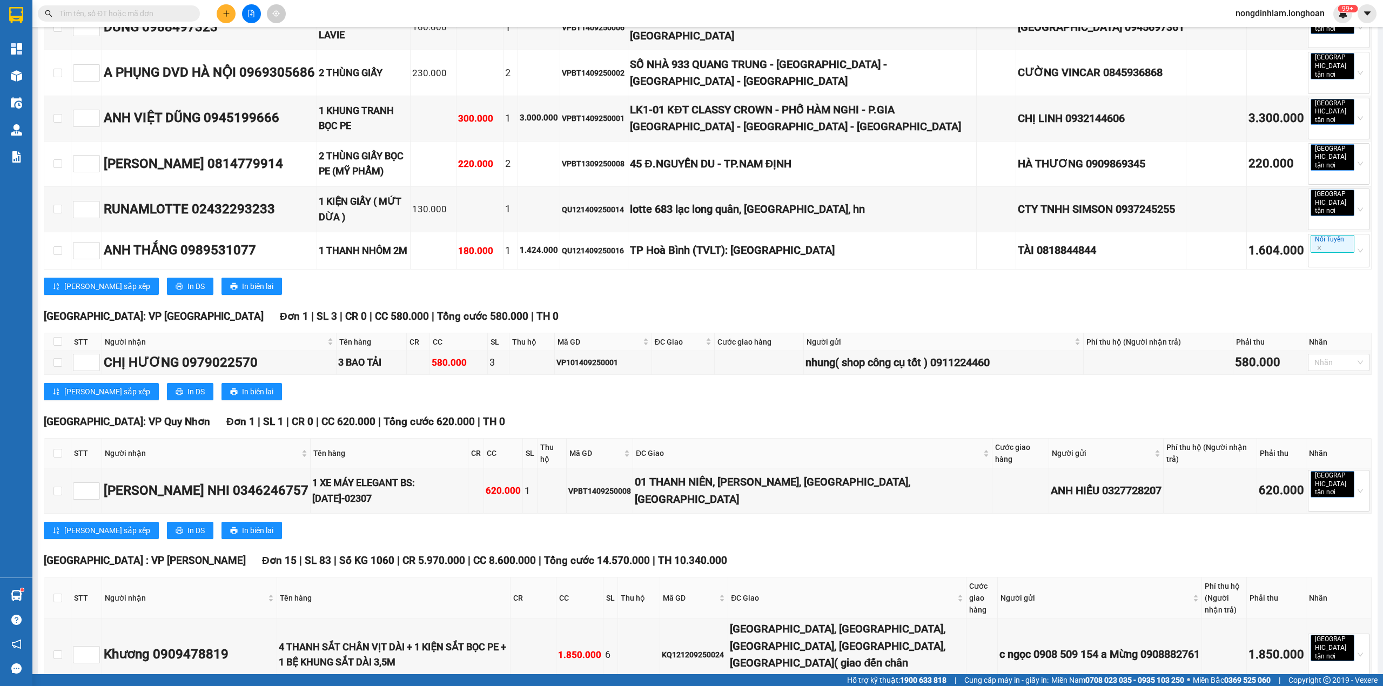
scroll to position [1705, 0]
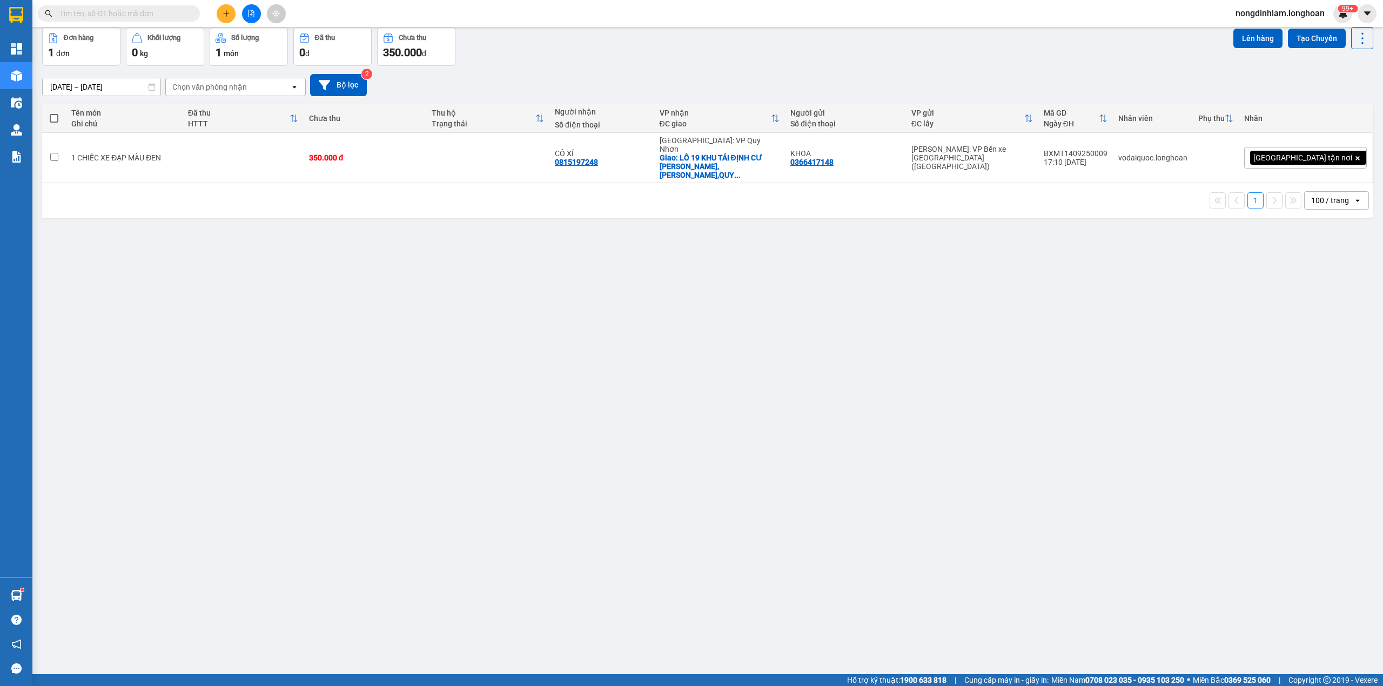
scroll to position [24, 0]
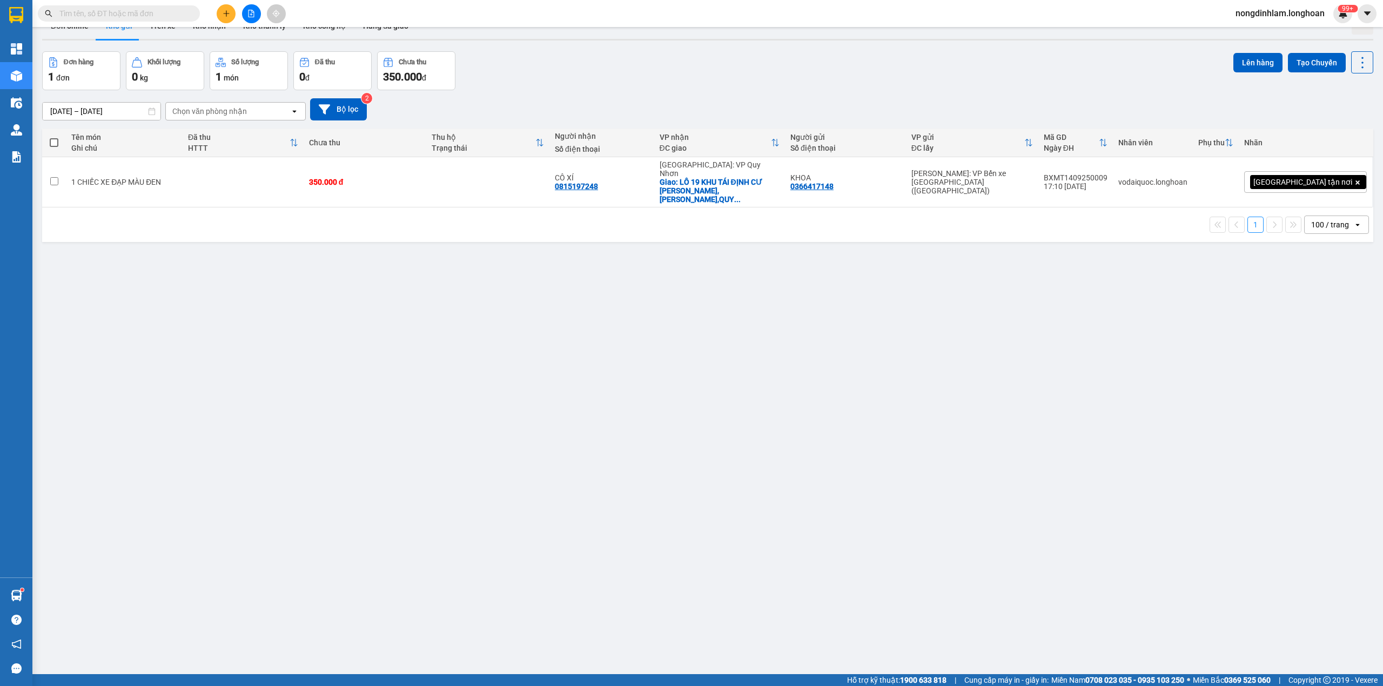
click at [118, 8] on input "text" at bounding box center [122, 14] width 127 height 12
paste input "VP101409250004"
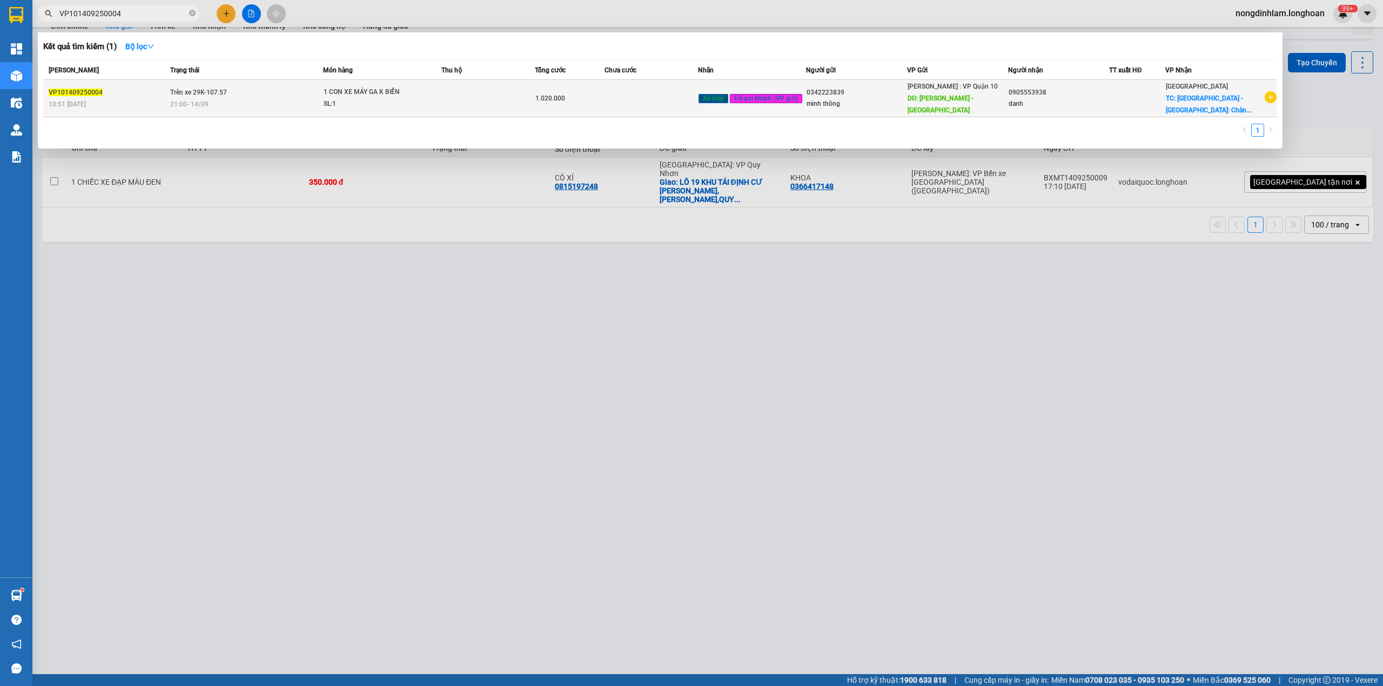
type input "VP101409250004"
click at [134, 92] on div "VP101409250004" at bounding box center [108, 92] width 118 height 11
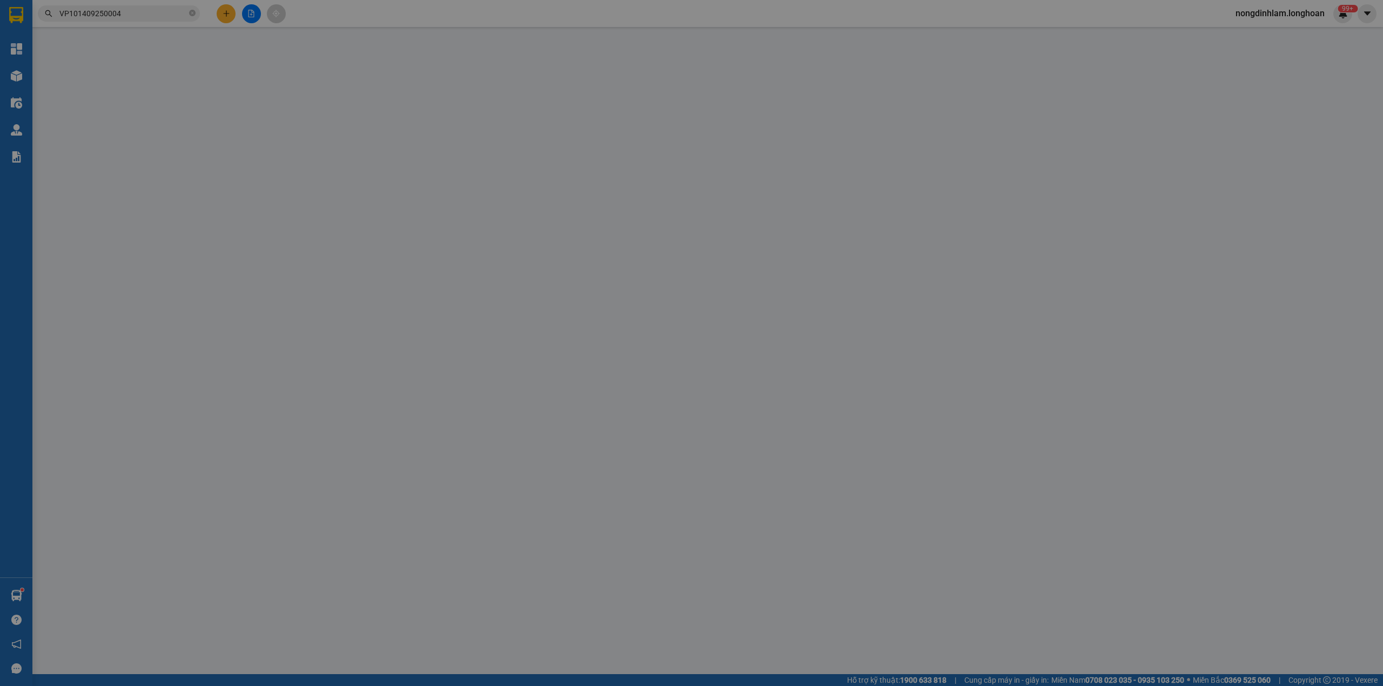
type input "0342223839"
type input "minh thông"
type input "[PERSON_NAME] - [GEOGRAPHIC_DATA]"
type input "470.000"
type input "0905553938"
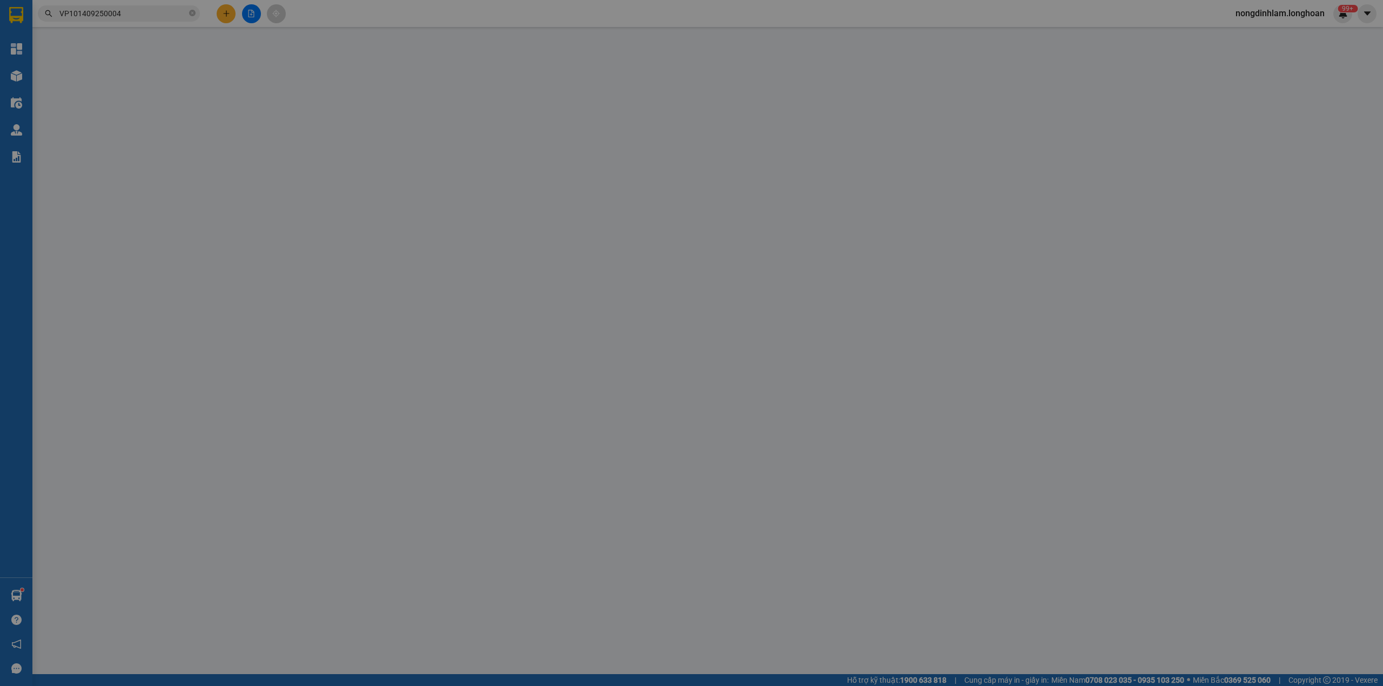
type input "danh"
checkbox input "true"
type input "[GEOGRAPHIC_DATA] - [GEOGRAPHIC_DATA]: Chành xe Ngọc, Vòng xoay Thuận Thảo Tuy …"
type input "CÓ CHÌA KHÓA ĐI KÈM"
type input "1.020.000"
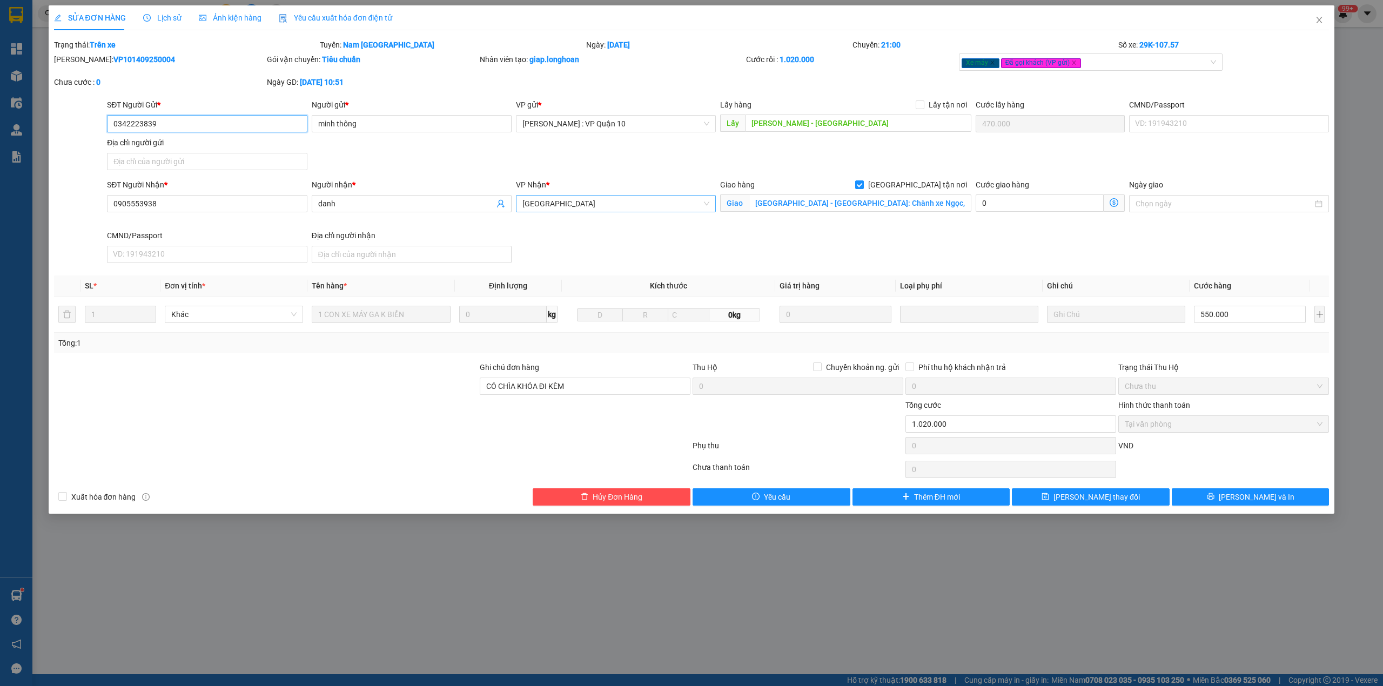
click at [575, 207] on span "[GEOGRAPHIC_DATA]" at bounding box center [615, 204] width 187 height 16
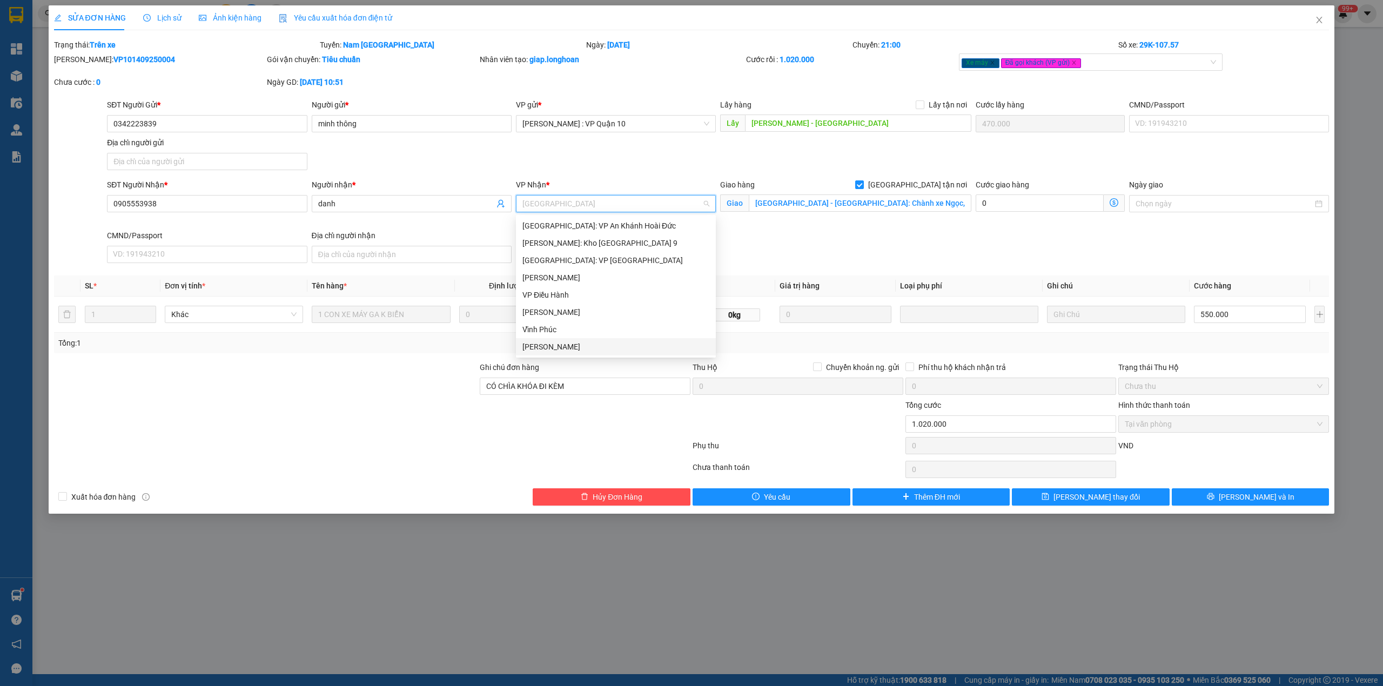
click at [416, 395] on div at bounding box center [266, 380] width 426 height 38
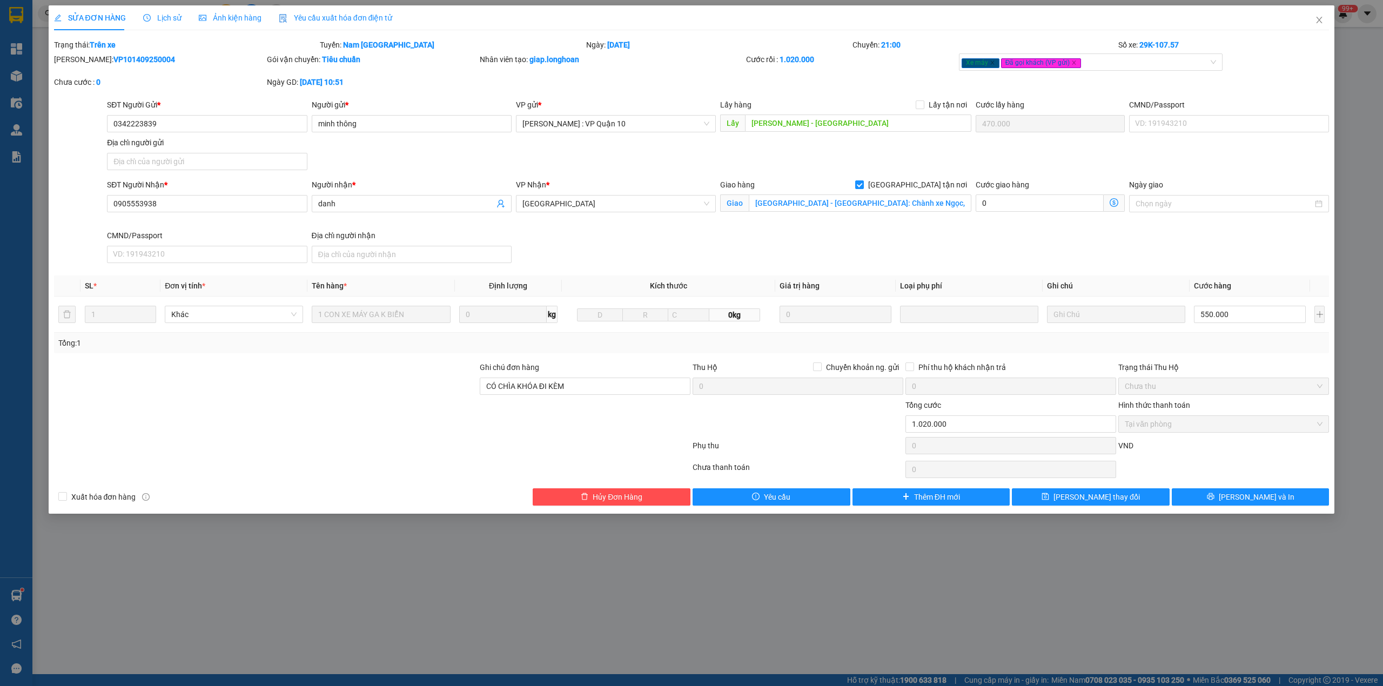
click at [159, 16] on span "Lịch sử" at bounding box center [162, 18] width 38 height 9
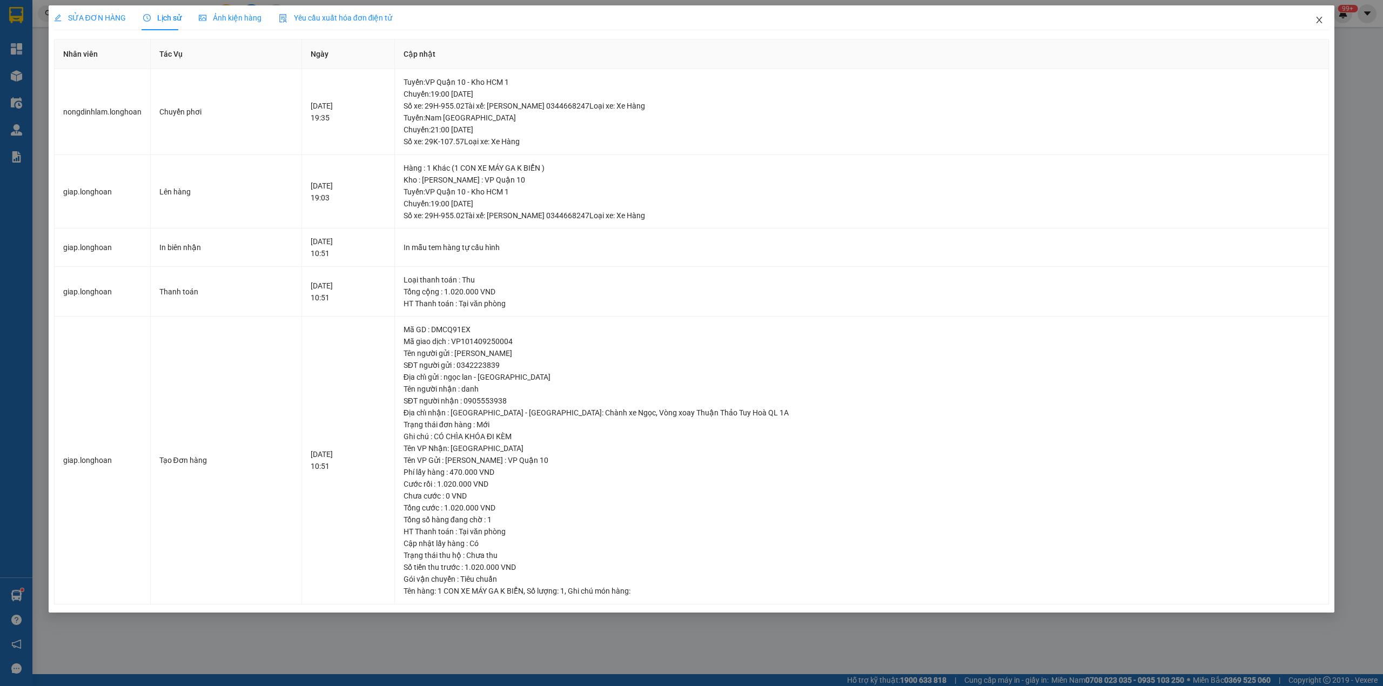
click at [1320, 15] on span "Close" at bounding box center [1319, 20] width 30 height 30
